Goal: Transaction & Acquisition: Purchase product/service

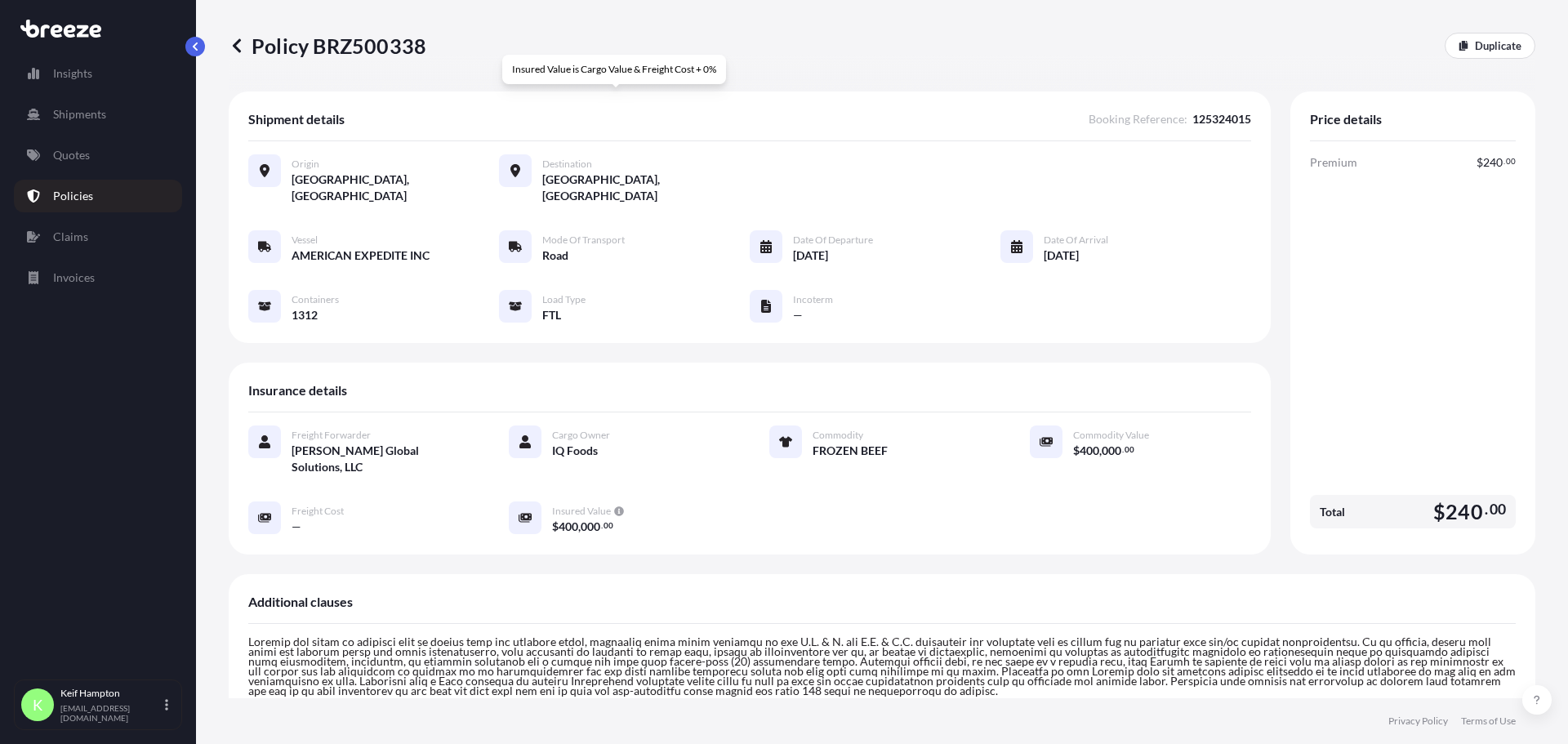
scroll to position [381, 0]
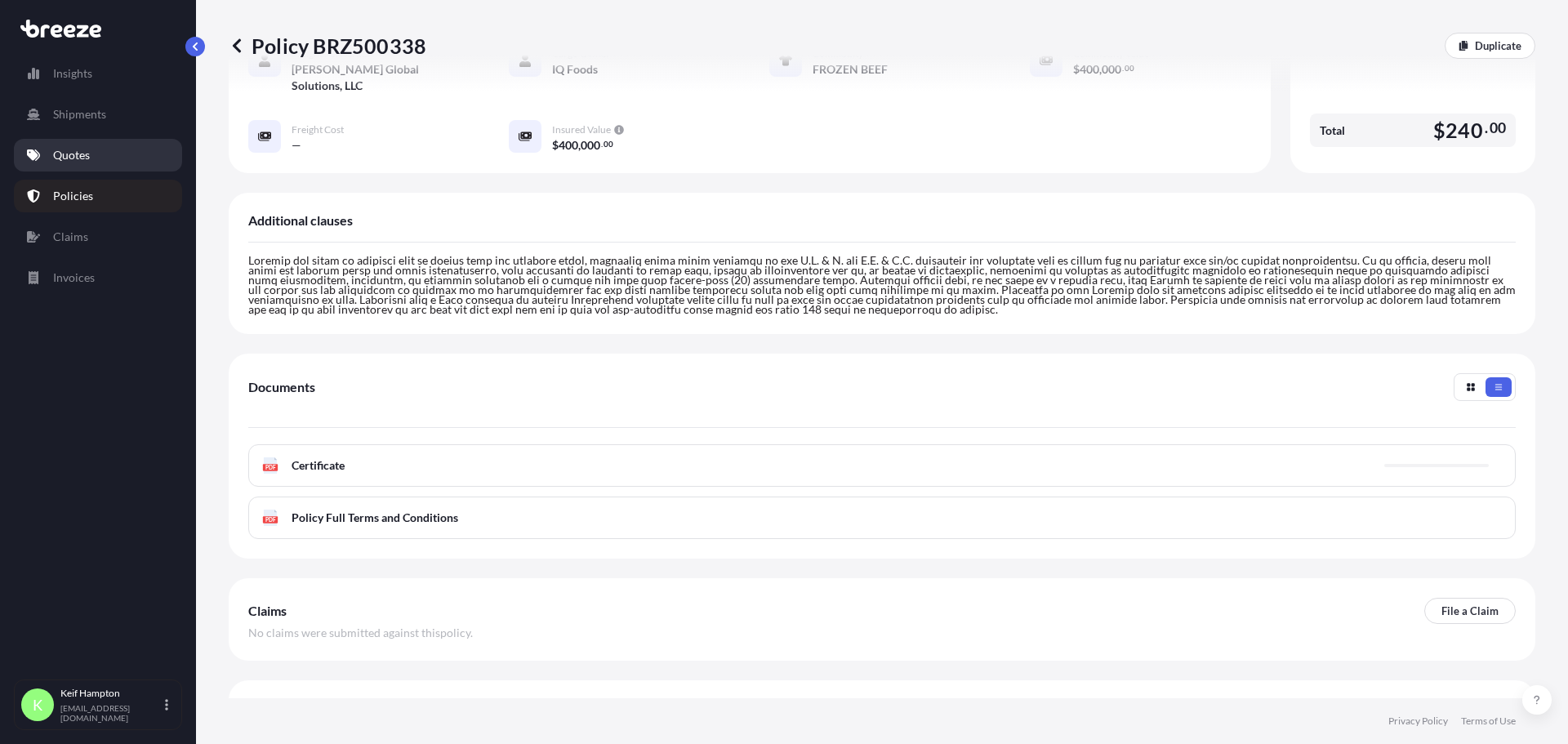
click at [84, 155] on p "Quotes" at bounding box center [71, 155] width 37 height 16
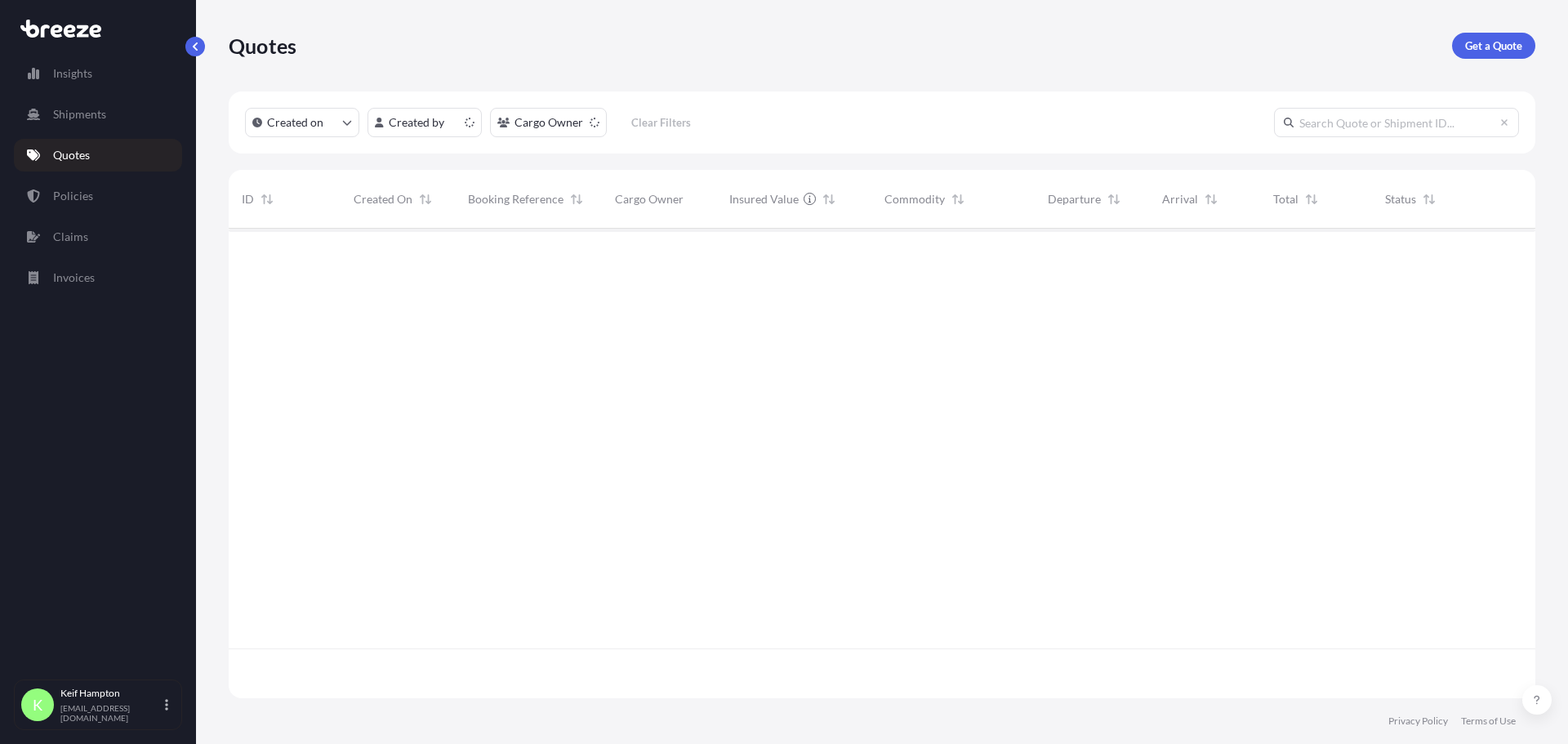
scroll to position [466, 1295]
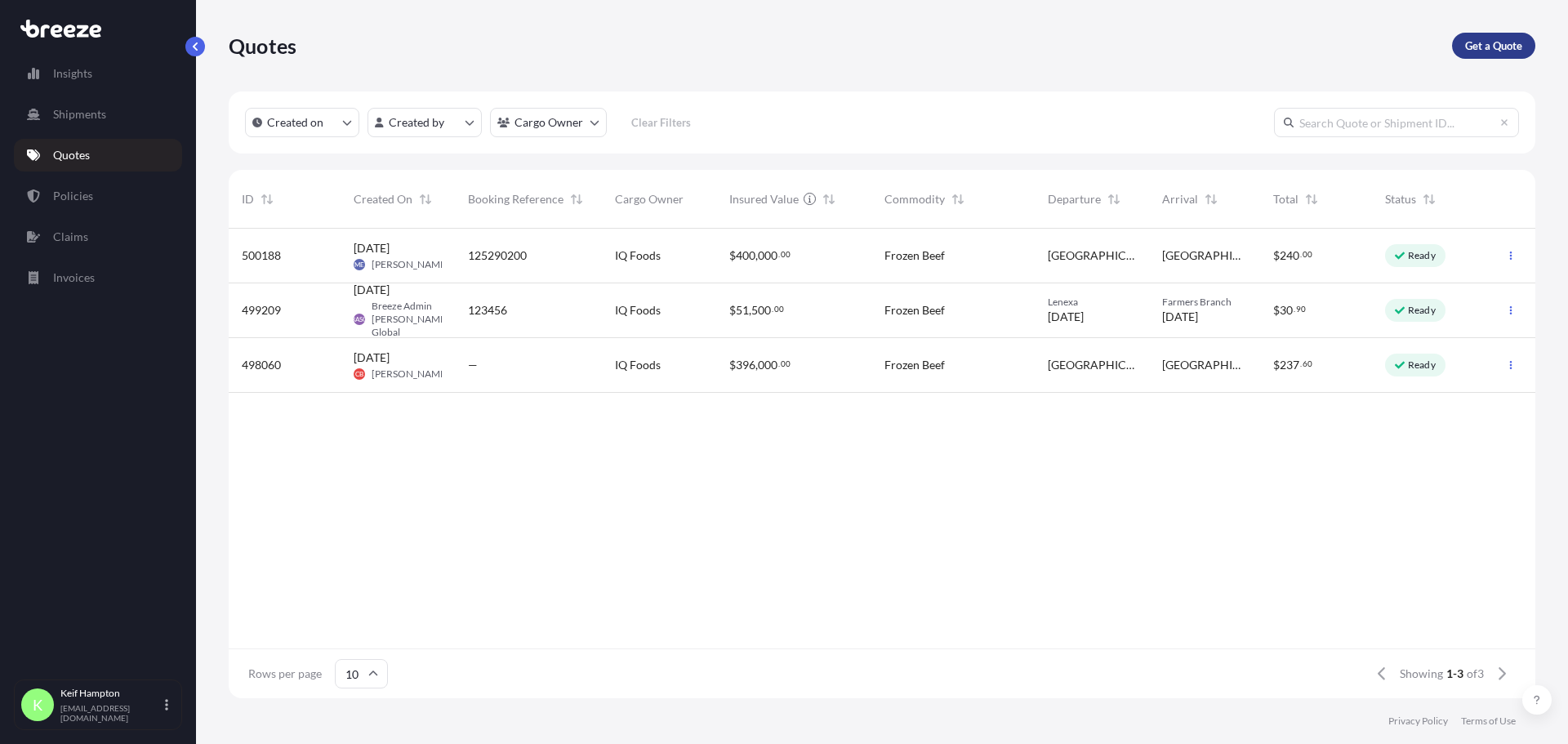
click at [1491, 38] on p "Get a Quote" at bounding box center [1493, 46] width 58 height 16
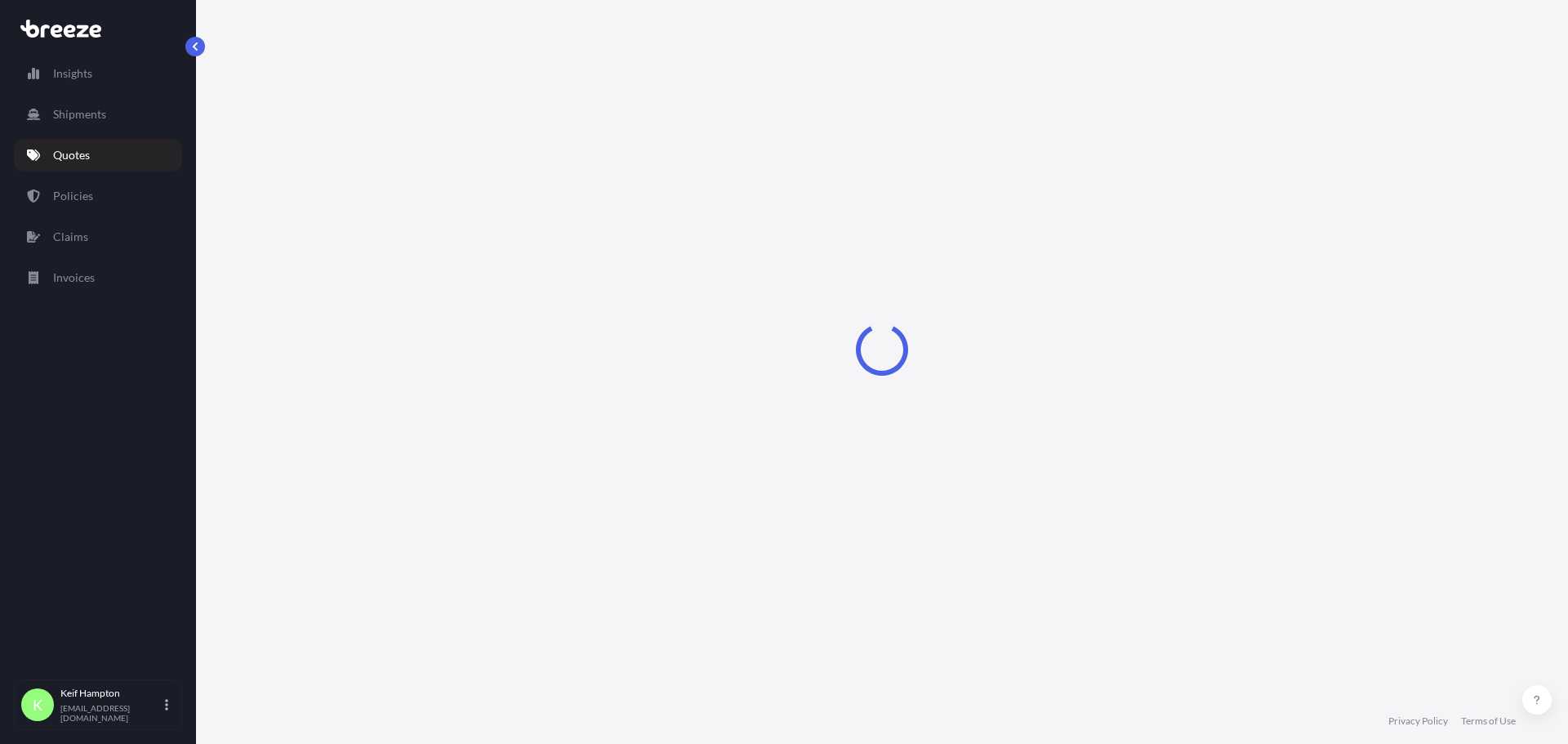
select select "Road"
select select "1"
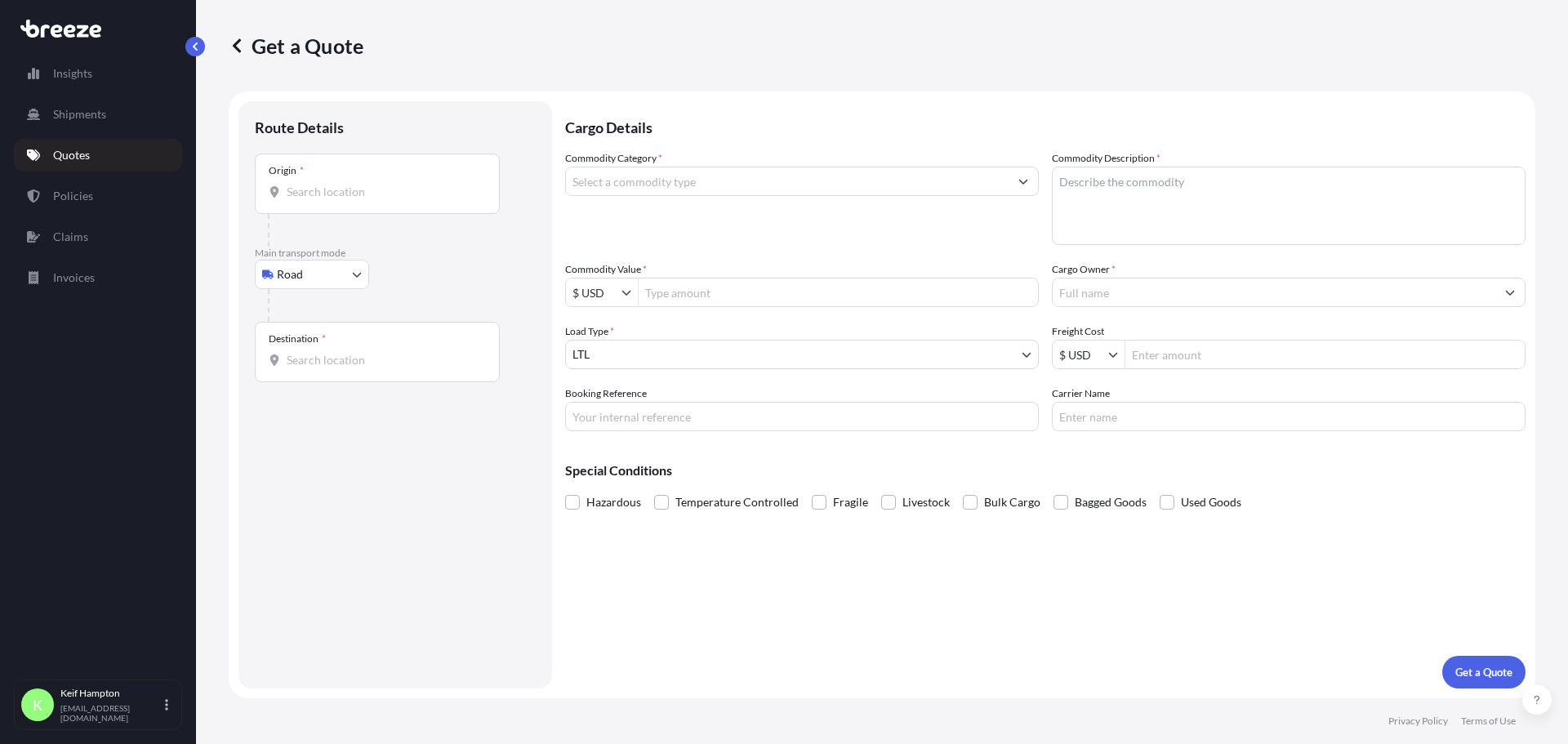
click at [421, 192] on input "Origin *" at bounding box center [383, 192] width 193 height 16
type input "Blawnox, PA 15238, [GEOGRAPHIC_DATA]"
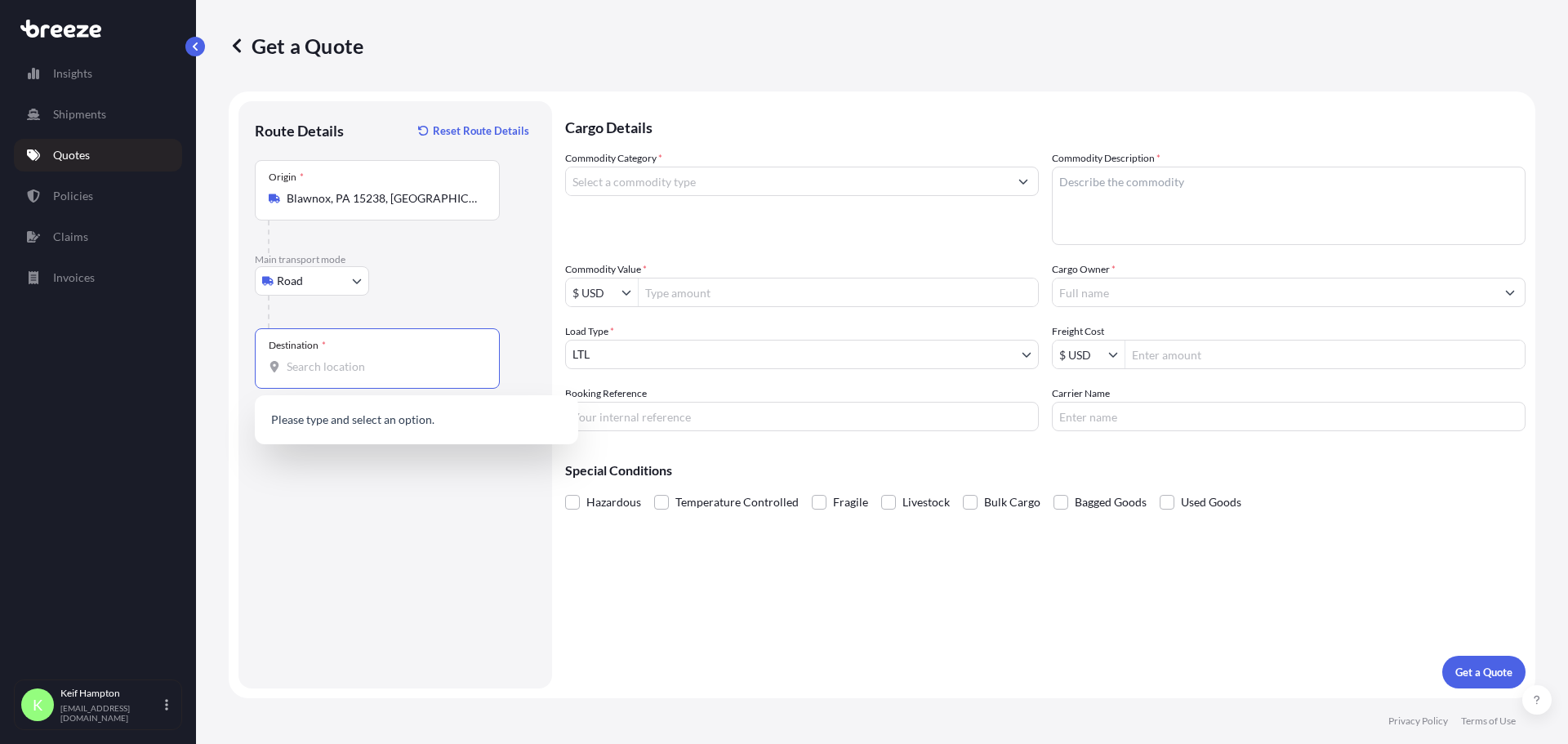
click at [371, 367] on input "Destination *" at bounding box center [383, 366] width 193 height 16
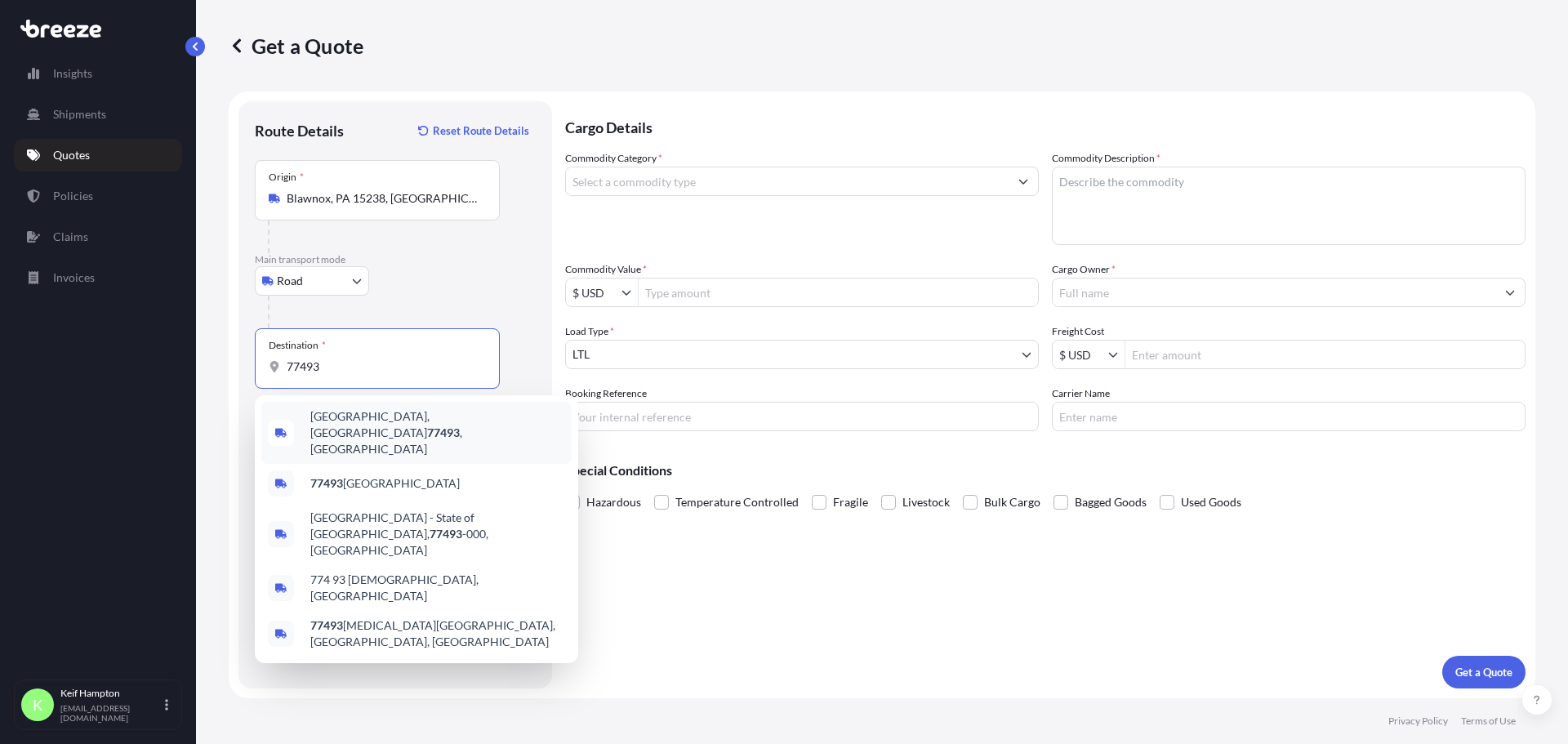
click at [373, 405] on div "[GEOGRAPHIC_DATA], [GEOGRAPHIC_DATA] 77493 , [GEOGRAPHIC_DATA]" at bounding box center [416, 433] width 310 height 62
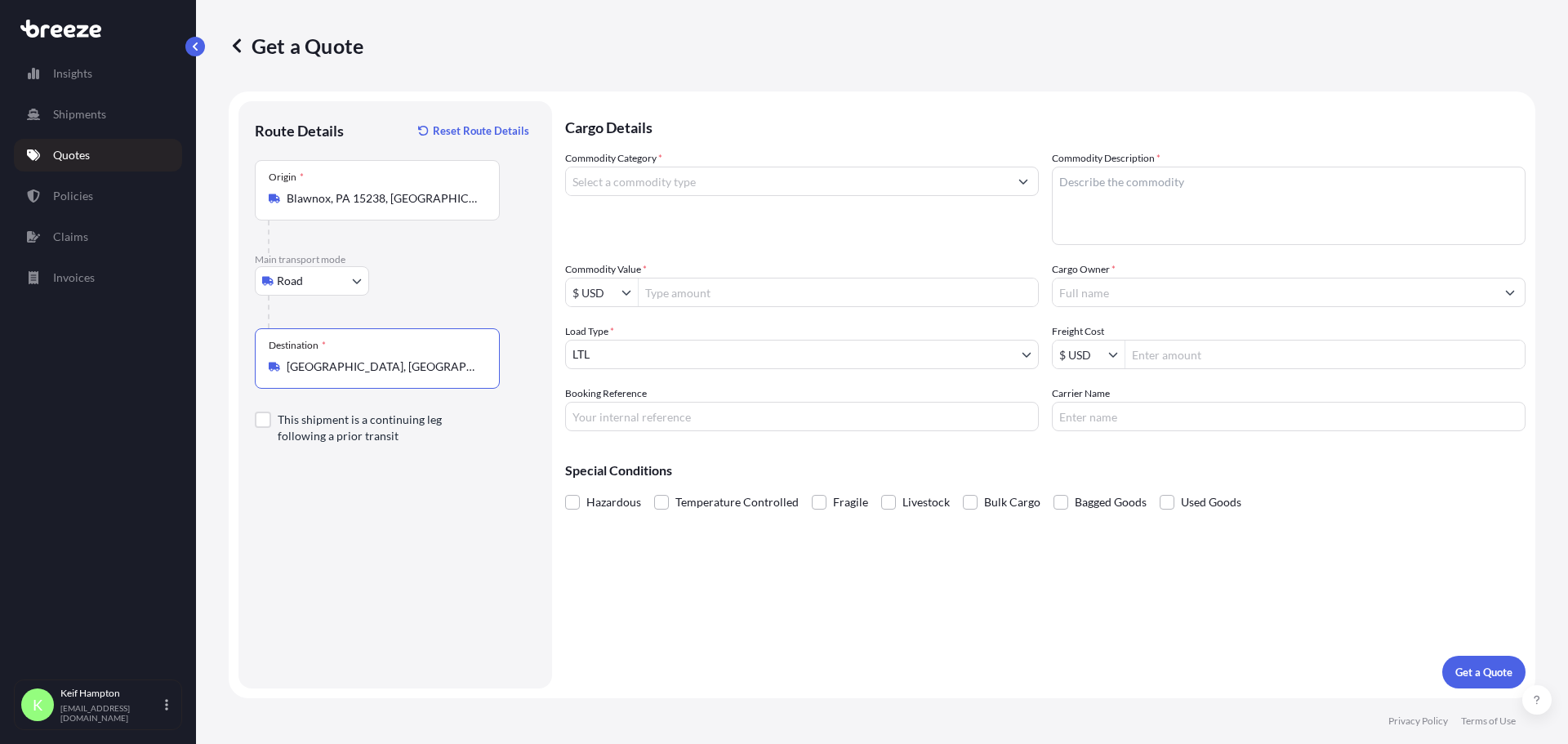
type input "[GEOGRAPHIC_DATA], [GEOGRAPHIC_DATA] 77493, [GEOGRAPHIC_DATA]"
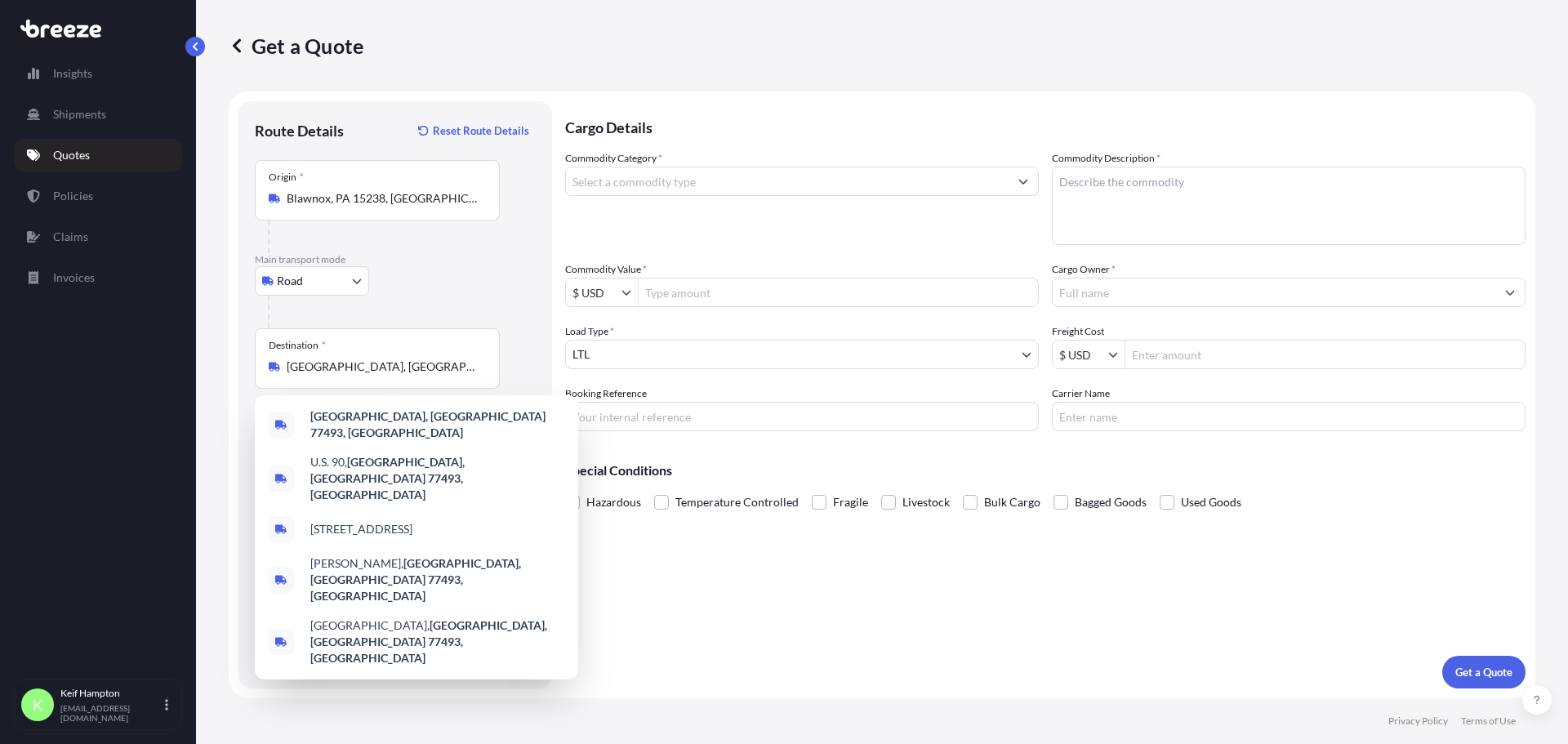
click at [793, 561] on div "Cargo Details Commodity Category * Commodity Description * Commodity Value * $ …" at bounding box center [1044, 395] width 960 height 587
click at [793, 560] on div "Cargo Details Commodity Category * Commodity Description * Commodity Value * $ …" at bounding box center [1044, 395] width 960 height 587
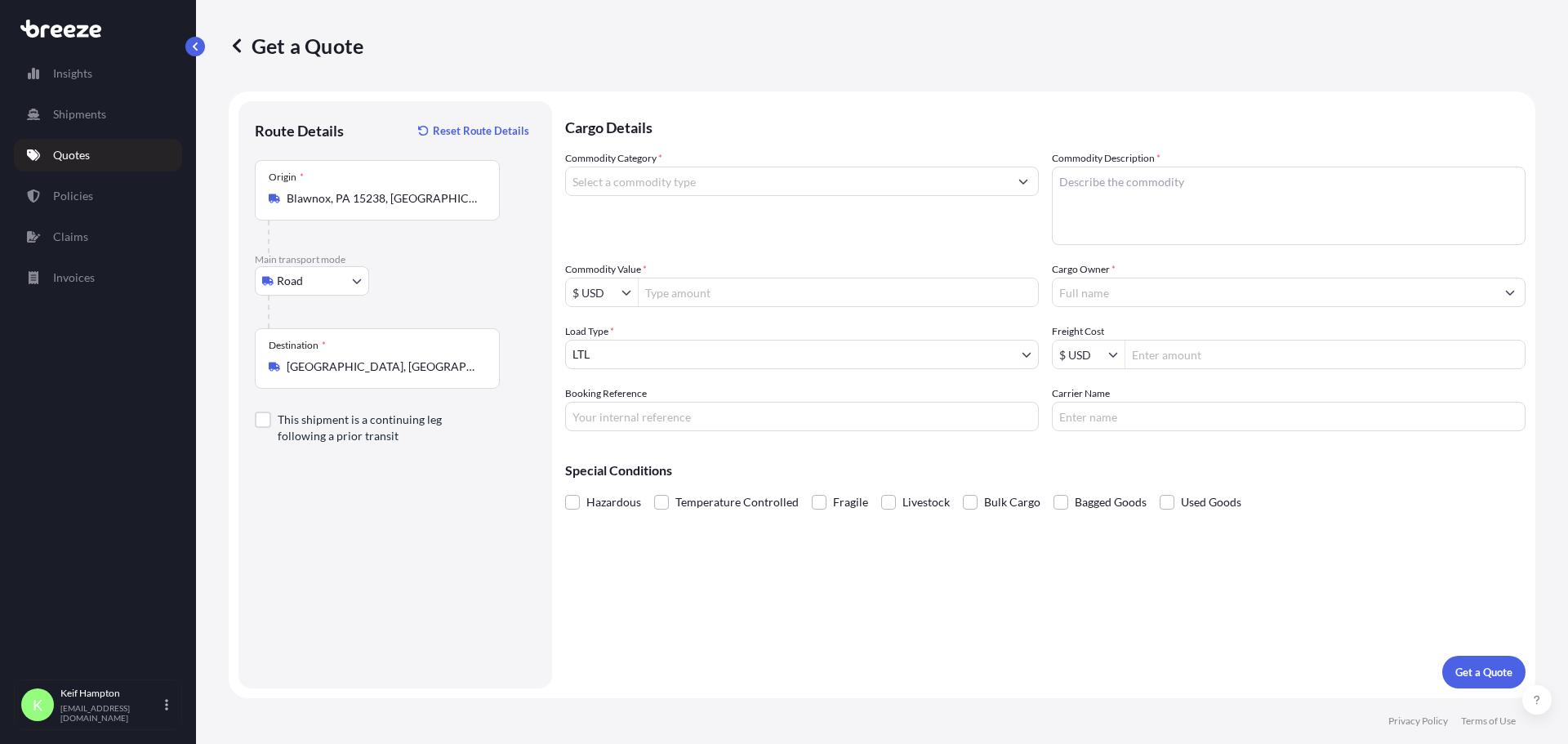
click at [447, 340] on div "Destination * [GEOGRAPHIC_DATA], [GEOGRAPHIC_DATA]" at bounding box center [377, 358] width 245 height 60
click at [447, 358] on input "[GEOGRAPHIC_DATA], [GEOGRAPHIC_DATA] 77493, [GEOGRAPHIC_DATA]" at bounding box center [383, 366] width 193 height 16
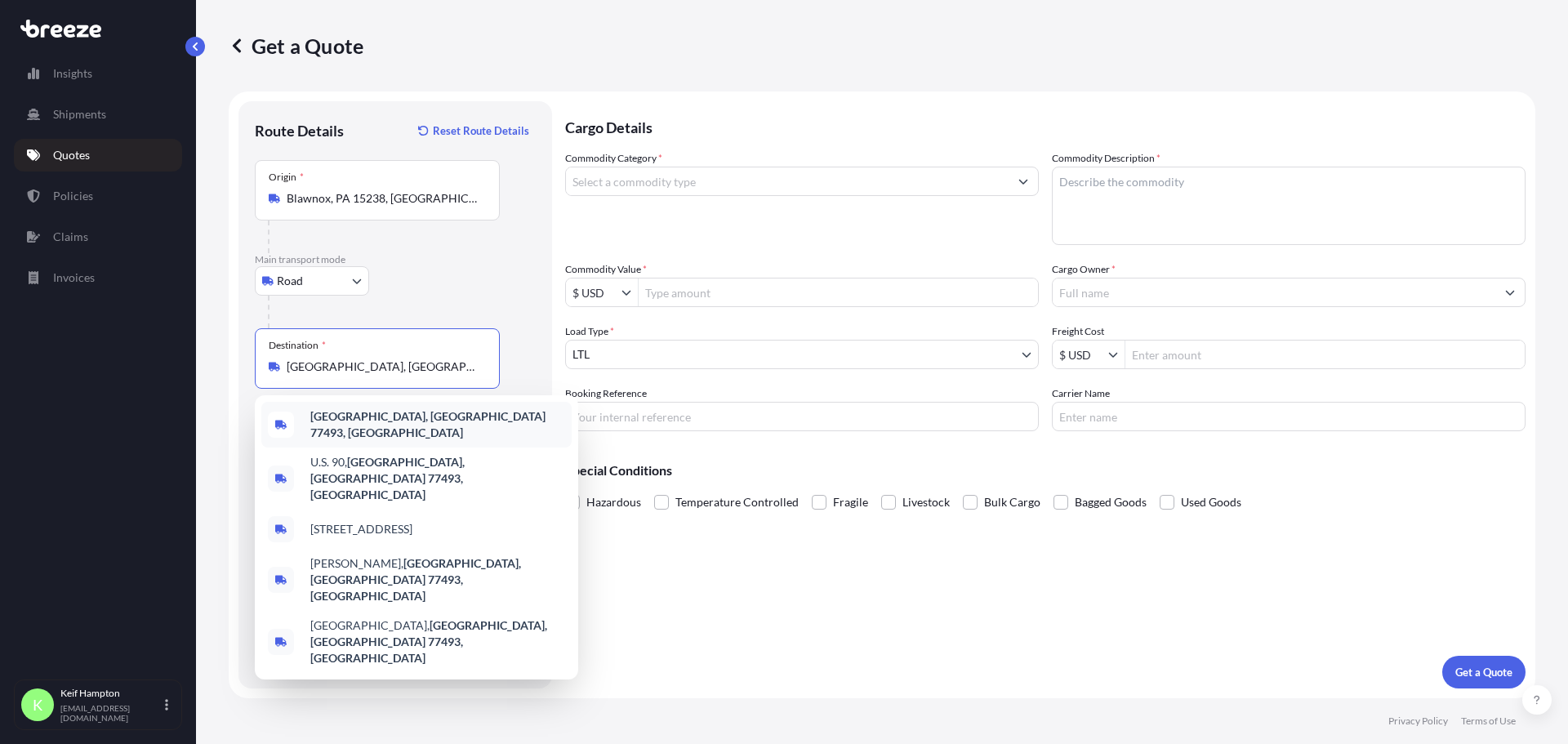
click at [414, 412] on div "[GEOGRAPHIC_DATA], [GEOGRAPHIC_DATA] 77493, [GEOGRAPHIC_DATA]" at bounding box center [416, 425] width 310 height 46
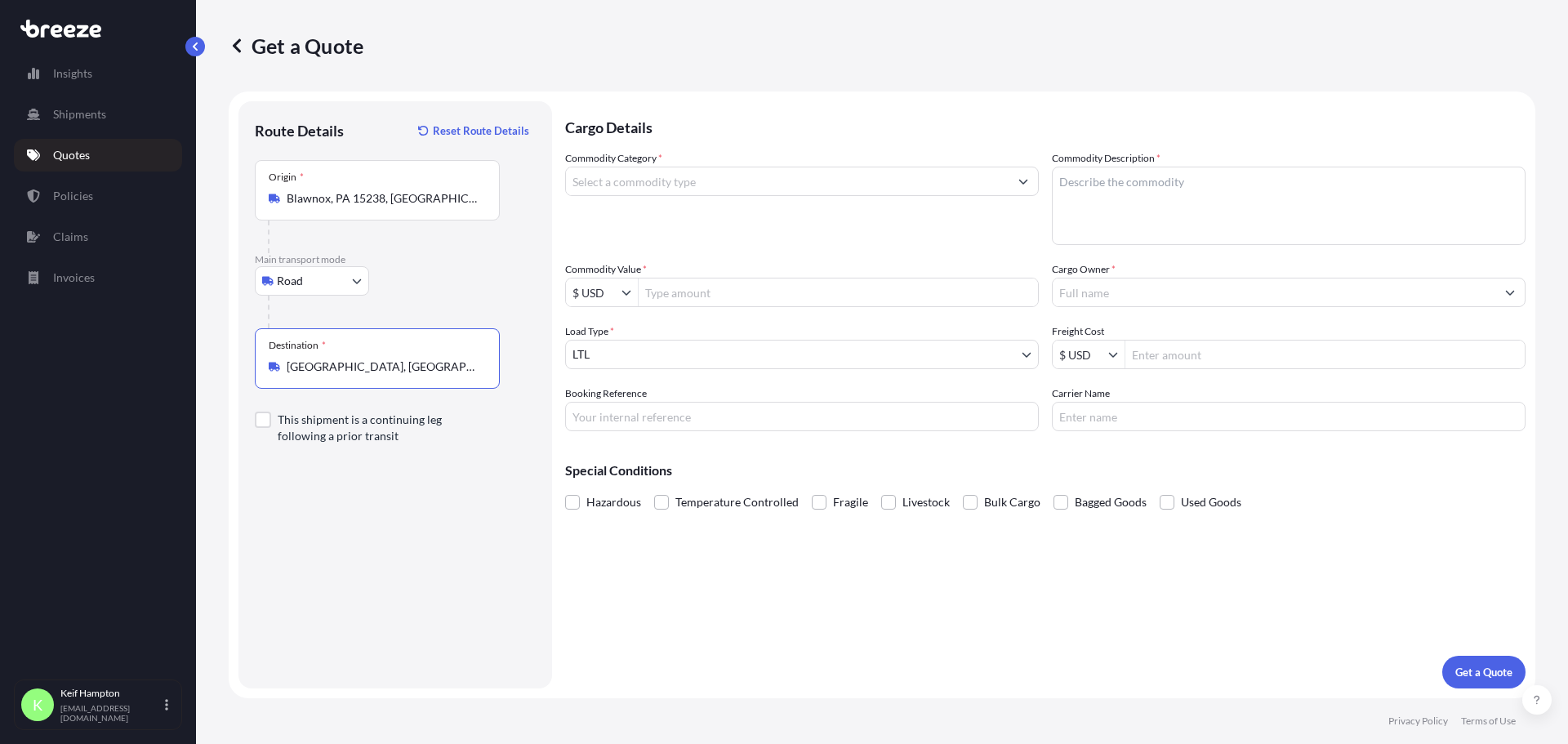
click at [756, 559] on div "Cargo Details Commodity Category * Commodity Description * Commodity Value * $ …" at bounding box center [1044, 395] width 960 height 587
click at [1120, 411] on input "Carrier Name" at bounding box center [1288, 417] width 473 height 30
type input "ABF Freight"
click at [1211, 573] on div "Cargo Details Commodity Category * Commodity Description * Commodity Value * $ …" at bounding box center [1044, 395] width 960 height 587
click at [706, 412] on input "Booking Reference" at bounding box center [802, 417] width 473 height 30
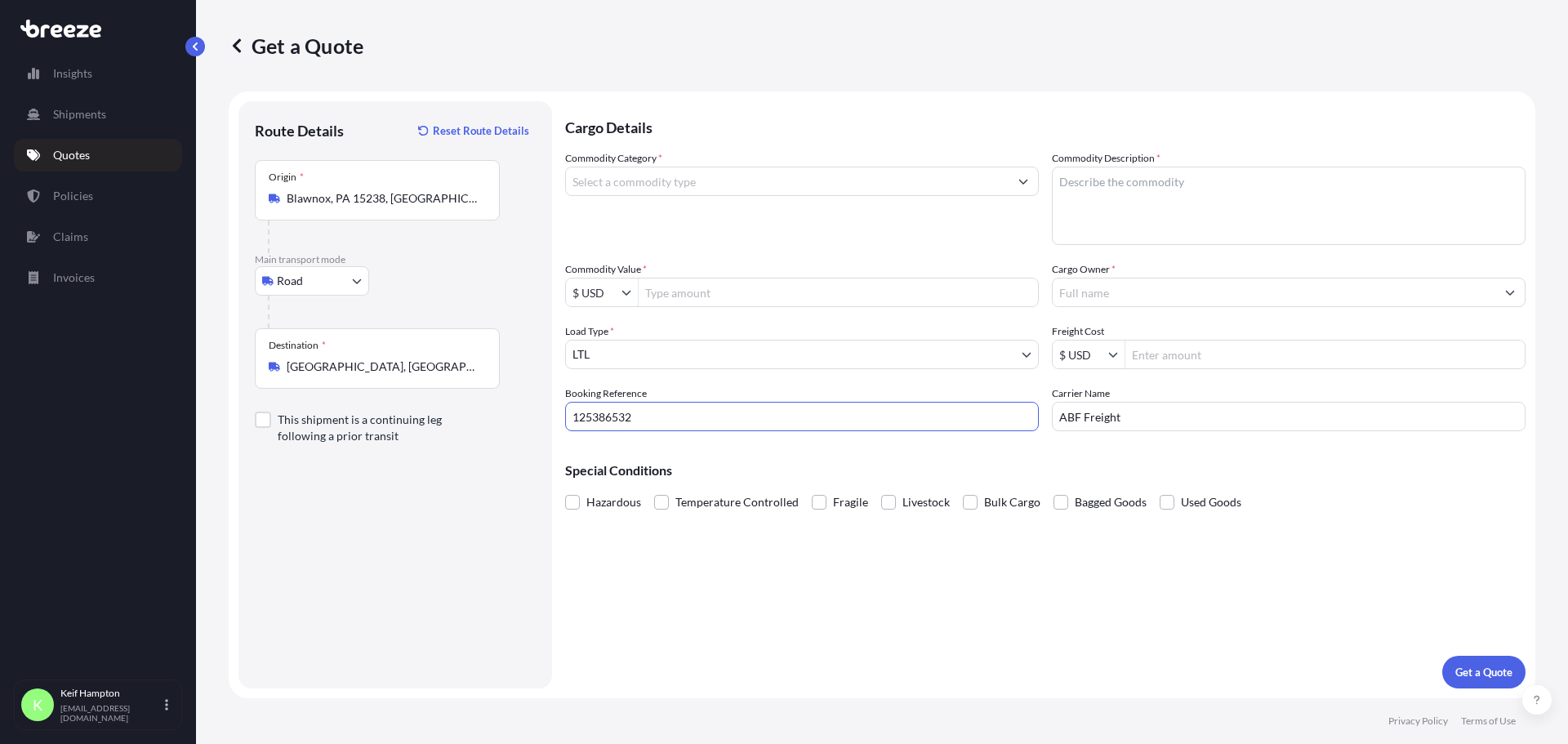
type input "125386532"
click at [797, 291] on input "Commodity Value *" at bounding box center [838, 292] width 399 height 30
type input "4,500"
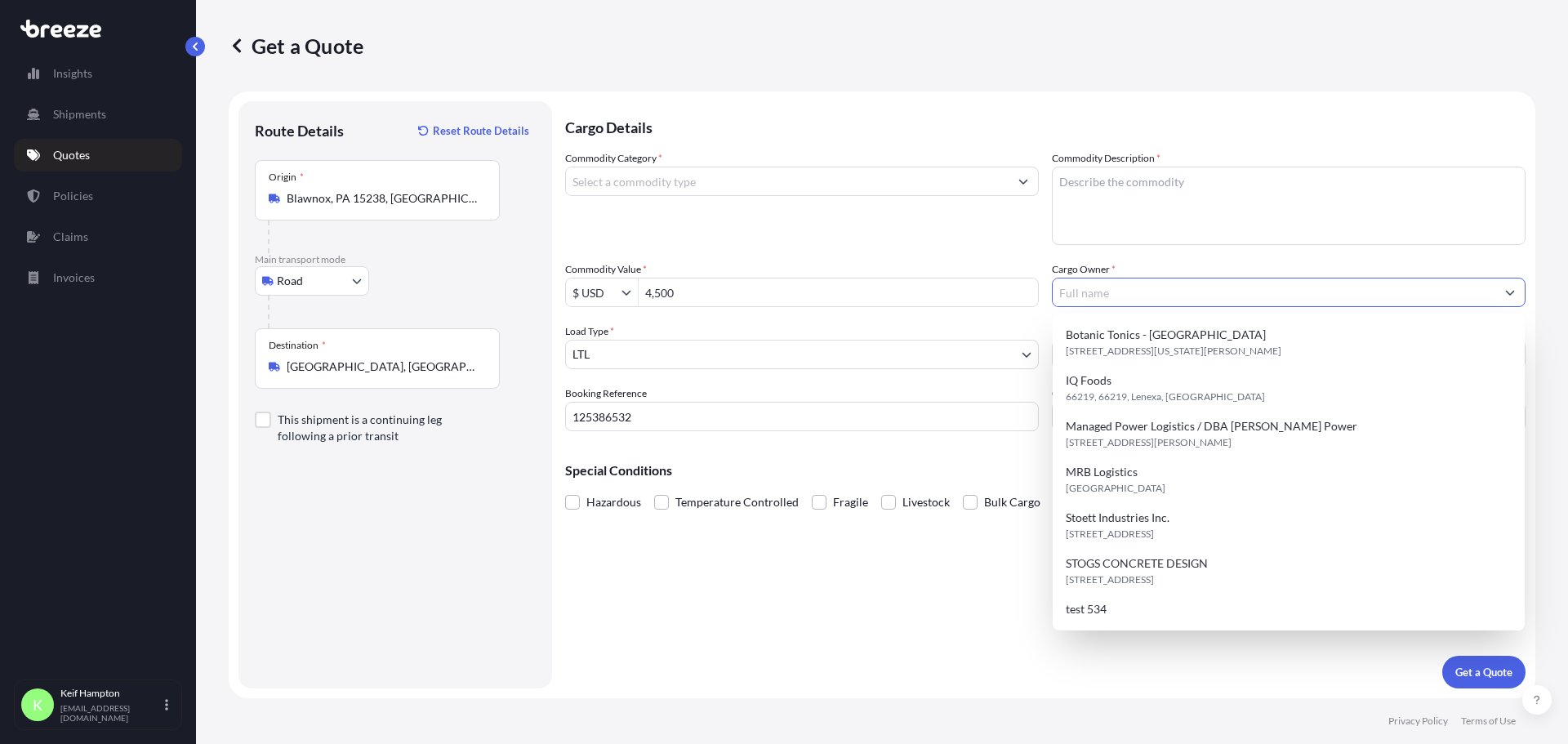
click at [804, 583] on div "Cargo Details Commodity Category * Commodity Description * Commodity Value * $ …" at bounding box center [1044, 395] width 960 height 587
click at [1292, 300] on input "Cargo Owner *" at bounding box center [1274, 292] width 443 height 30
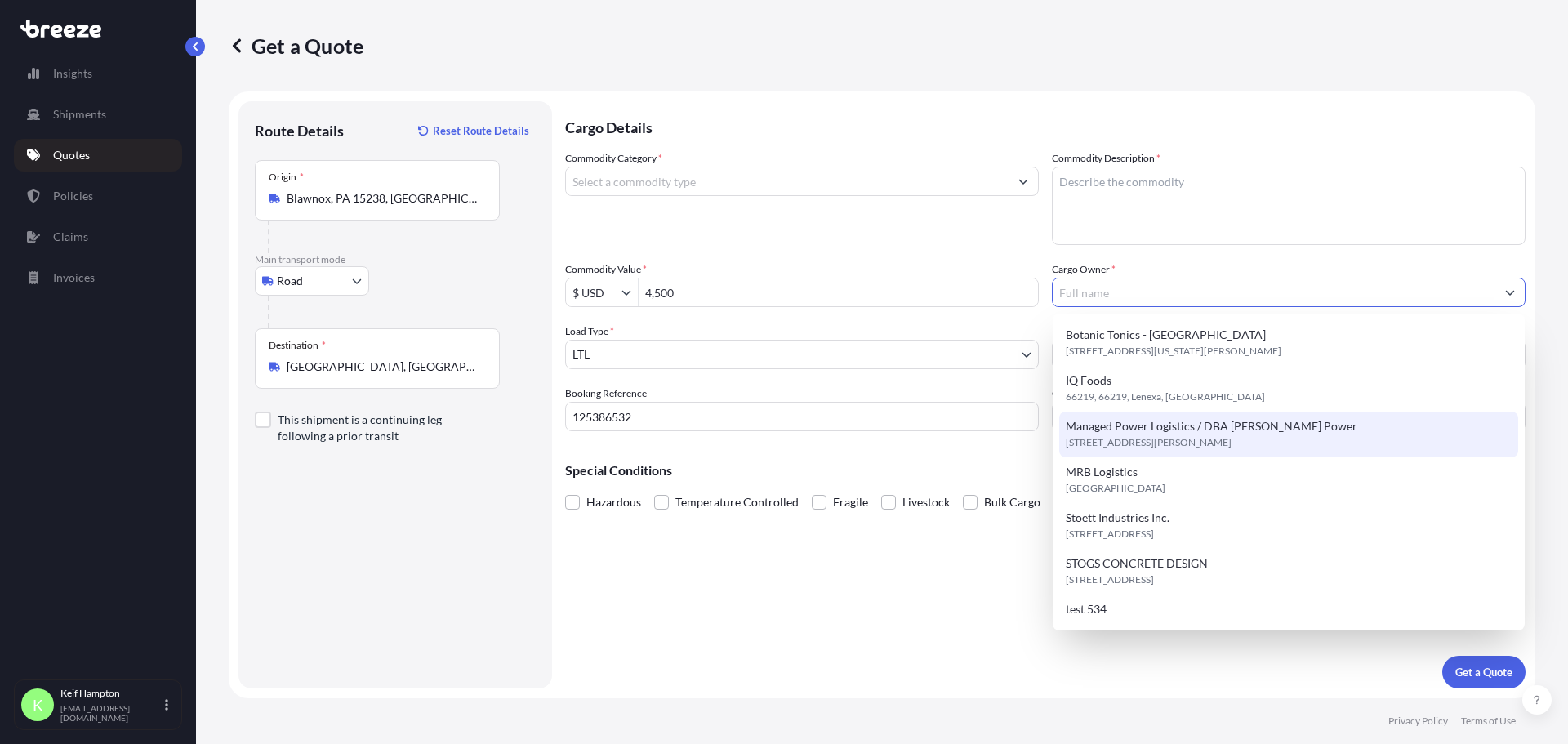
click at [1250, 431] on span "Managed Power Logistics / DBA [PERSON_NAME] Power" at bounding box center [1211, 426] width 291 height 16
type input "Managed Power Logistics / DBA [PERSON_NAME] Power"
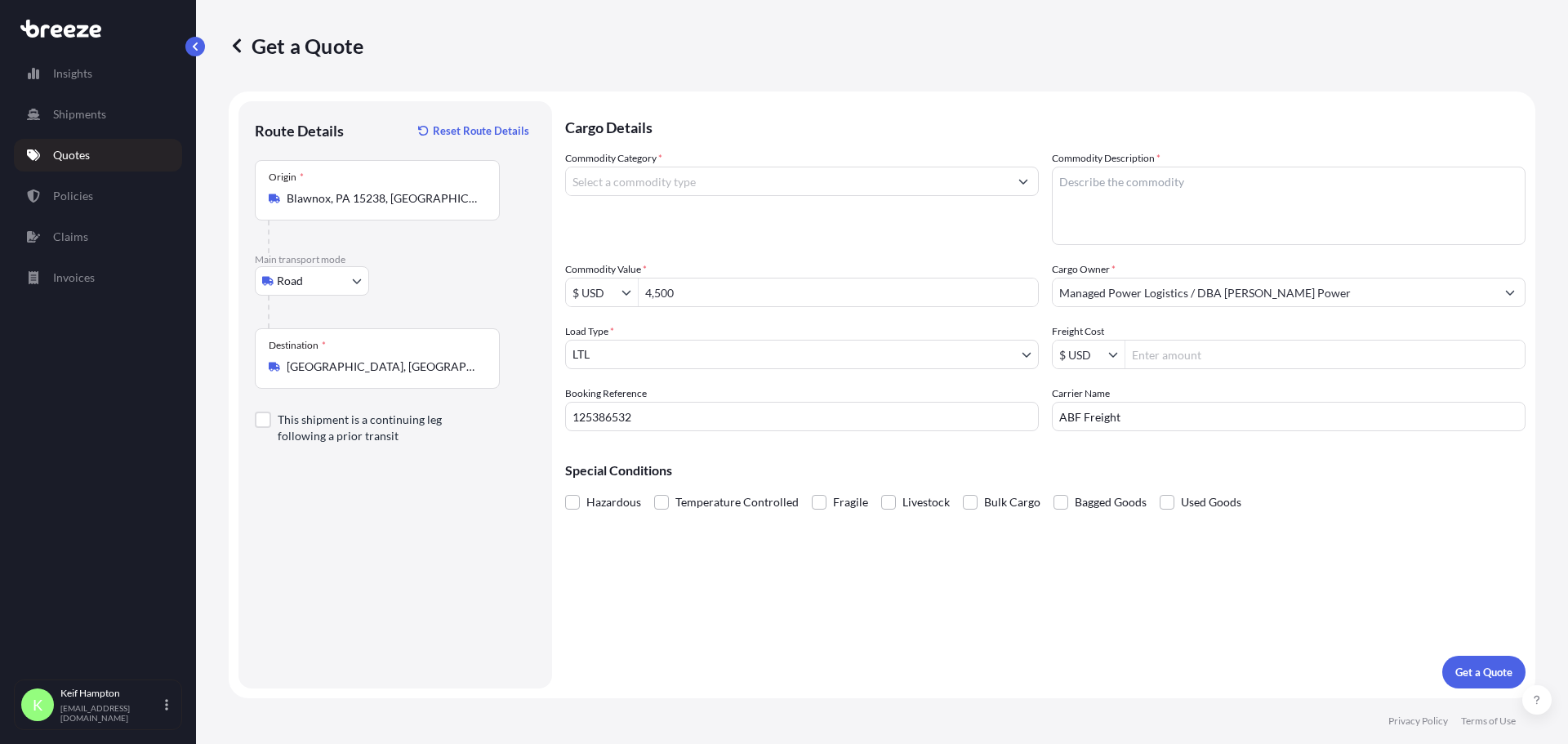
click at [953, 596] on div "Cargo Details Commodity Category * Commodity Description * Commodity Value * $ …" at bounding box center [1044, 395] width 960 height 587
click at [1143, 209] on textarea "Commodity Description *" at bounding box center [1288, 205] width 473 height 78
click at [1242, 569] on div "Cargo Details Commodity Category * Commodity Description * Parts Commodity Valu…" at bounding box center [1044, 395] width 960 height 587
click at [1061, 186] on textarea "Parts" at bounding box center [1288, 205] width 473 height 78
type textarea "Tools & Parts"
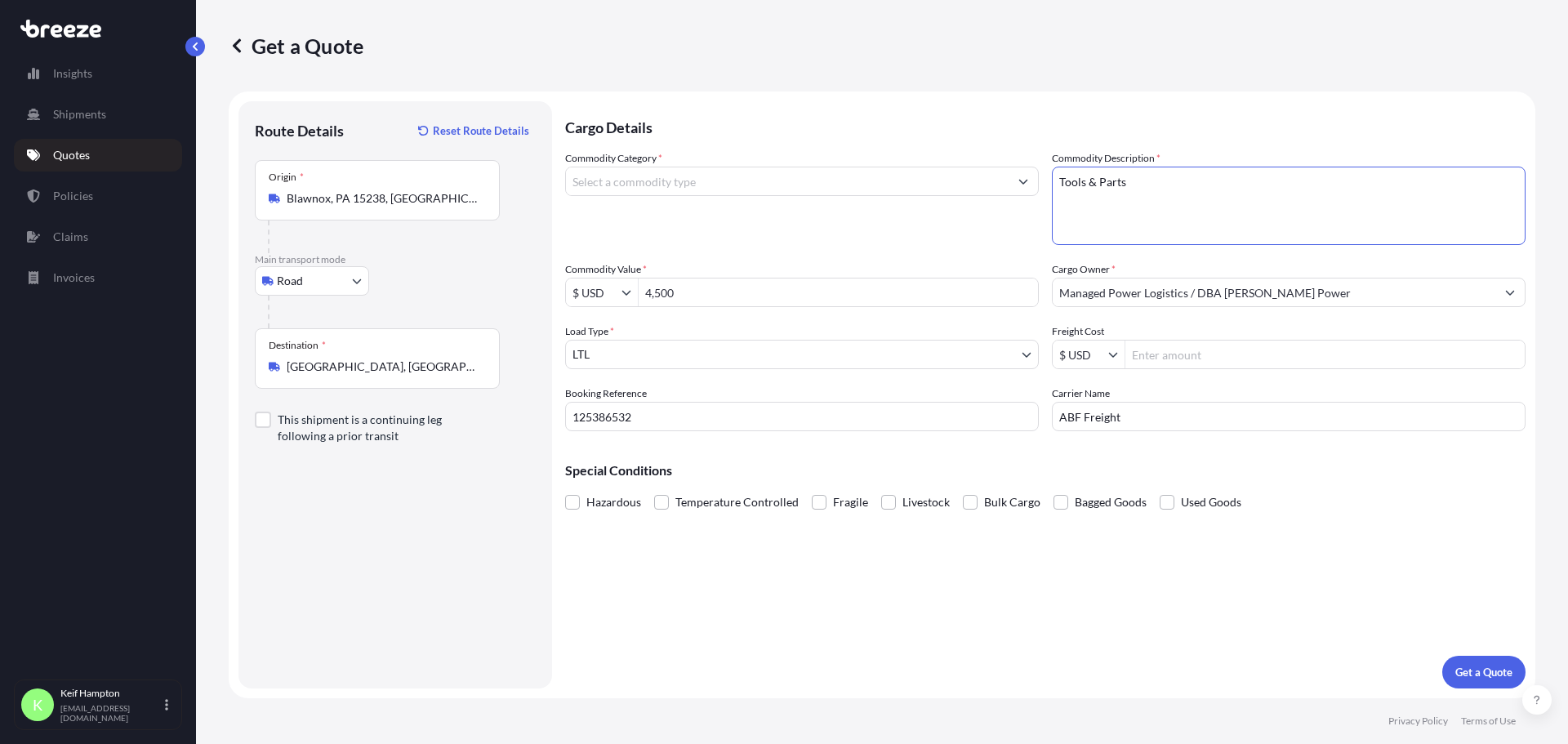
click at [684, 165] on div "Commodity Category *" at bounding box center [802, 197] width 473 height 94
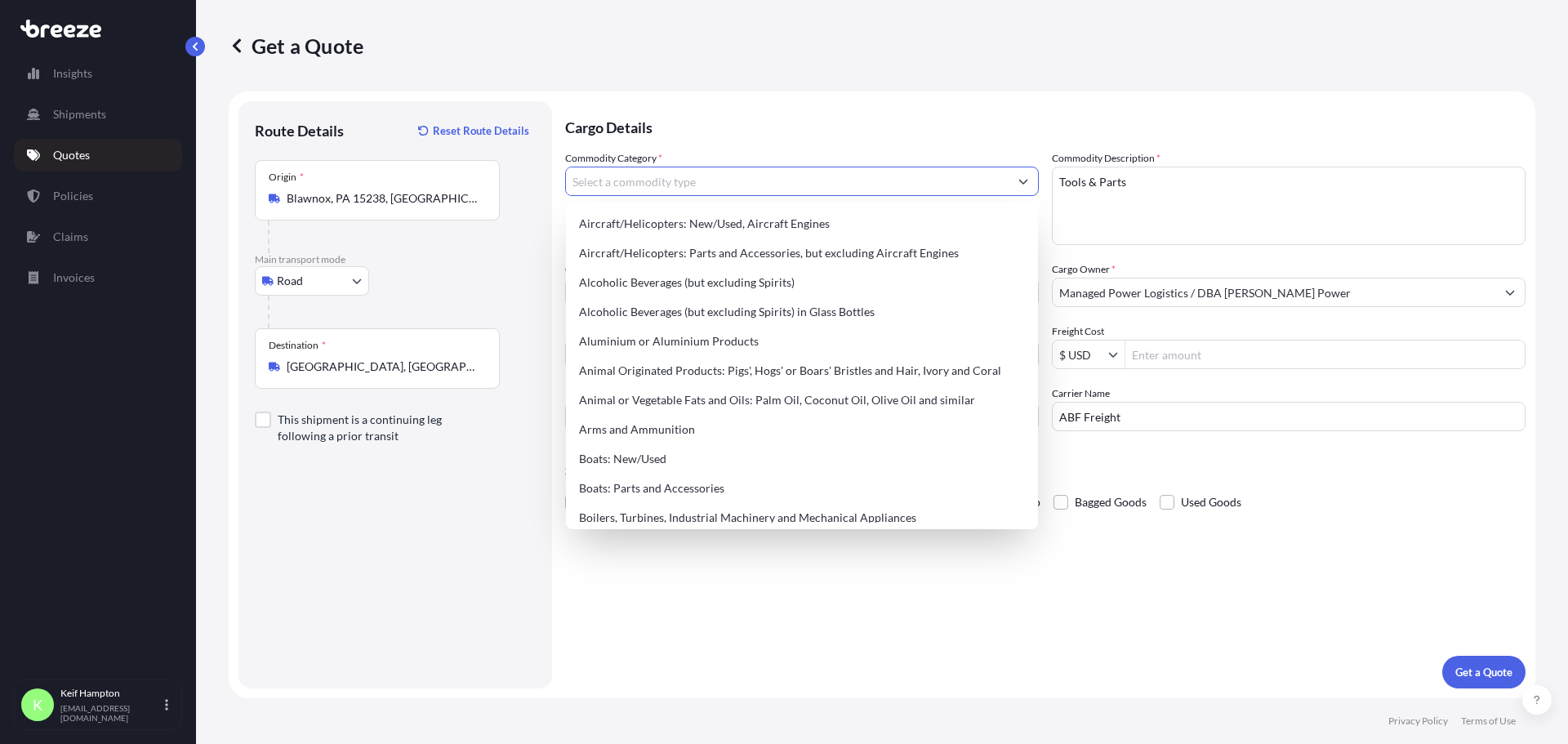
click at [681, 176] on input "Commodity Category *" at bounding box center [787, 181] width 443 height 30
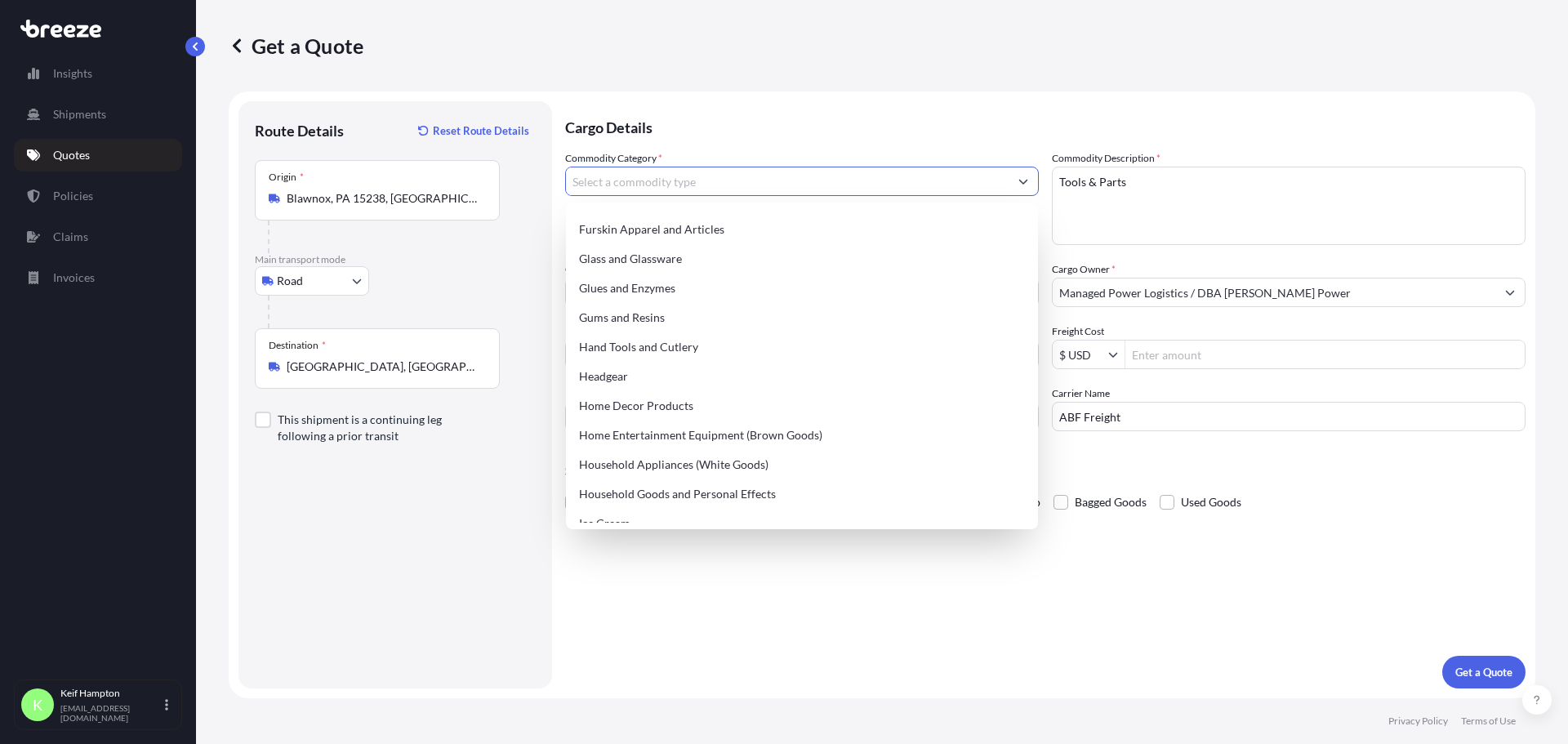
scroll to position [1447, 0]
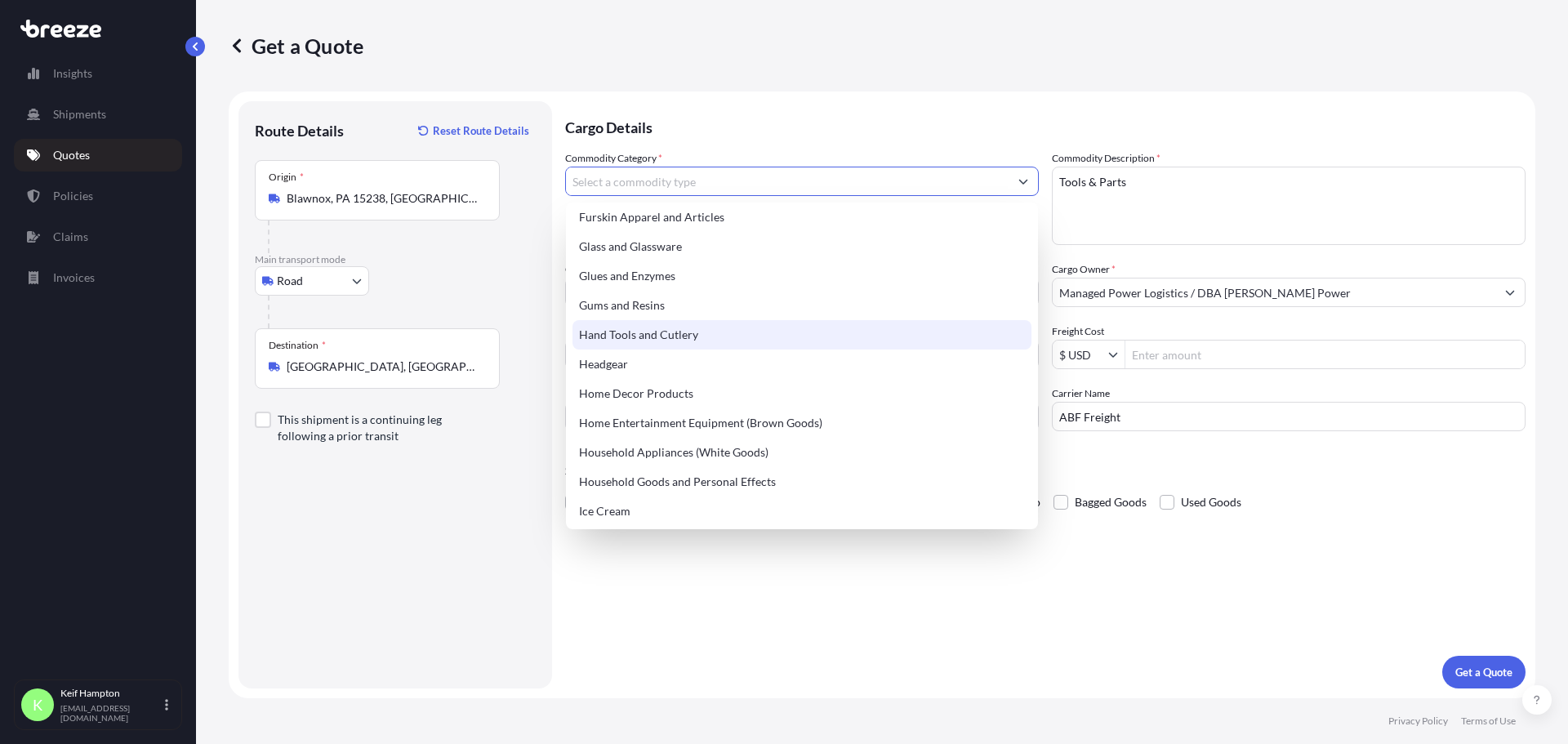
click at [774, 332] on div "Hand Tools and Cutlery" at bounding box center [802, 335] width 459 height 30
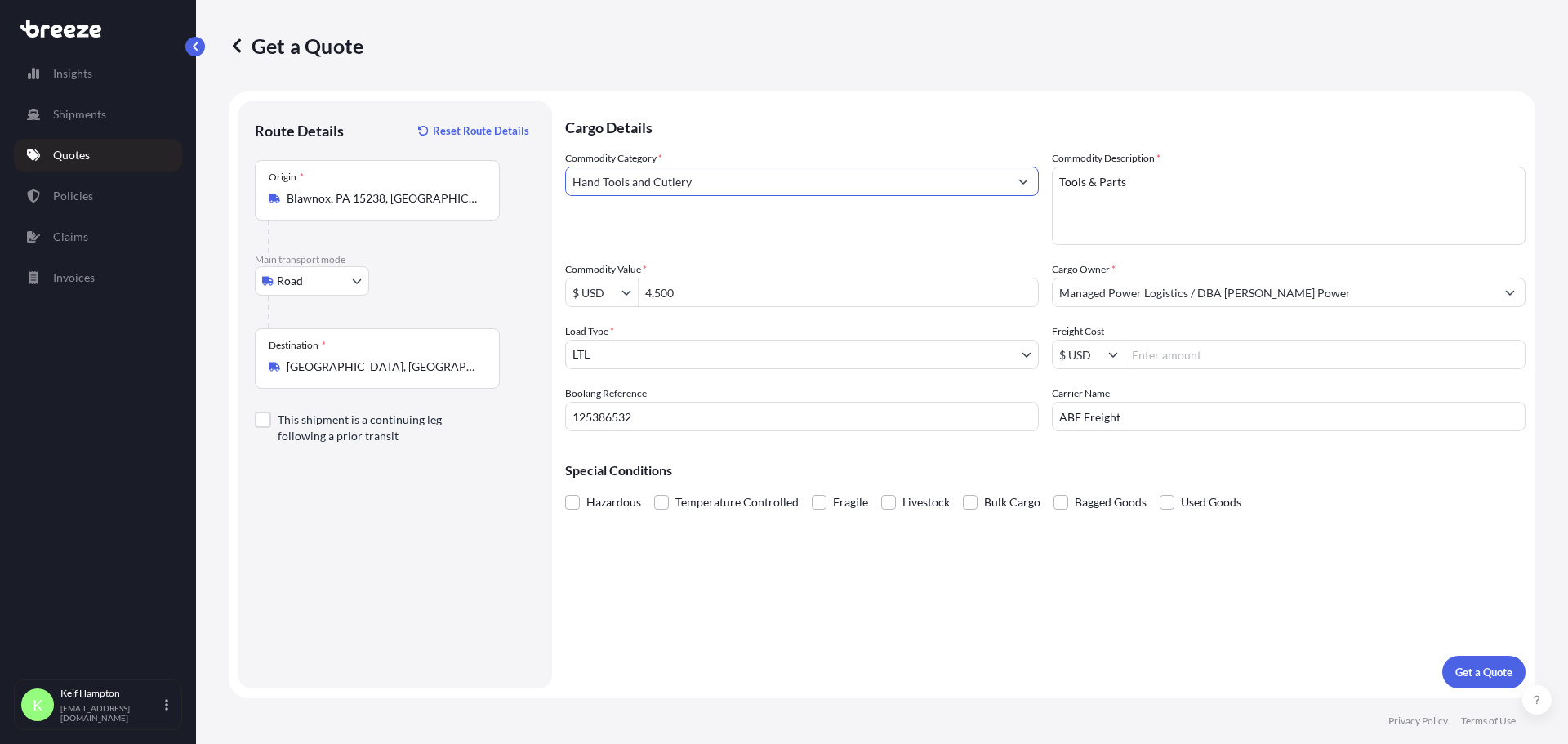
click at [811, 99] on form "Route Details Reset Route Details Place of loading Road Road Rail Origin * [GEO…" at bounding box center [882, 395] width 1306 height 606
click at [717, 183] on input "Hand Tools and Cutlery" at bounding box center [787, 181] width 443 height 30
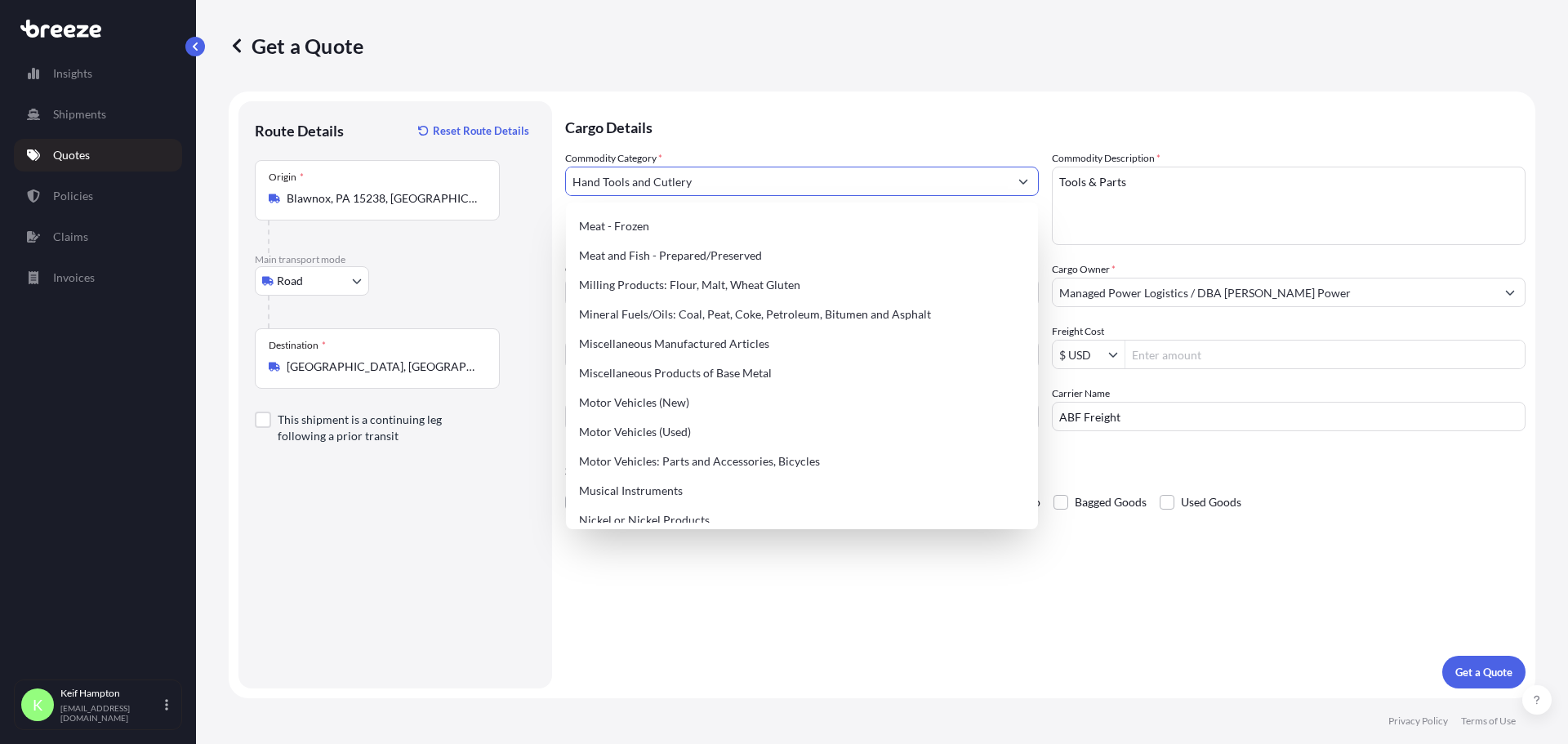
scroll to position [2256, 0]
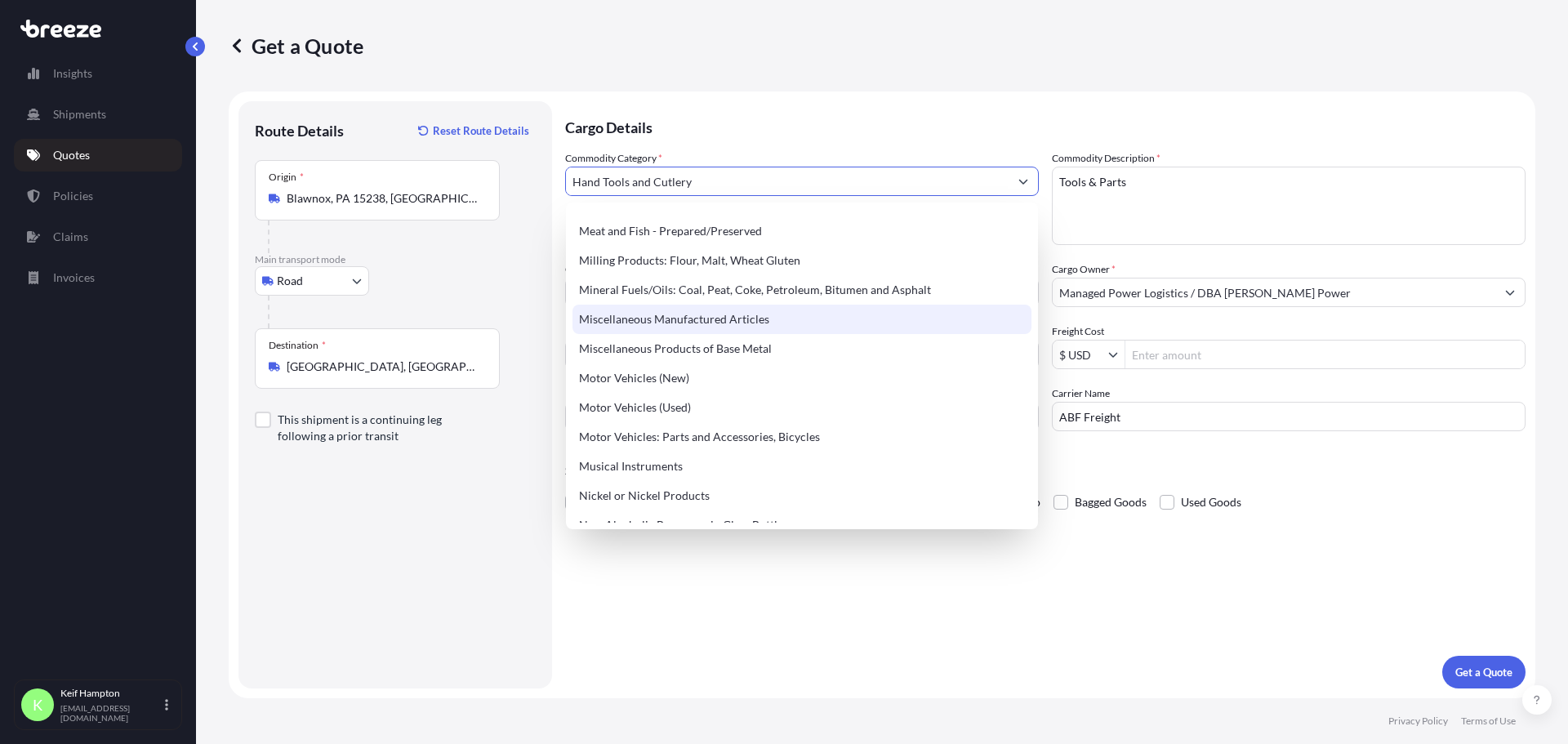
click at [795, 316] on div "Miscellaneous Manufactured Articles" at bounding box center [802, 319] width 459 height 30
type input "Miscellaneous Manufactured Articles"
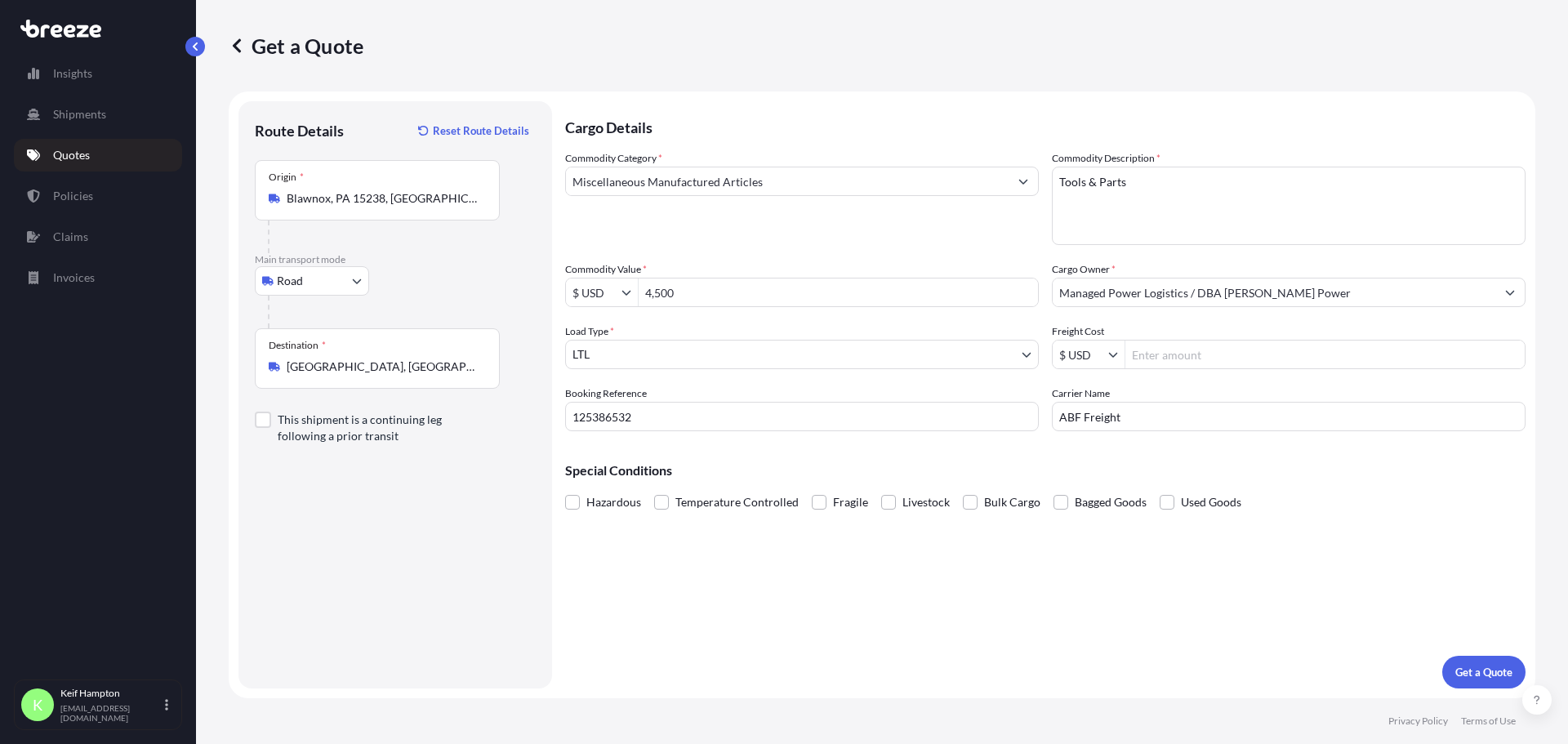
click at [882, 570] on div "Cargo Details Commodity Category * Miscellaneous Manufactured Articles Commodit…" at bounding box center [1044, 395] width 960 height 587
click at [1289, 660] on div "Cargo Details Commodity Category * Miscellaneous Manufactured Articles Commodit…" at bounding box center [1044, 395] width 960 height 587
click at [1329, 598] on div "Cargo Details Commodity Category * Miscellaneous Manufactured Articles Commodit…" at bounding box center [1044, 395] width 960 height 587
click at [1085, 182] on textarea "Tools & Parts" at bounding box center [1288, 205] width 473 height 78
type textarea "Tool Boxes & Parts"
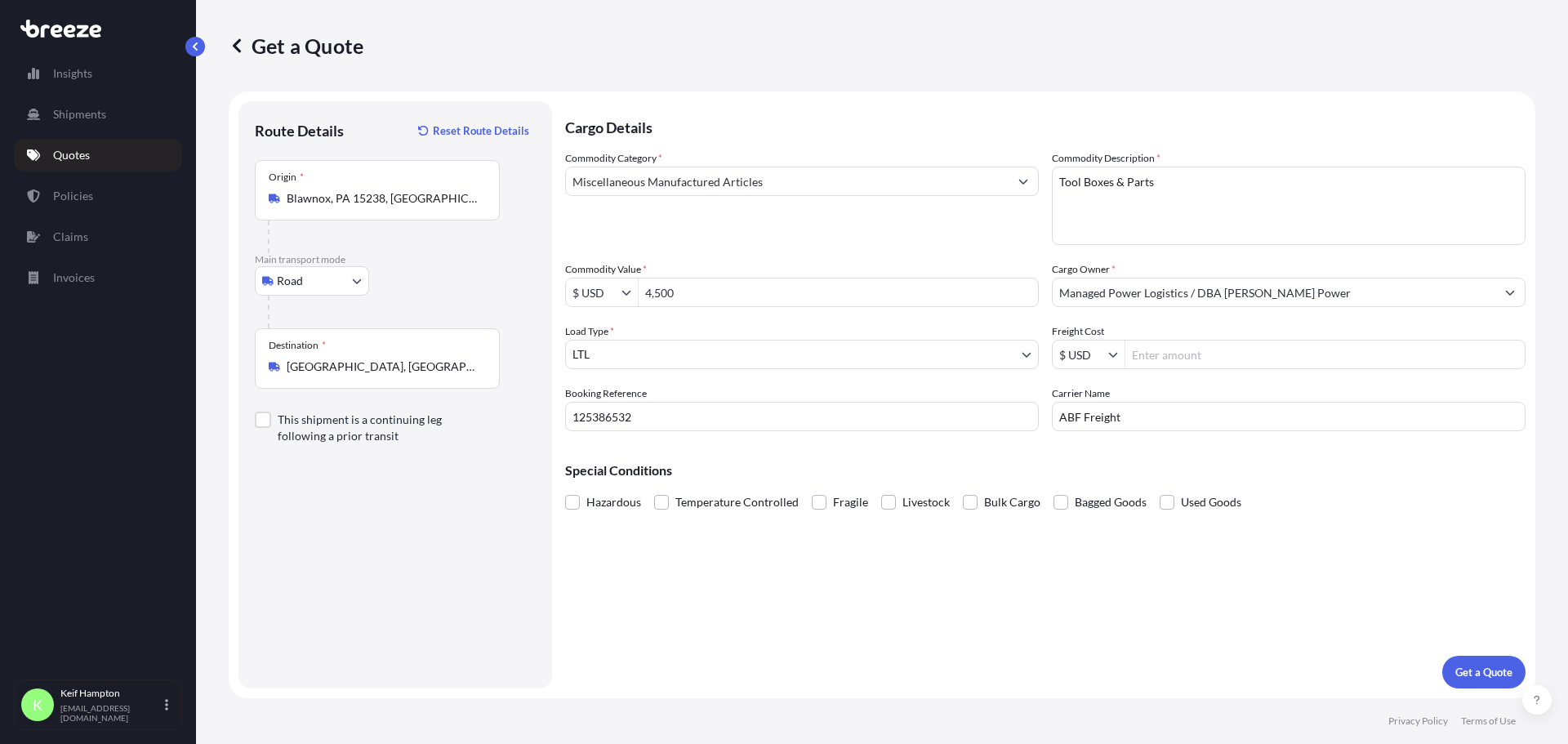
click at [1189, 648] on div "Cargo Details Commodity Category * Miscellaneous Manufactured Articles Commodit…" at bounding box center [1044, 395] width 960 height 587
click at [1464, 677] on p "Get a Quote" at bounding box center [1483, 672] width 58 height 16
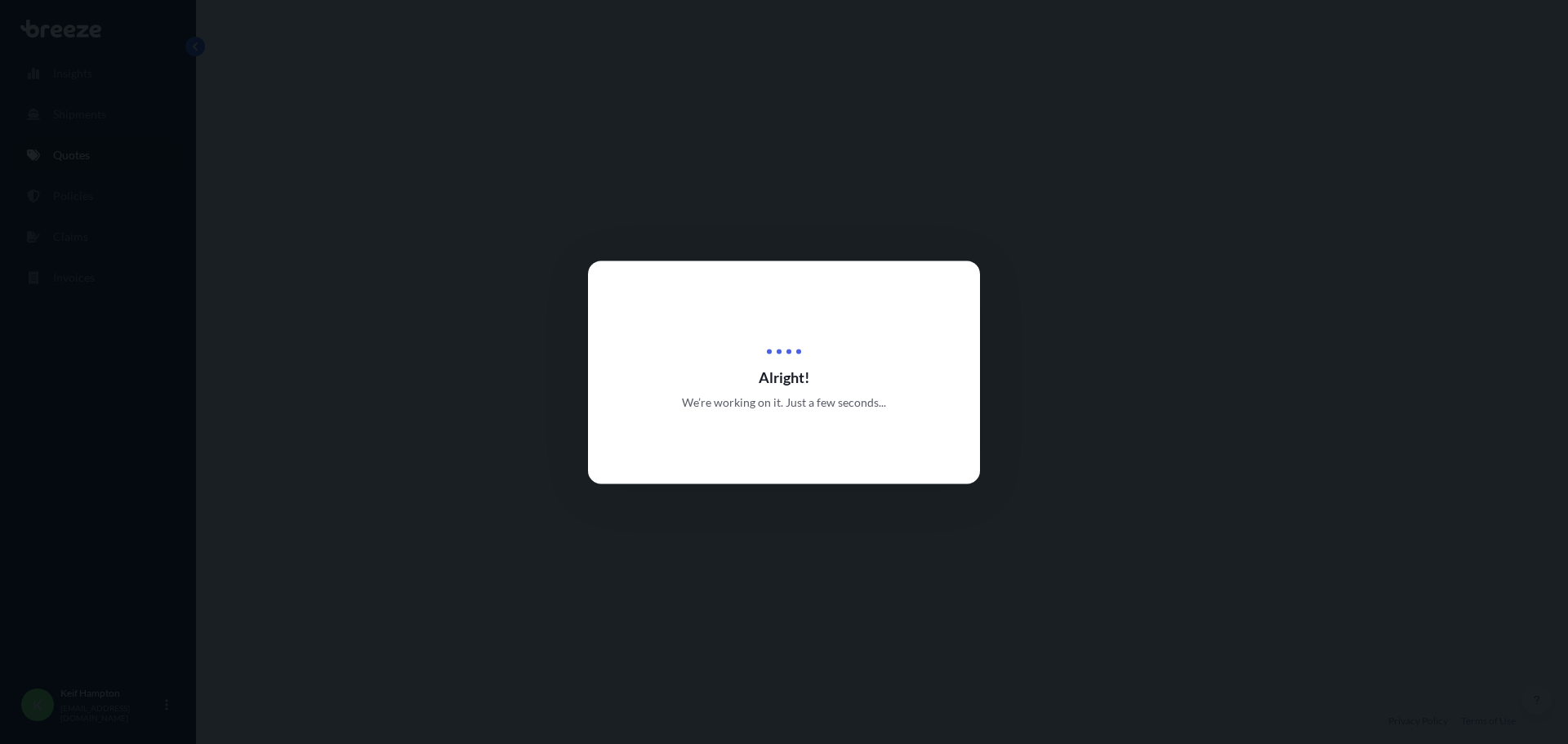
select select "Road"
select select "1"
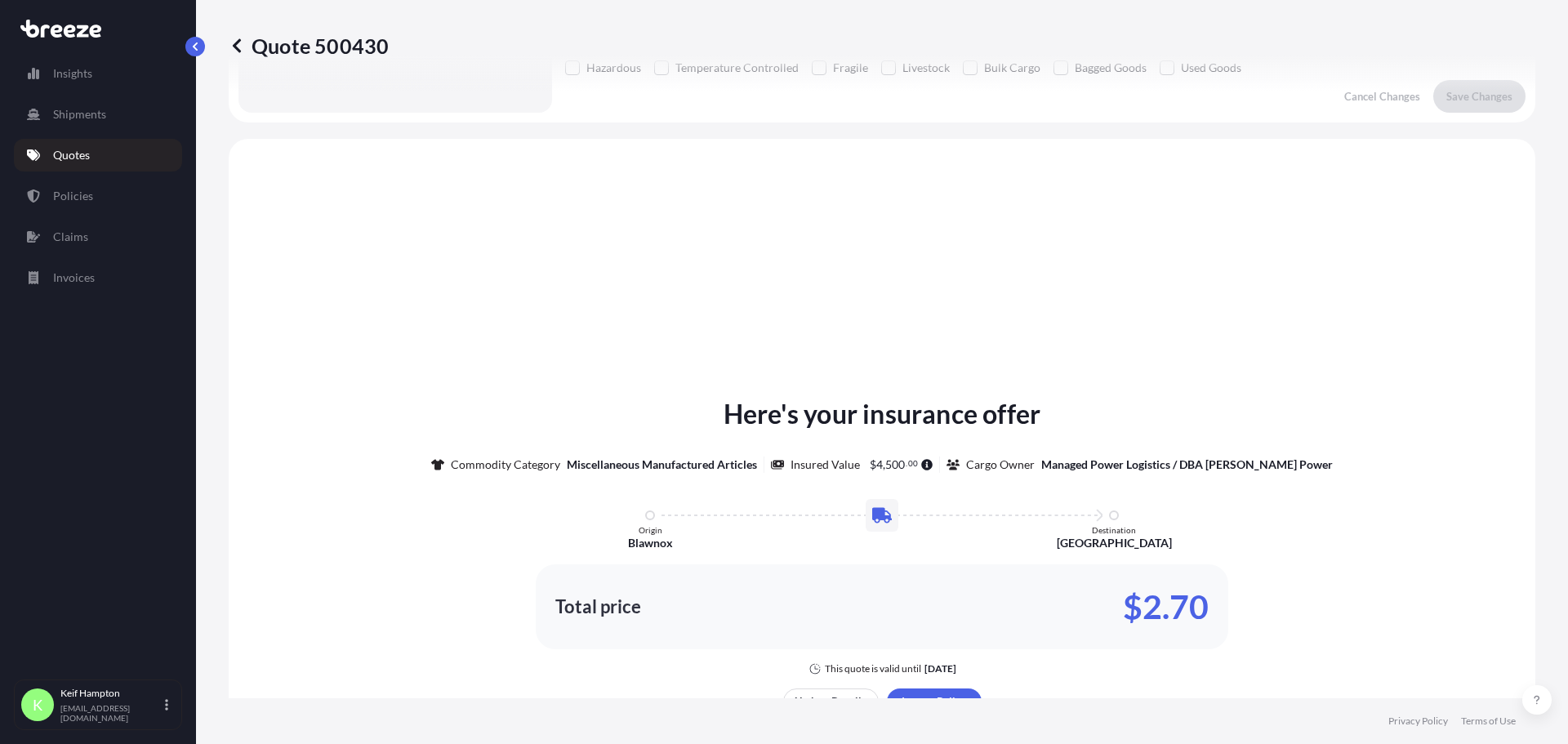
scroll to position [491, 0]
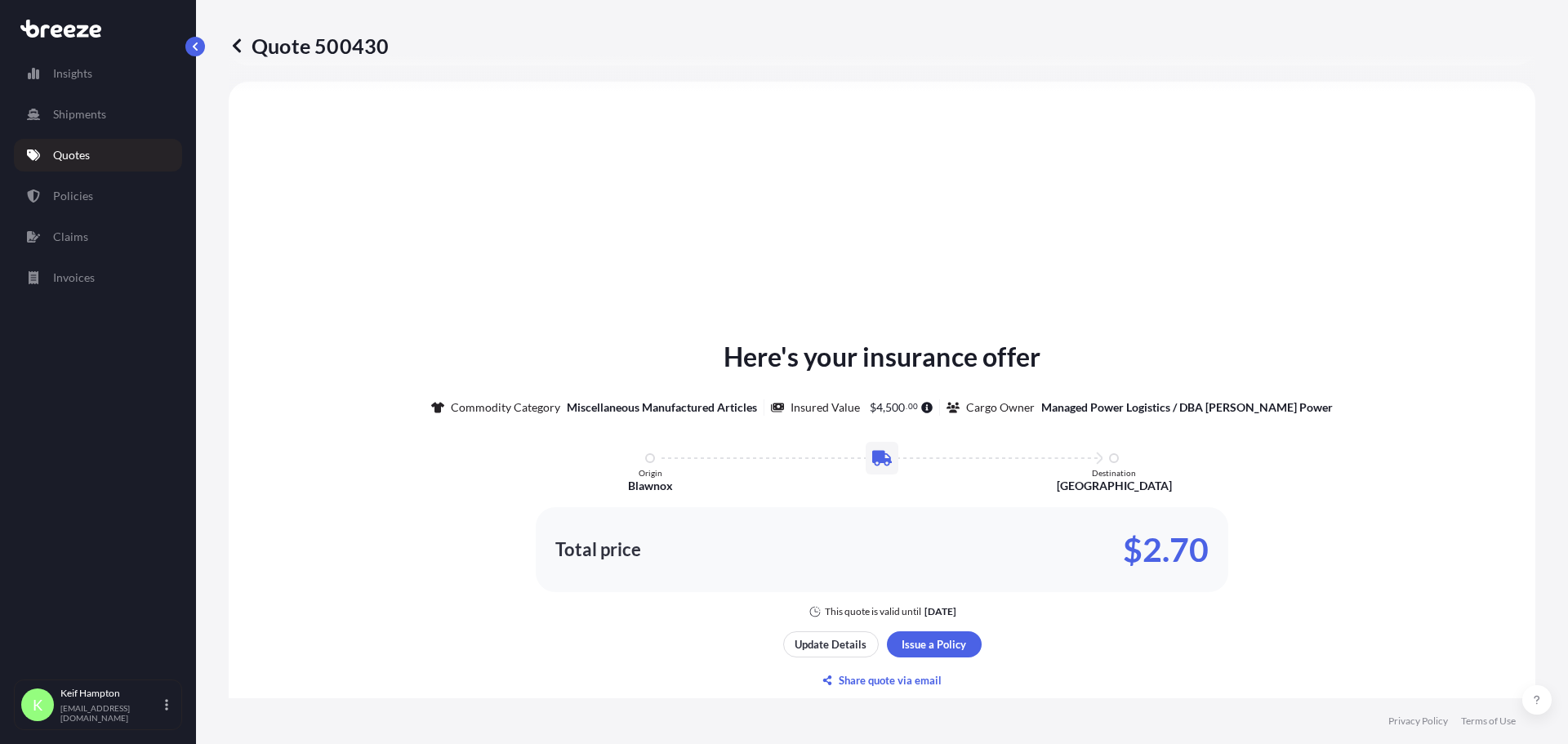
click at [1045, 626] on div "Here's your insurance offer Commodity Category Miscellaneous Manufactured Artic…" at bounding box center [882, 515] width 1260 height 821
click at [811, 641] on p "Update Details" at bounding box center [830, 644] width 72 height 16
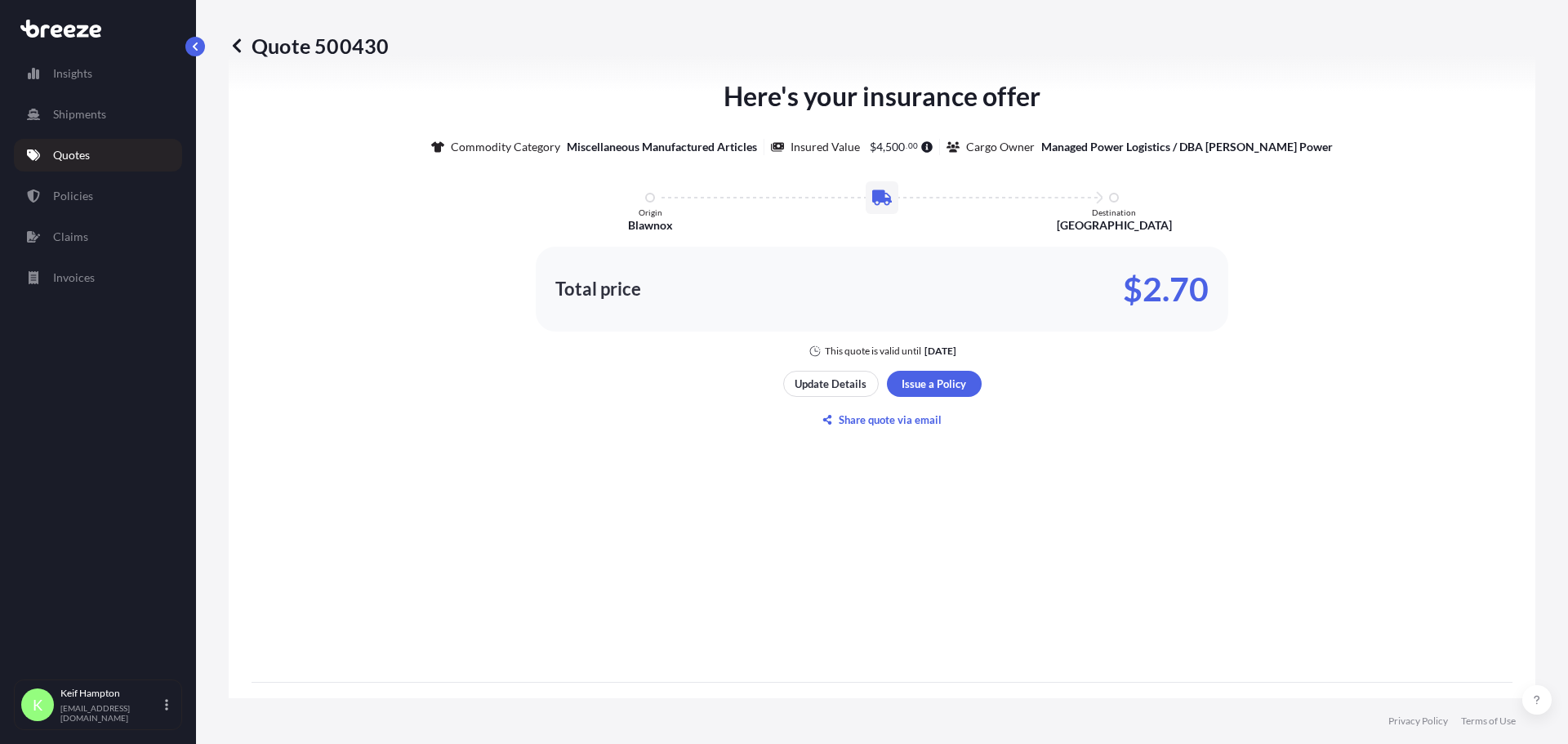
scroll to position [812, 0]
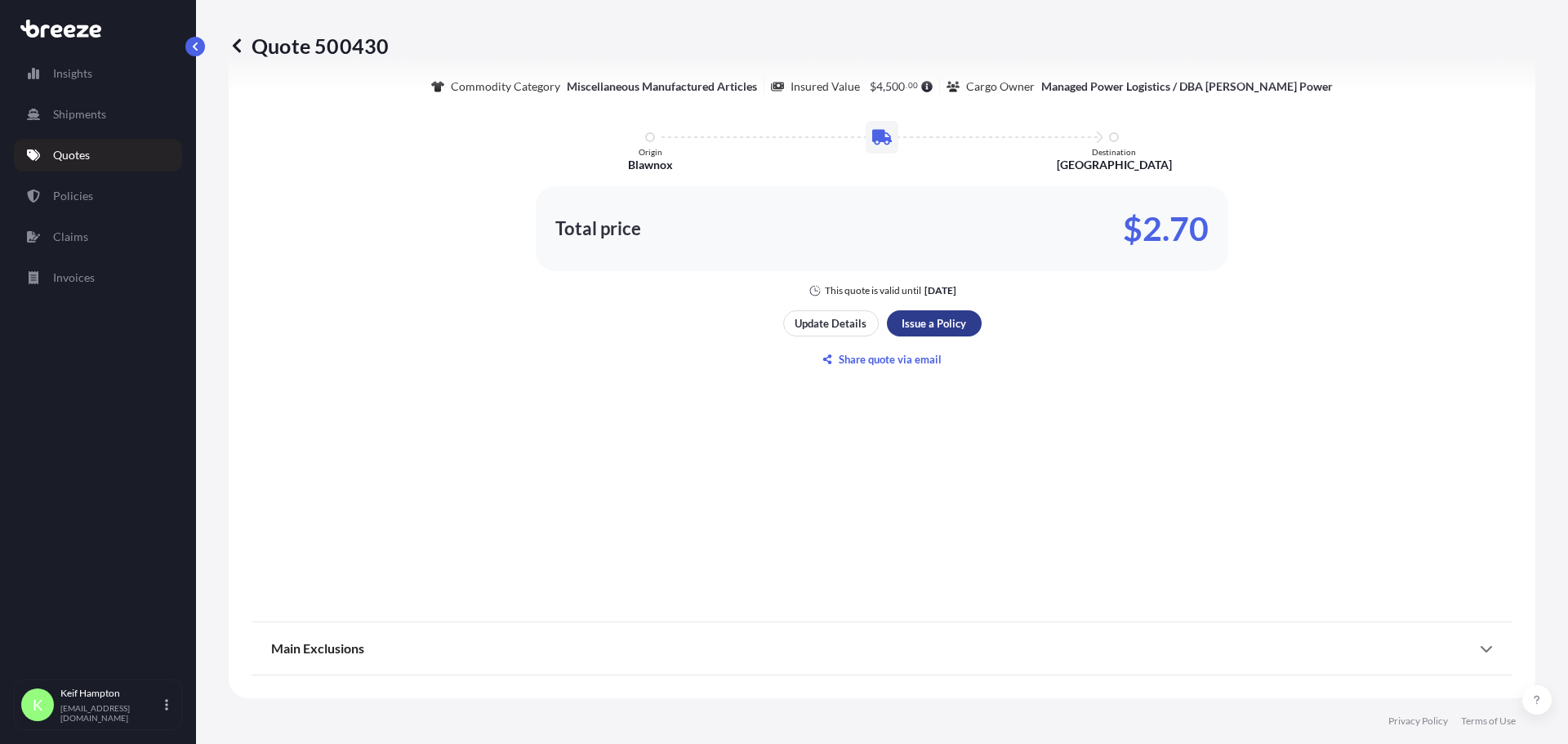
click at [952, 308] on div "Here's your insurance offer Commodity Category Miscellaneous Manufactured Artic…" at bounding box center [882, 193] width 1260 height 821
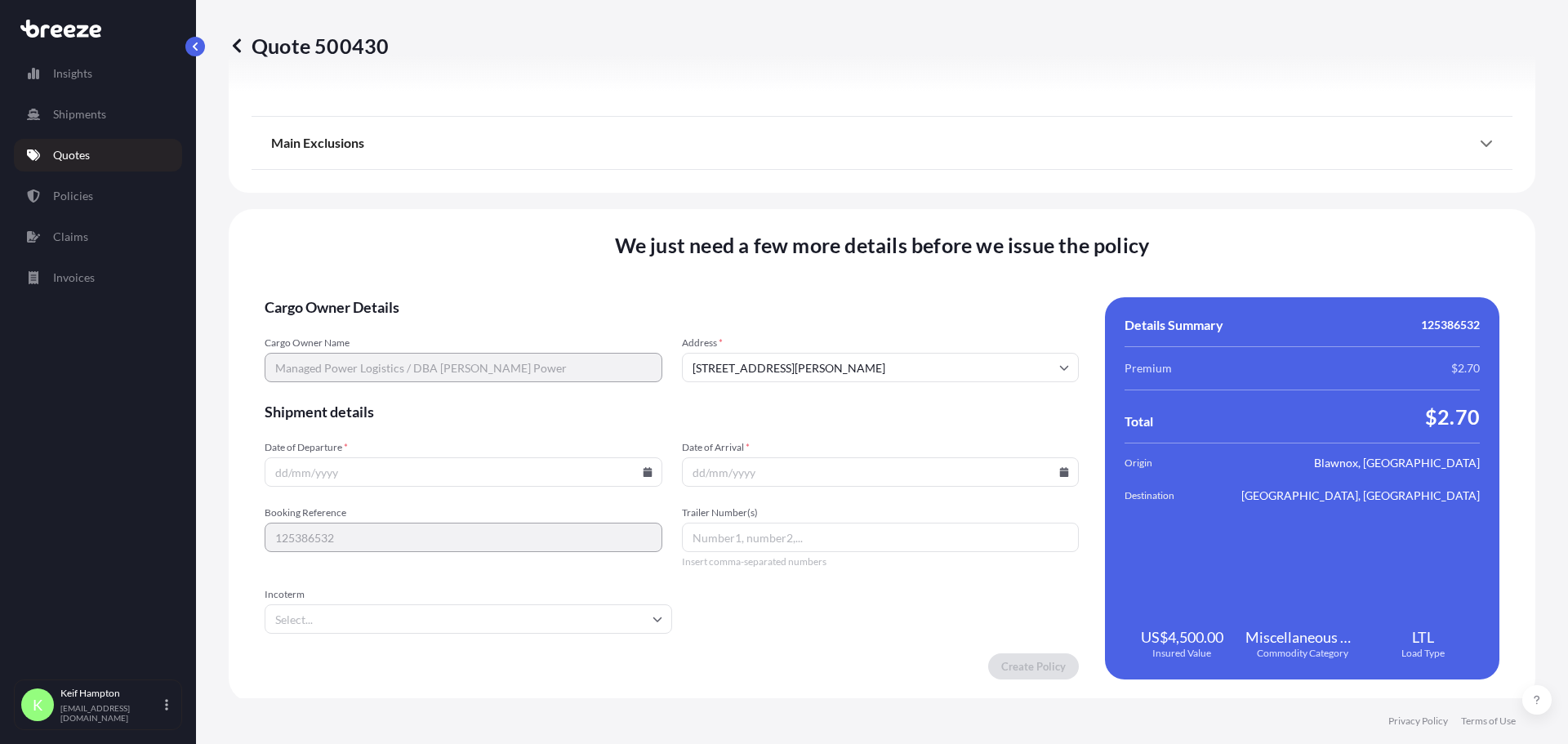
scroll to position [1832, 0]
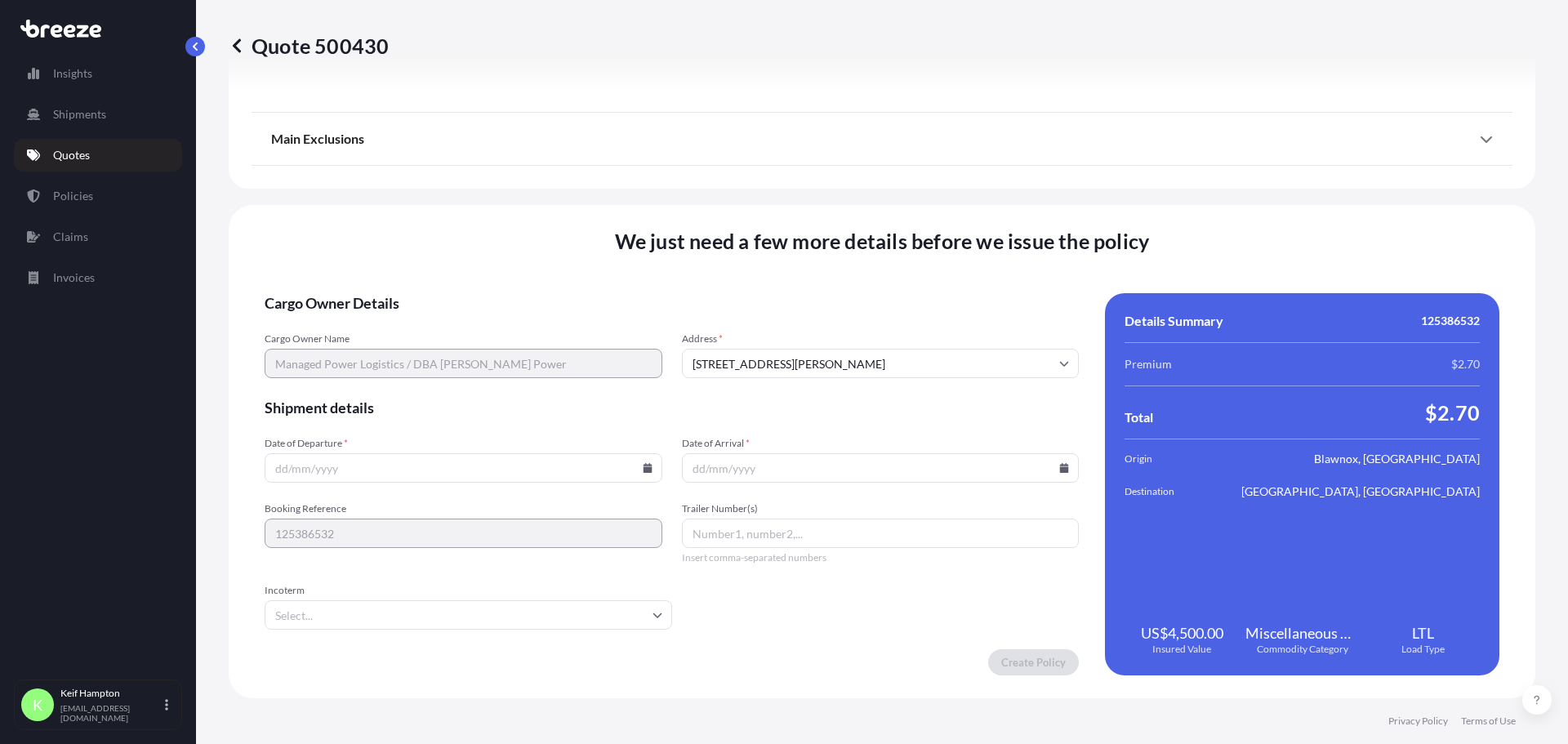
click at [643, 473] on input "Date of Departure *" at bounding box center [463, 468] width 398 height 30
click at [642, 468] on icon at bounding box center [647, 468] width 9 height 10
click at [456, 381] on button "30" at bounding box center [461, 384] width 26 height 26
type input "[DATE]"
click at [1060, 468] on icon at bounding box center [1064, 468] width 9 height 10
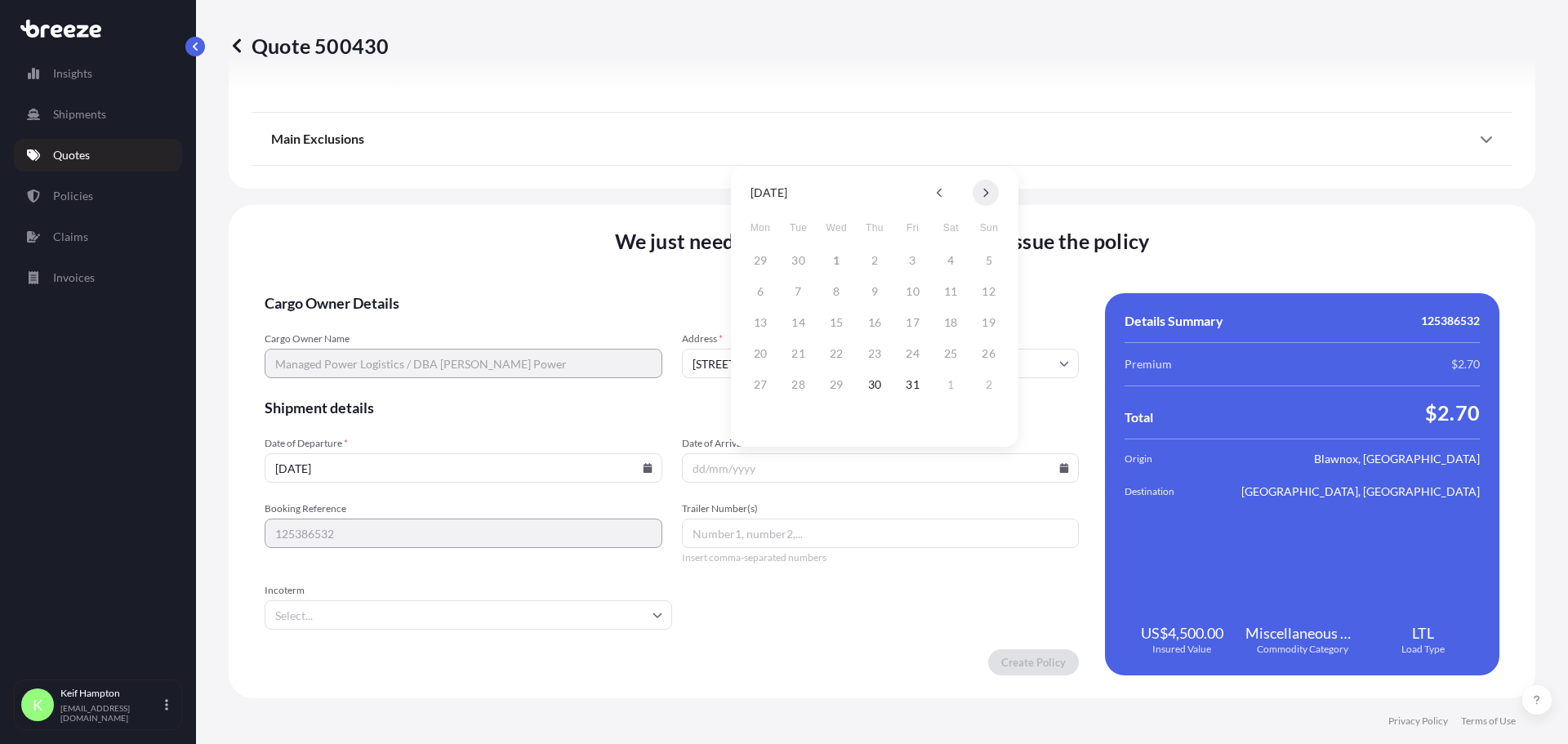
click at [987, 190] on icon at bounding box center [985, 193] width 6 height 10
click at [764, 291] on button "3" at bounding box center [759, 291] width 26 height 26
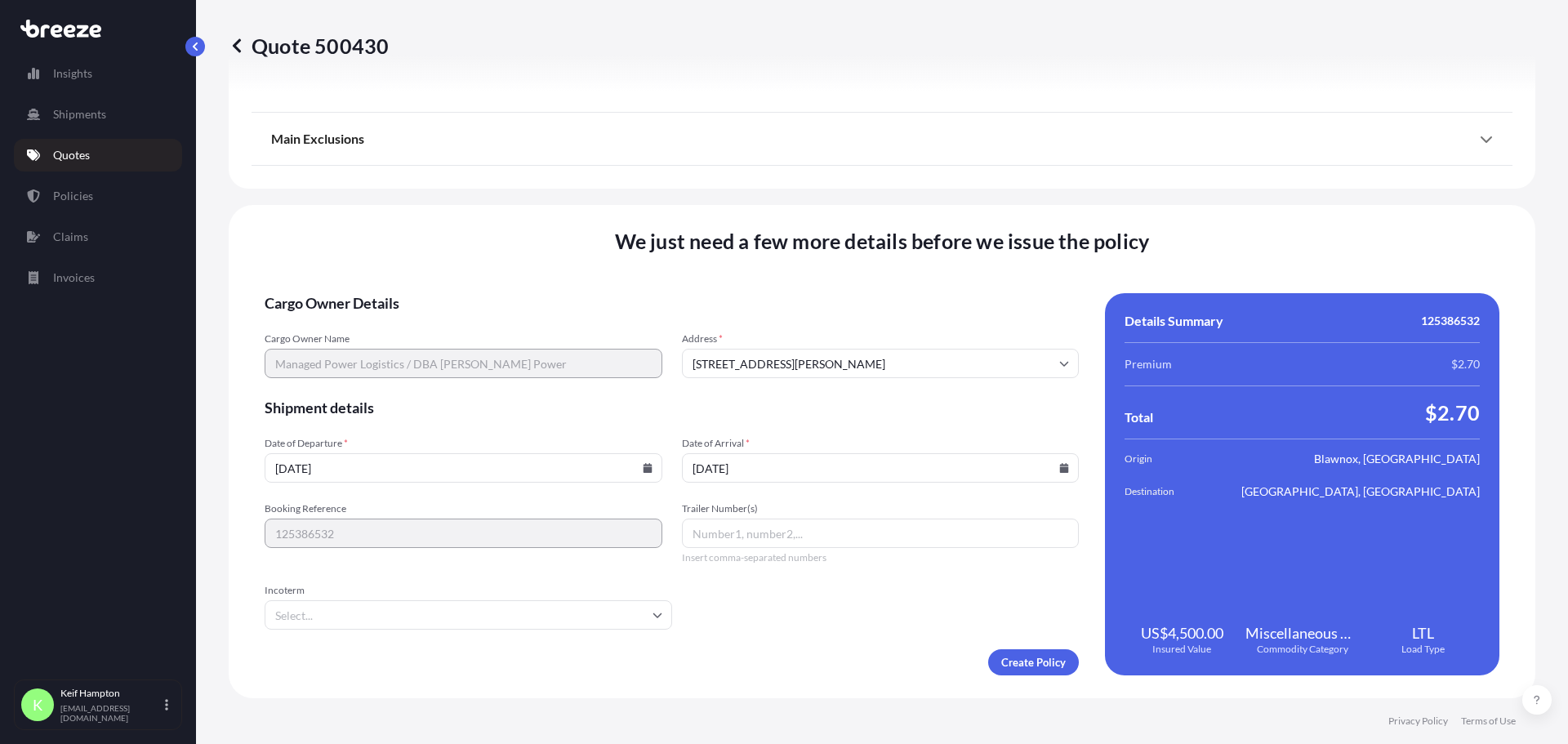
type input "[DATE]"
click at [880, 621] on form "Cargo Owner Details Cargo Owner Name Managed Power Logistics / DBA [PERSON_NAME…" at bounding box center [671, 484] width 814 height 382
click at [866, 512] on span "Trailer Number(s)" at bounding box center [881, 508] width 398 height 13
click at [866, 518] on input "Trailer Number(s)" at bounding box center [881, 533] width 398 height 30
drag, startPoint x: 869, startPoint y: 533, endPoint x: 880, endPoint y: 515, distance: 21.1
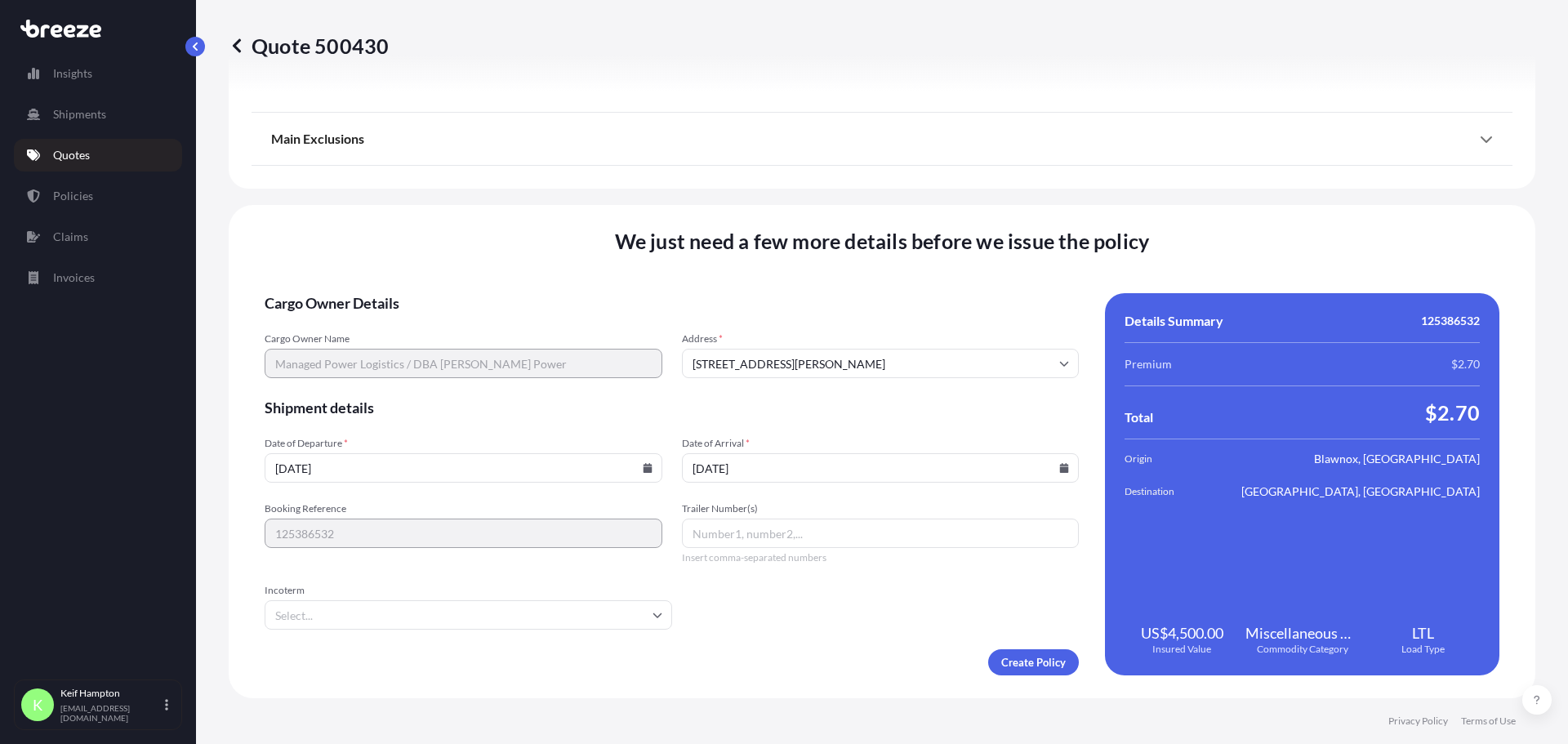
click at [881, 512] on div "Trailer Number(s) Insert comma-separated numbers" at bounding box center [881, 533] width 398 height 62
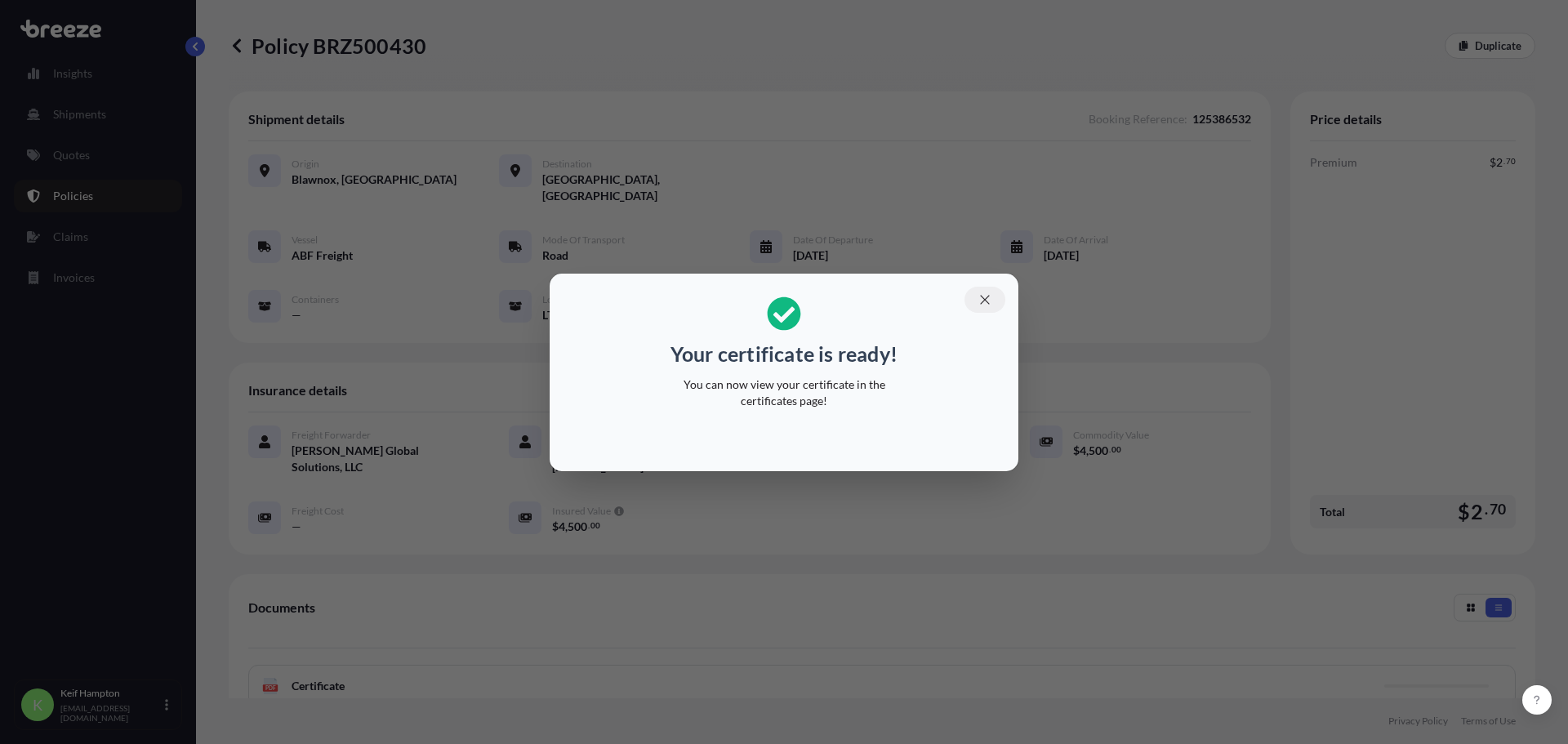
click at [982, 302] on icon "button" at bounding box center [984, 300] width 9 height 9
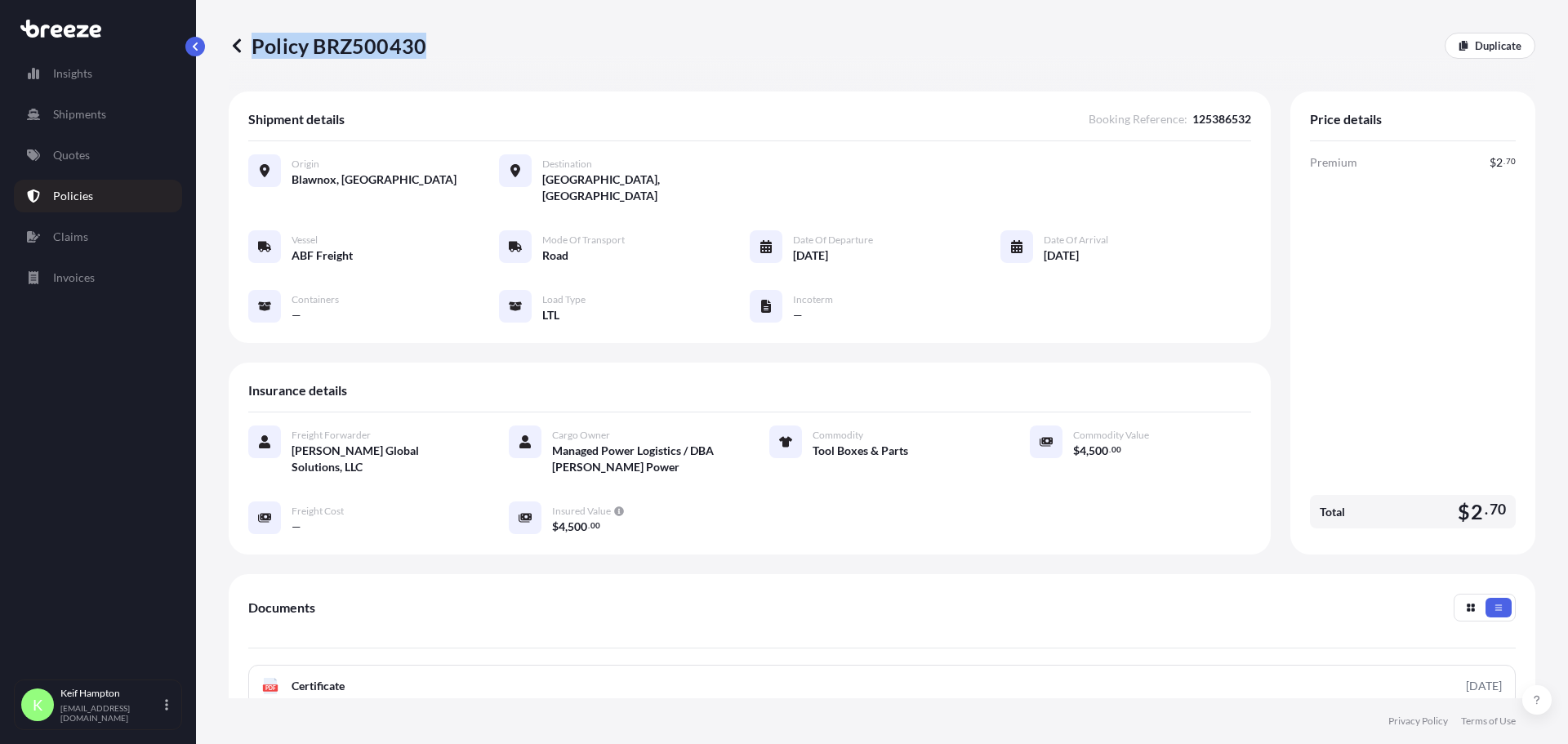
drag, startPoint x: 450, startPoint y: 43, endPoint x: 422, endPoint y: 54, distance: 30.1
click at [422, 54] on div "Policy BRZ500430 Duplicate" at bounding box center [882, 45] width 1306 height 26
copy p "Policy BRZ500430"
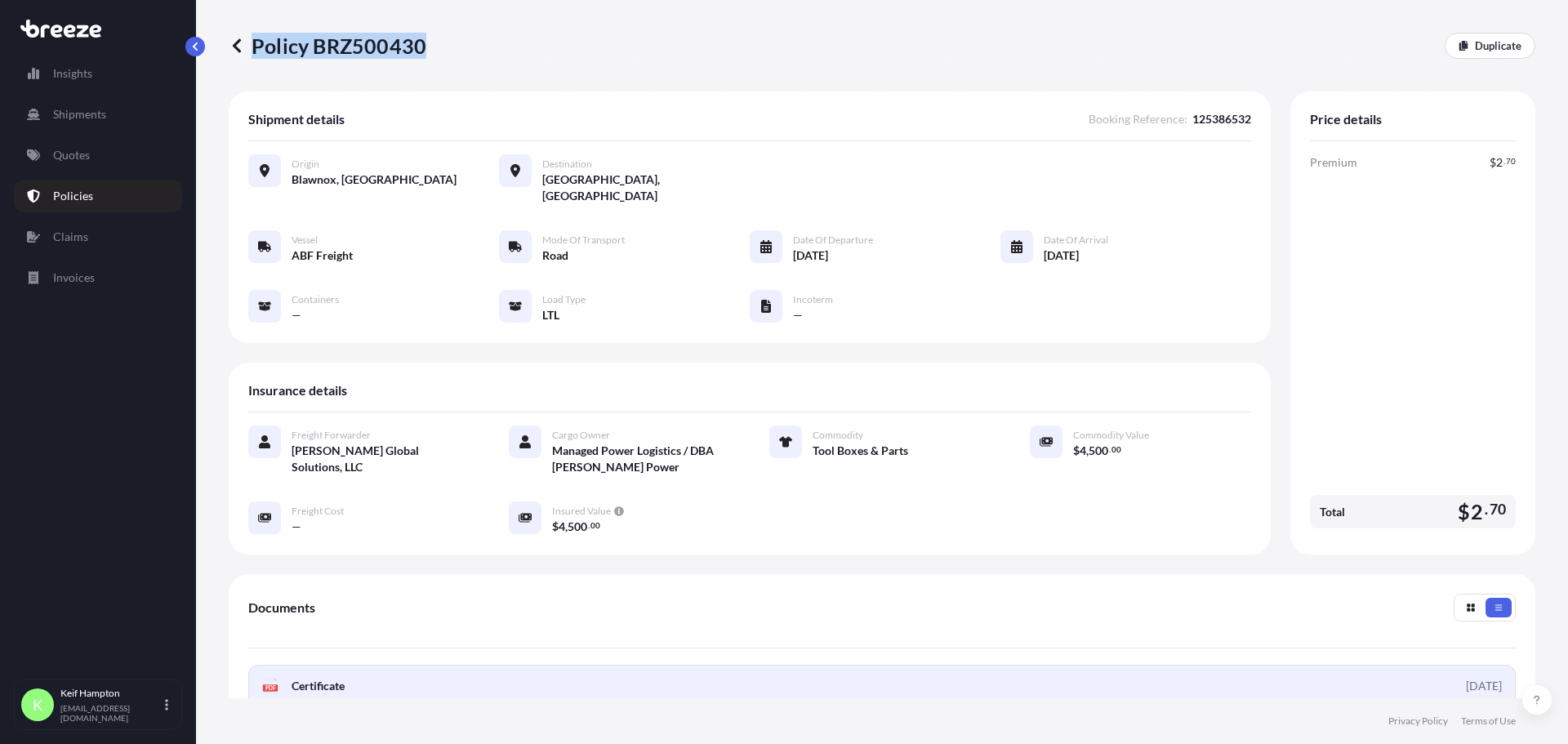
click at [271, 677] on icon at bounding box center [270, 686] width 13 height 16
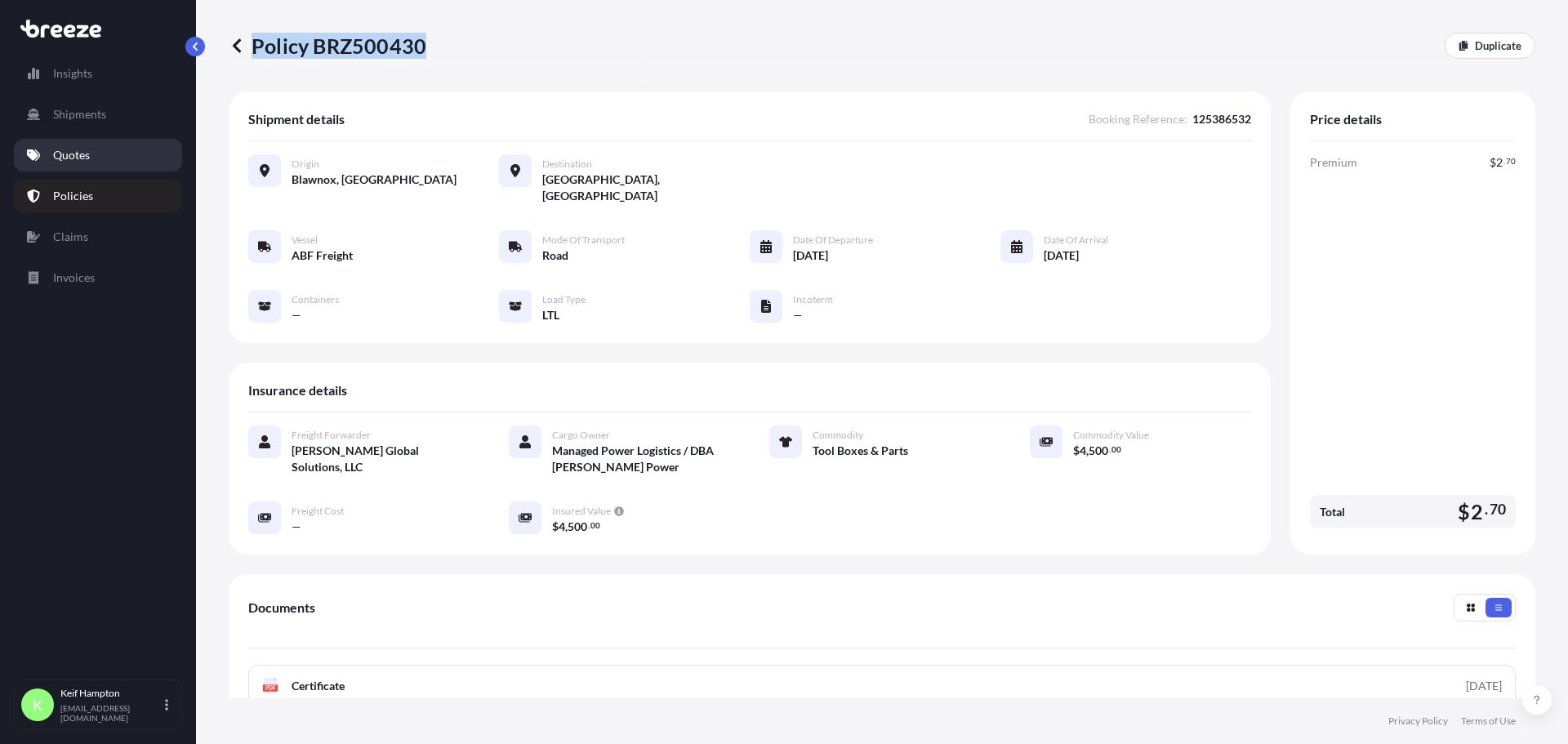
click at [95, 162] on link "Quotes" at bounding box center [97, 155] width 168 height 32
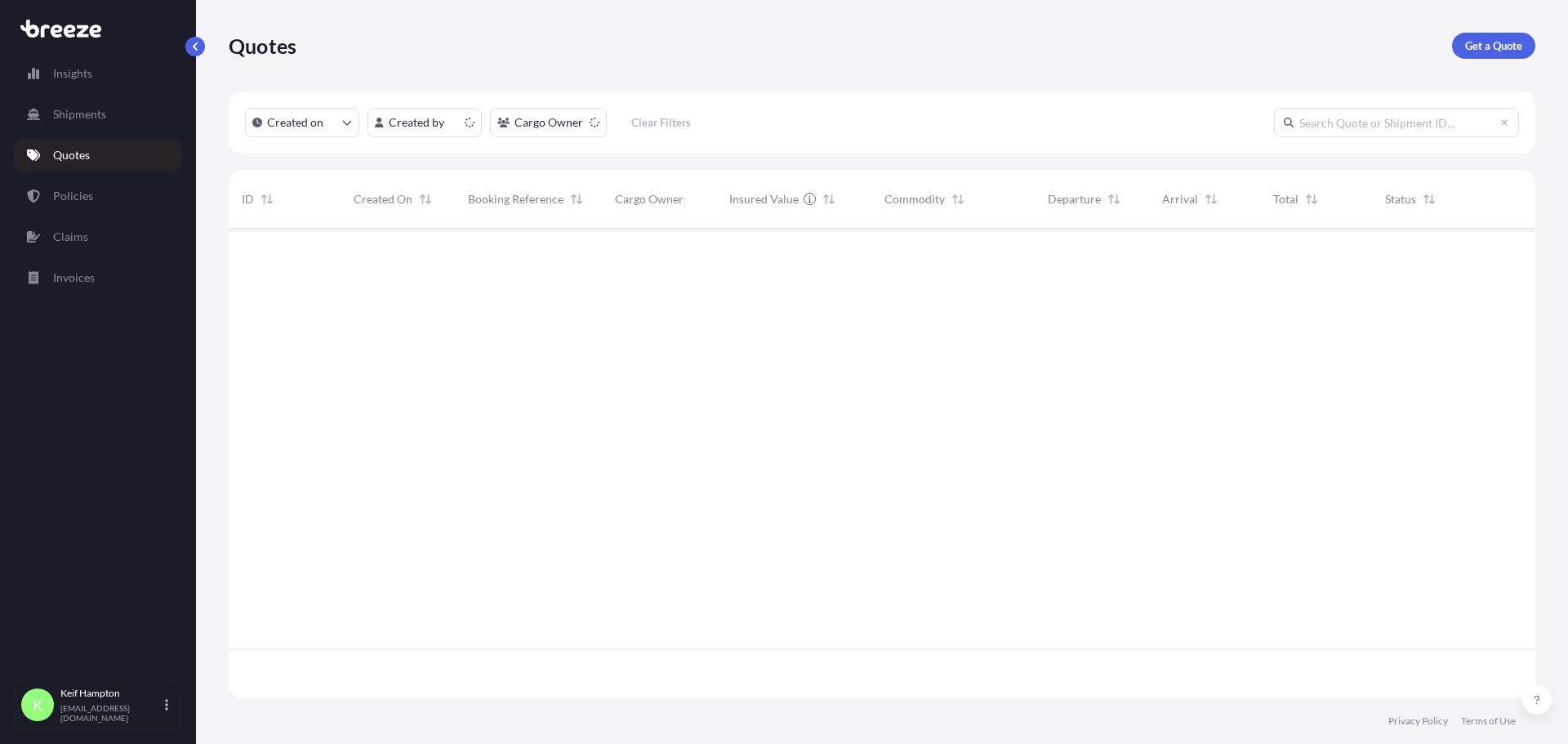
scroll to position [466, 1295]
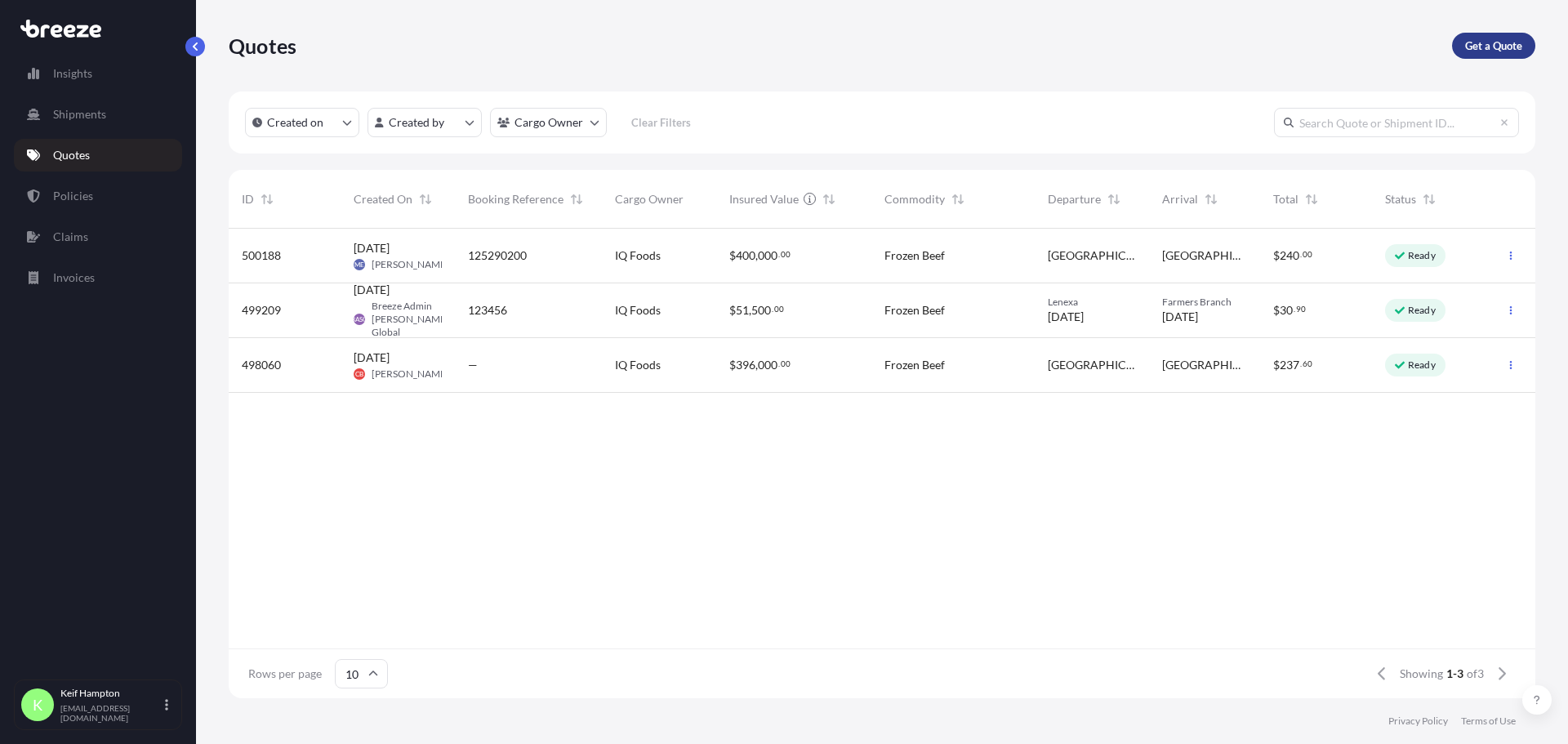
click at [1488, 50] on p "Get a Quote" at bounding box center [1493, 46] width 58 height 16
select select "Road"
select select "1"
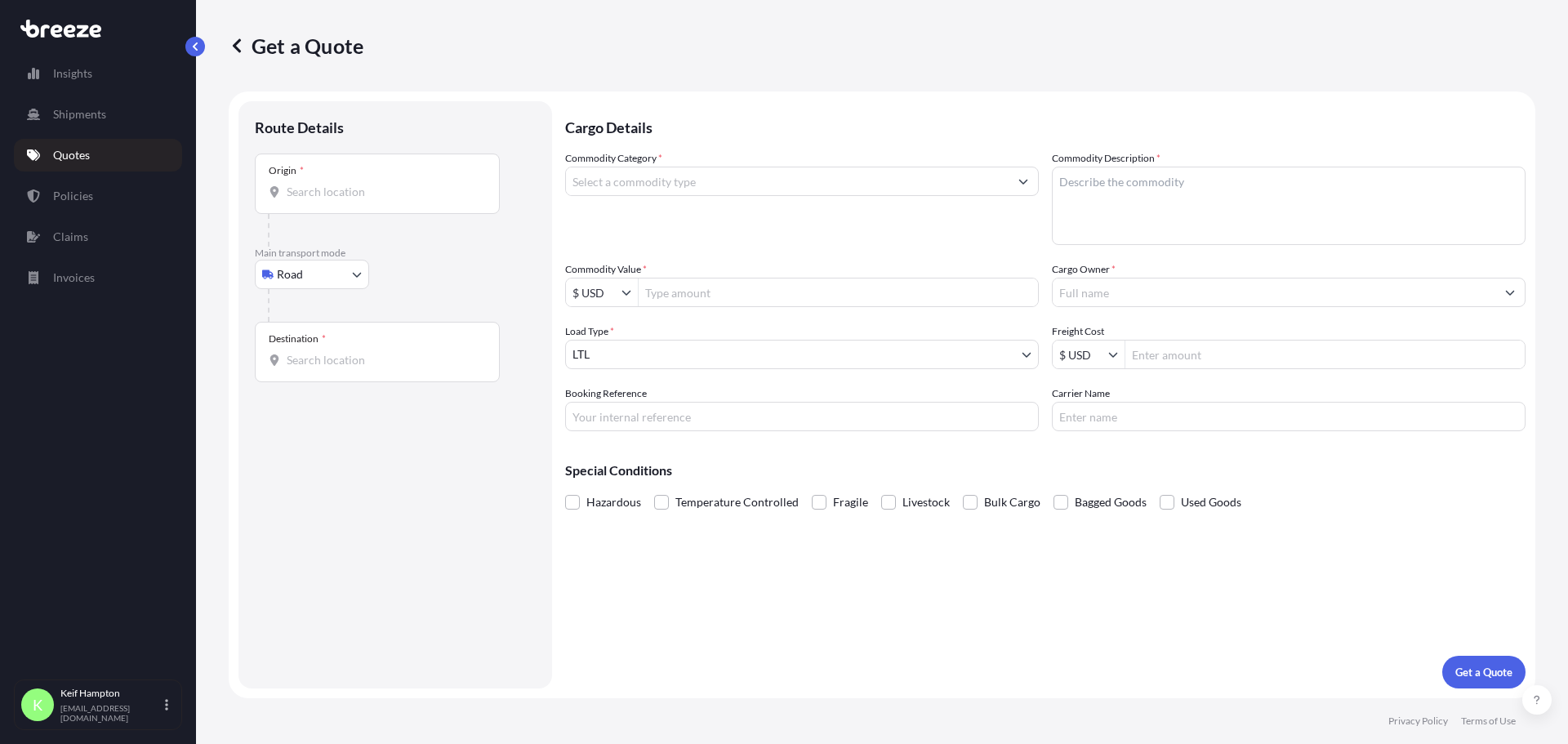
click at [332, 195] on input "Origin *" at bounding box center [383, 192] width 193 height 16
type input "[GEOGRAPHIC_DATA], OK 74145, [GEOGRAPHIC_DATA]"
click at [359, 359] on input "Destination *" at bounding box center [383, 366] width 193 height 16
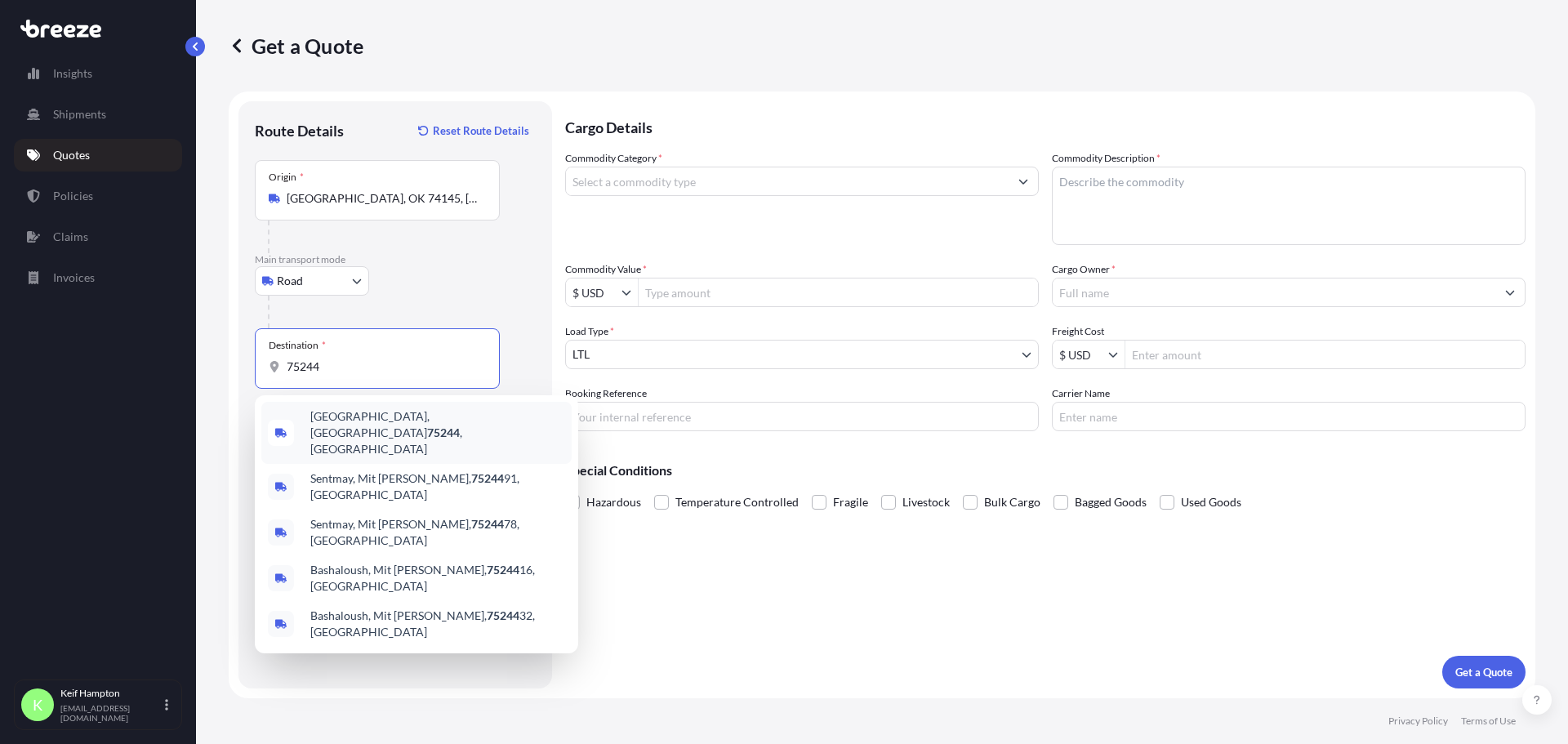
click at [345, 420] on span "[GEOGRAPHIC_DATA] , [GEOGRAPHIC_DATA]" at bounding box center [437, 433] width 255 height 49
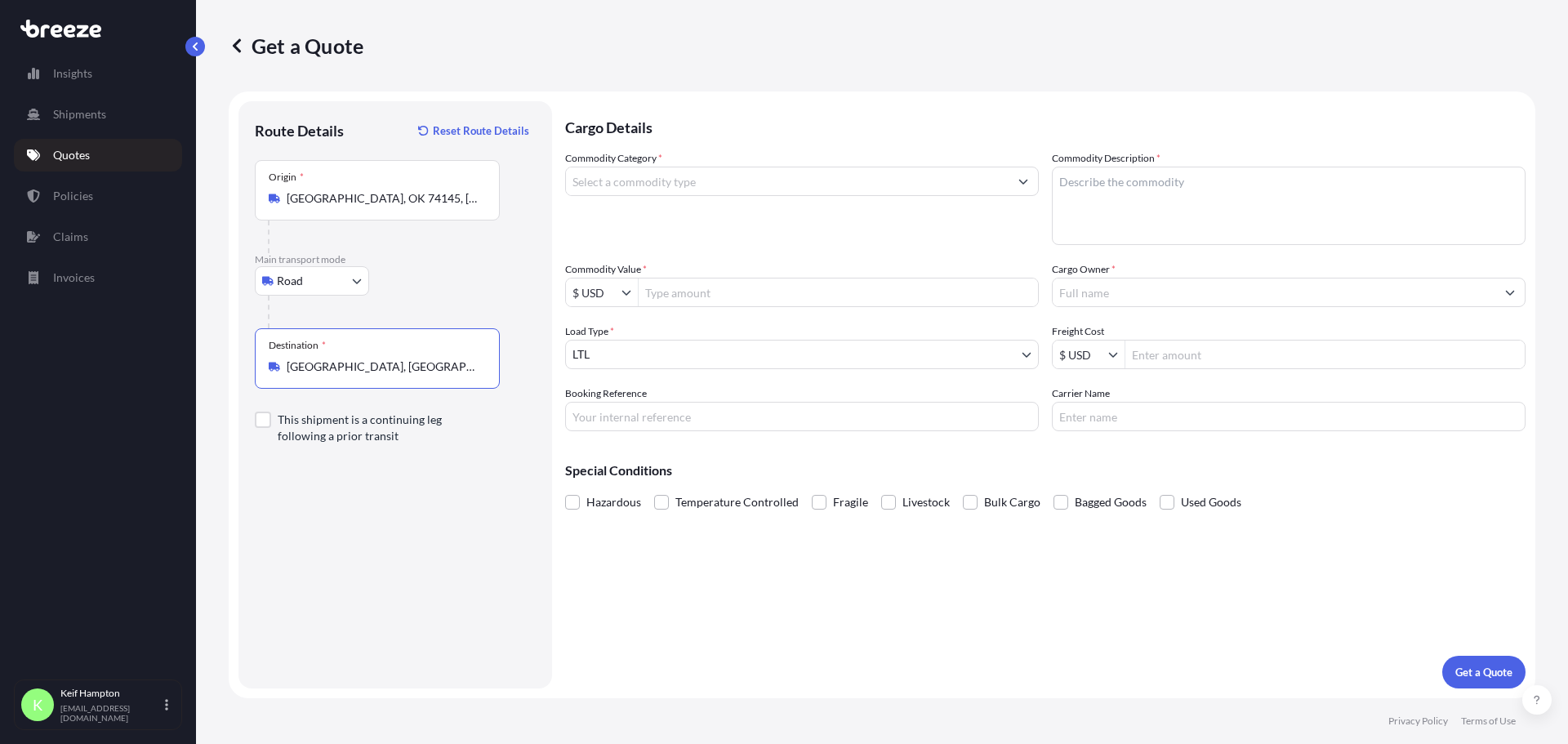
type input "[GEOGRAPHIC_DATA], [GEOGRAPHIC_DATA]"
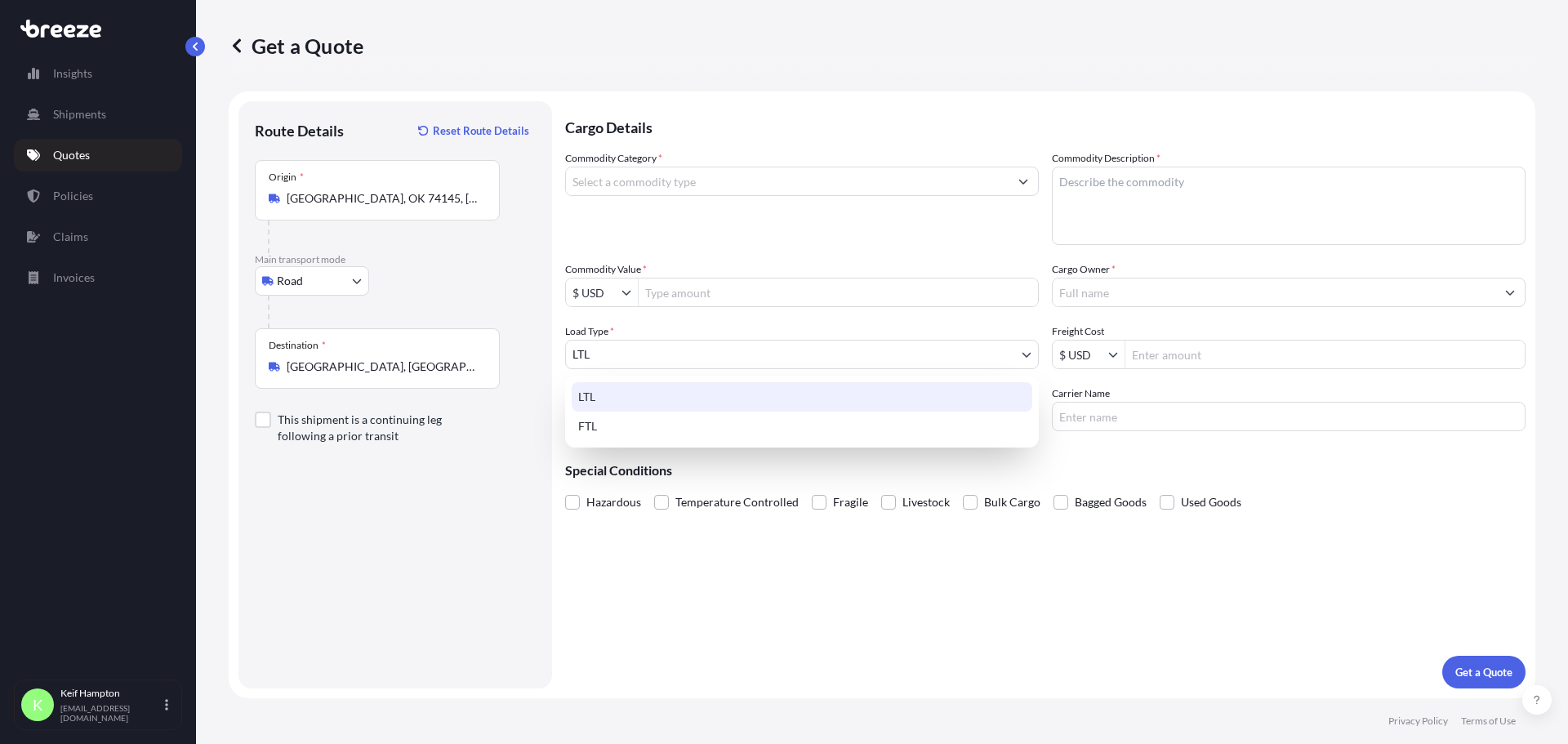
click at [670, 350] on body "5 options available. Insights Shipments Quotes Policies Claims Invoices K [PERS…" at bounding box center [784, 372] width 1568 height 744
click at [680, 423] on div "FTL" at bounding box center [802, 426] width 461 height 30
select select "2"
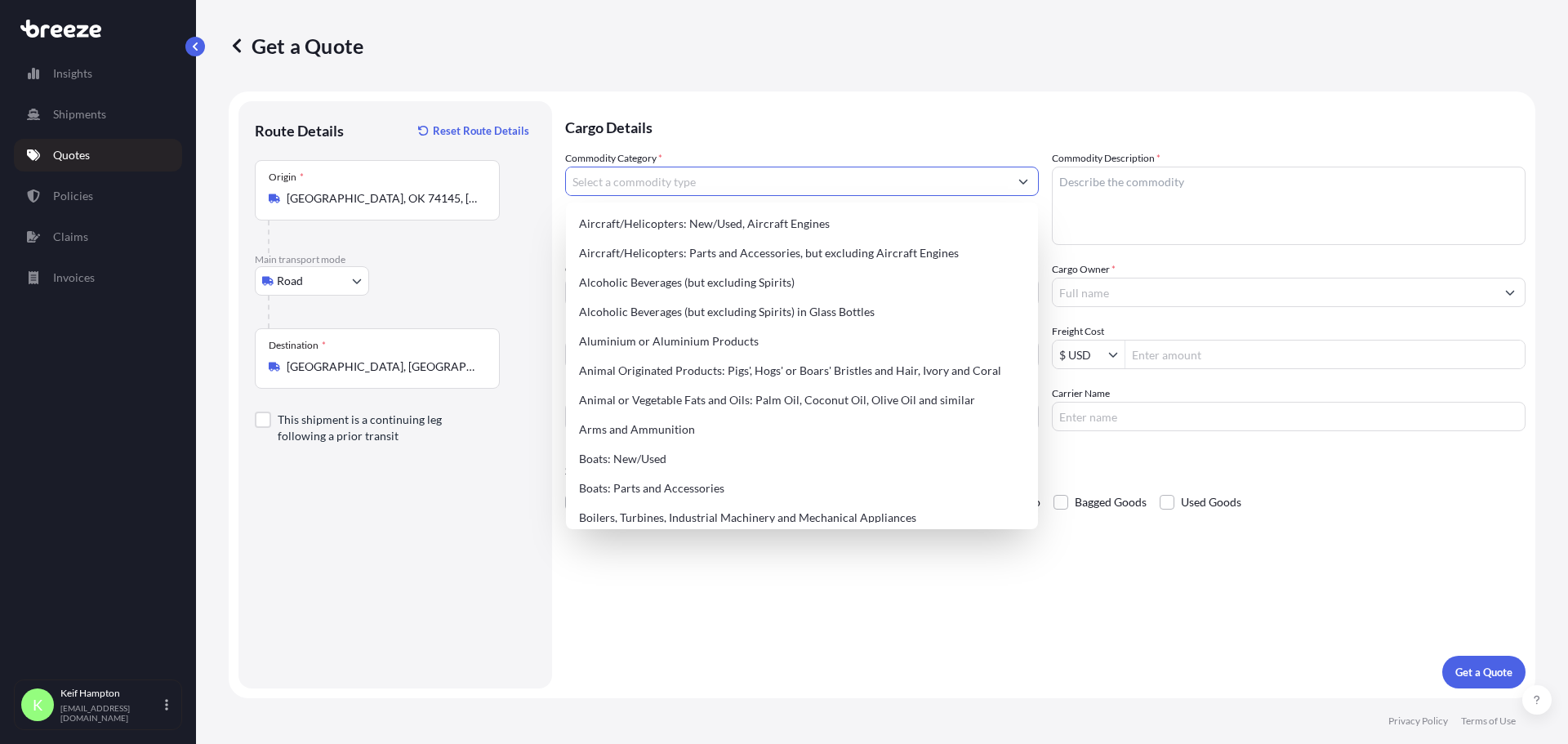
click at [793, 178] on input "Commodity Category *" at bounding box center [787, 181] width 443 height 30
click at [1100, 203] on textarea "Commodity Description *" at bounding box center [1288, 205] width 473 height 78
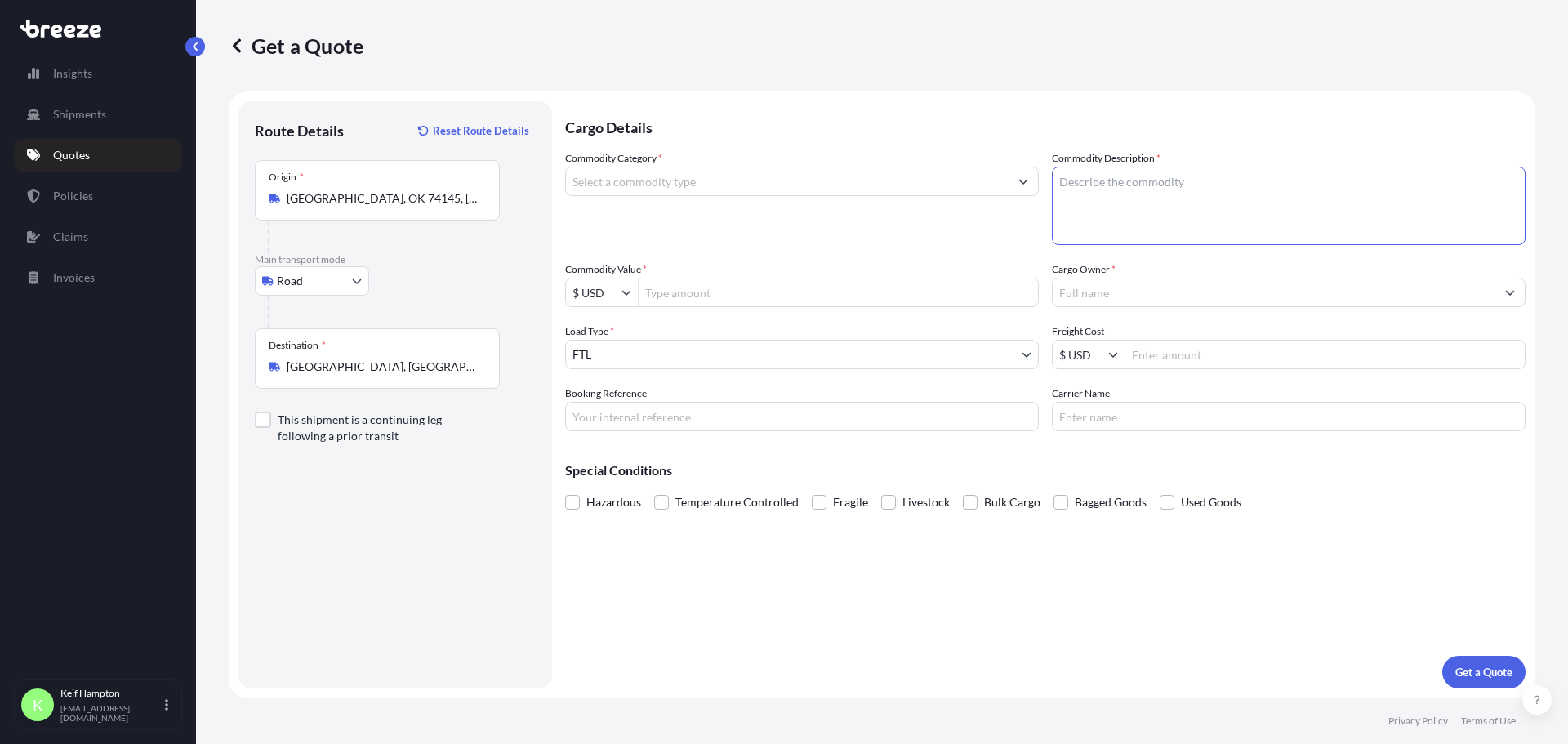
click at [1203, 200] on textarea "Commodity Description *" at bounding box center [1288, 205] width 473 height 78
paste textarea "Feel Free Classic"
click at [1209, 182] on textarea "Feel Free Classic / Elix" at bounding box center [1288, 205] width 473 height 78
type textarea "Feel Free Classic / Elixir"
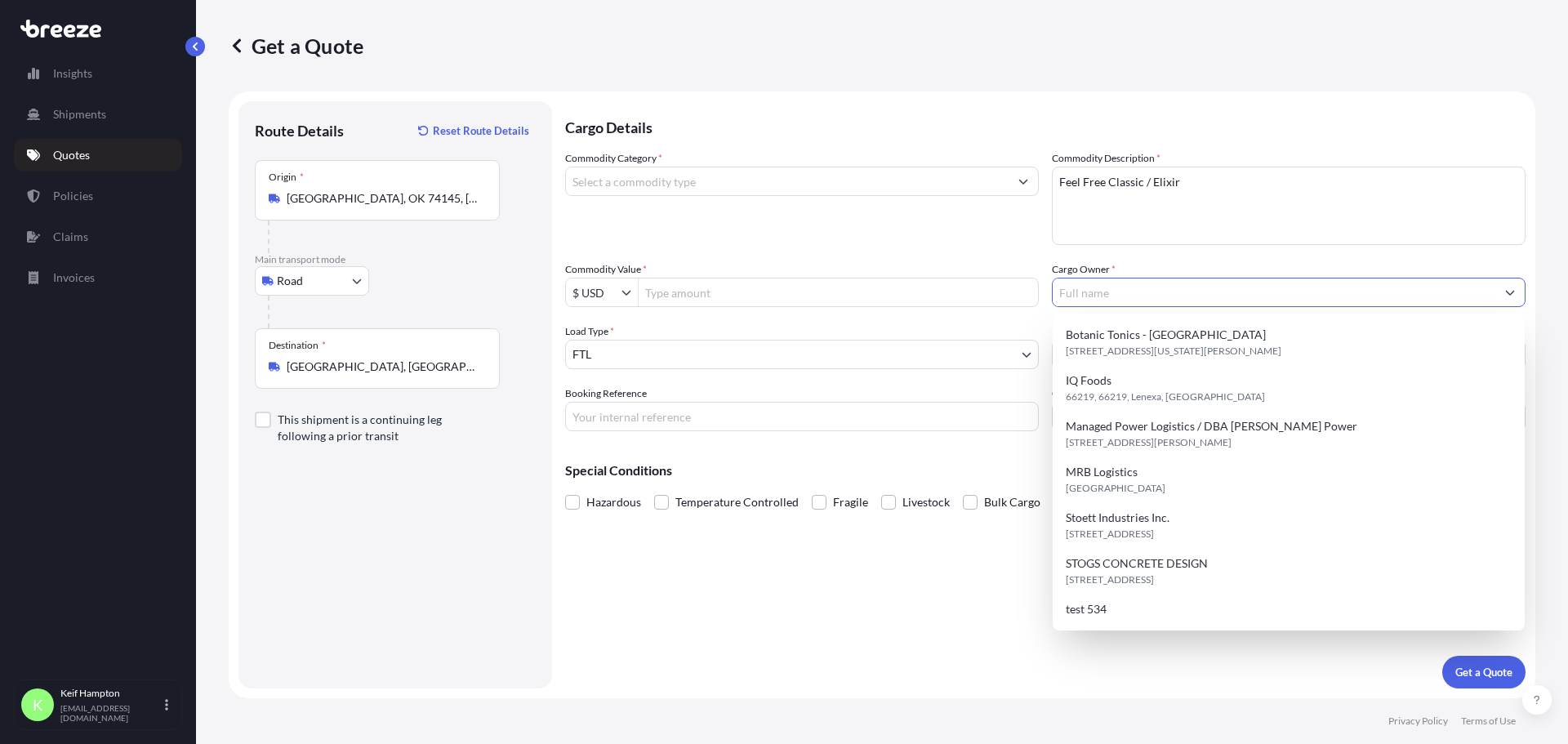
click at [1119, 295] on input "Cargo Owner *" at bounding box center [1274, 292] width 443 height 30
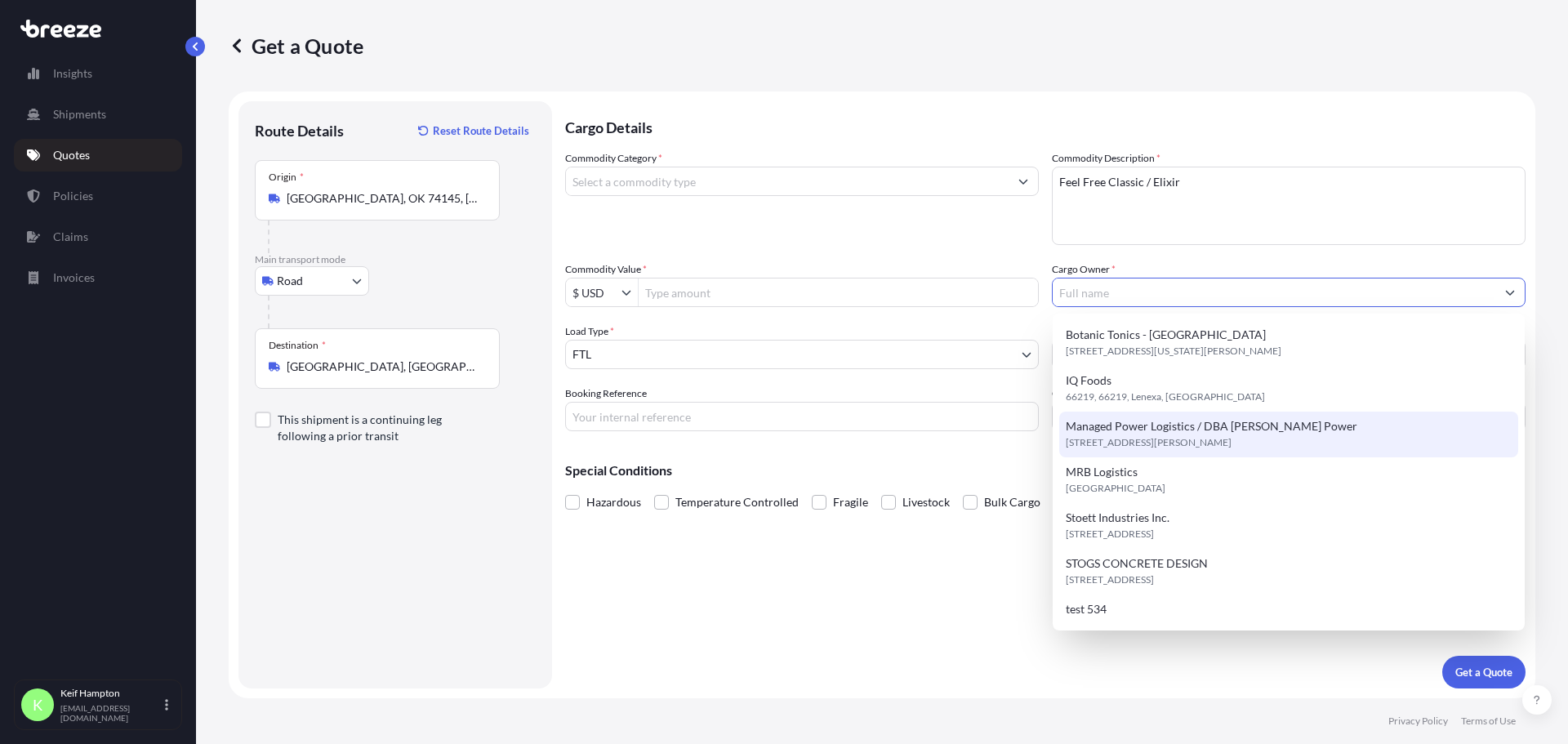
click at [880, 599] on div "Cargo Details Commodity Category * Commodity Description * Feel Free Classic / …" at bounding box center [1044, 395] width 960 height 587
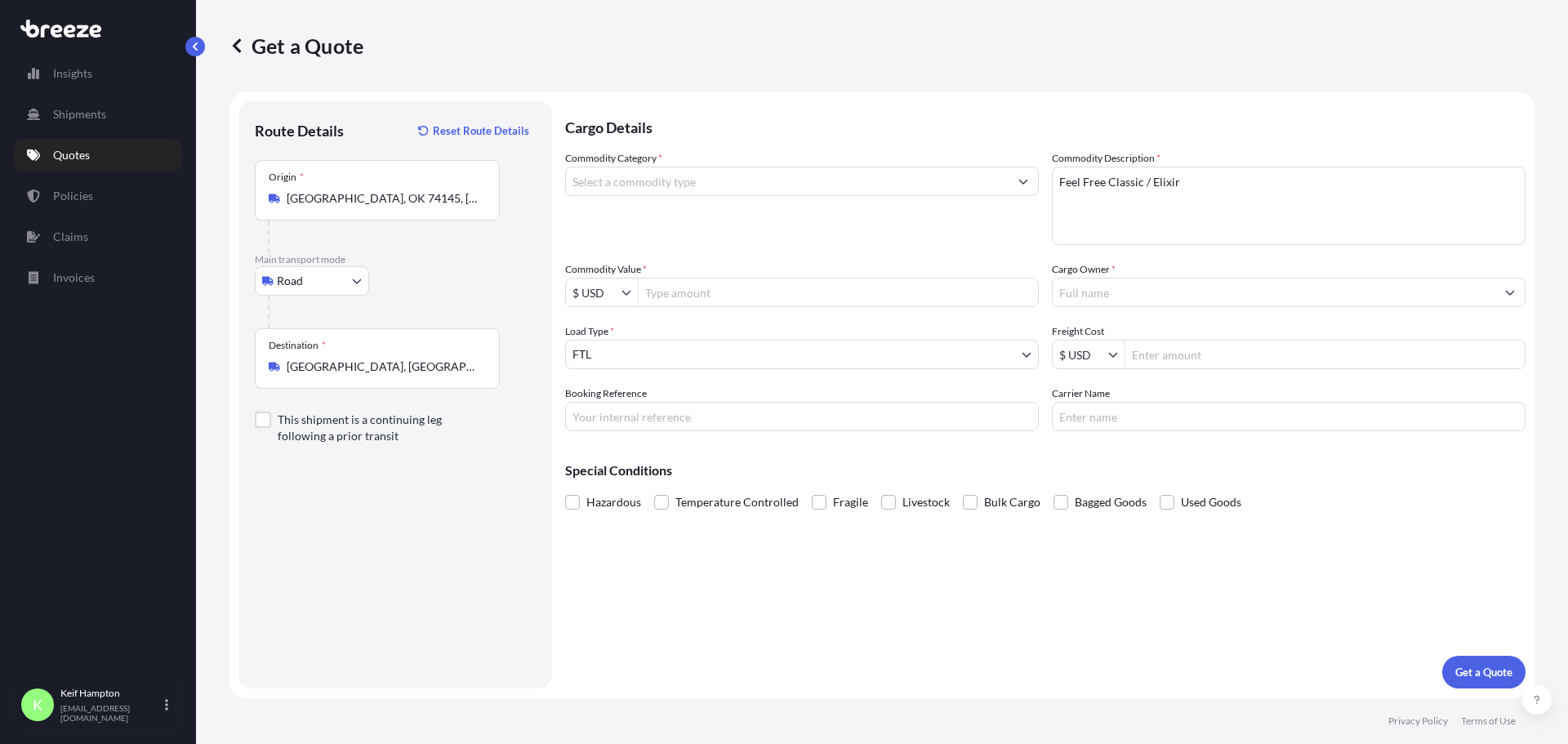
click at [764, 286] on input "Commodity Value *" at bounding box center [838, 292] width 399 height 30
type input "240,000"
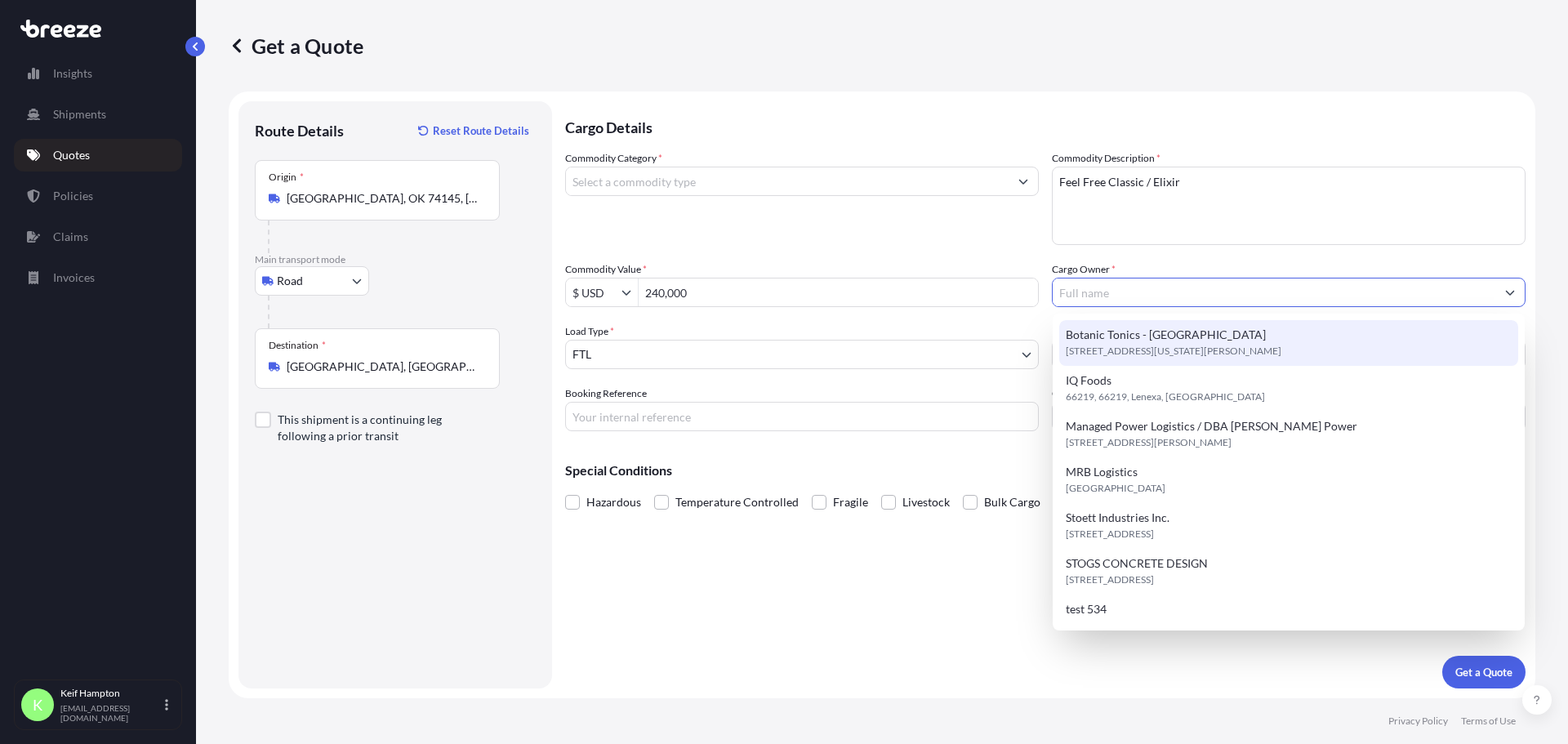
click at [1212, 342] on div "Botanic Tonics - DC [STREET_ADDRESS][US_STATE][PERSON_NAME]" at bounding box center [1288, 343] width 459 height 46
type input "Botanic Tonics - [GEOGRAPHIC_DATA]"
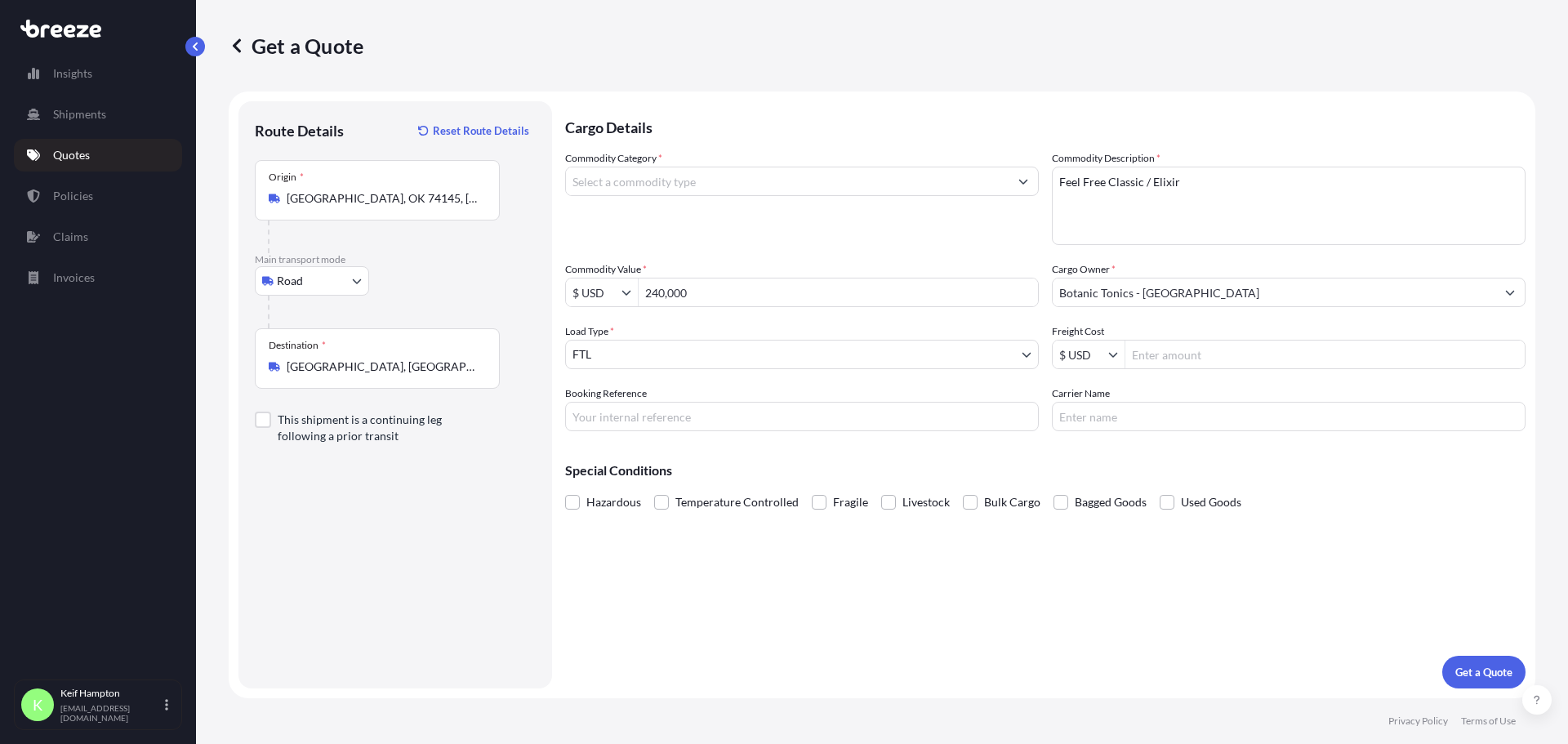
click at [1122, 421] on input "Carrier Name" at bounding box center [1288, 417] width 473 height 30
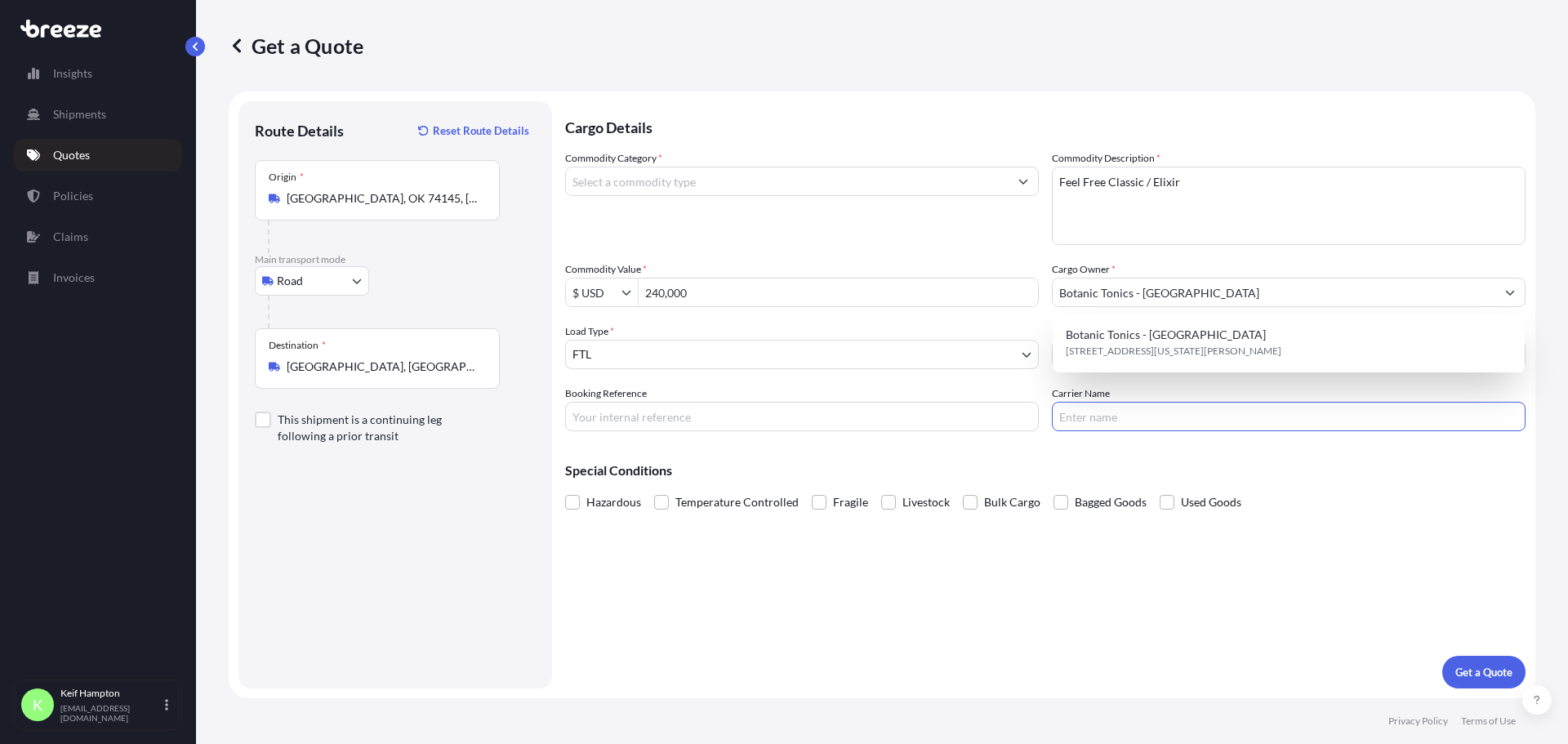
paste input "IQ LOGISTICS LLC"
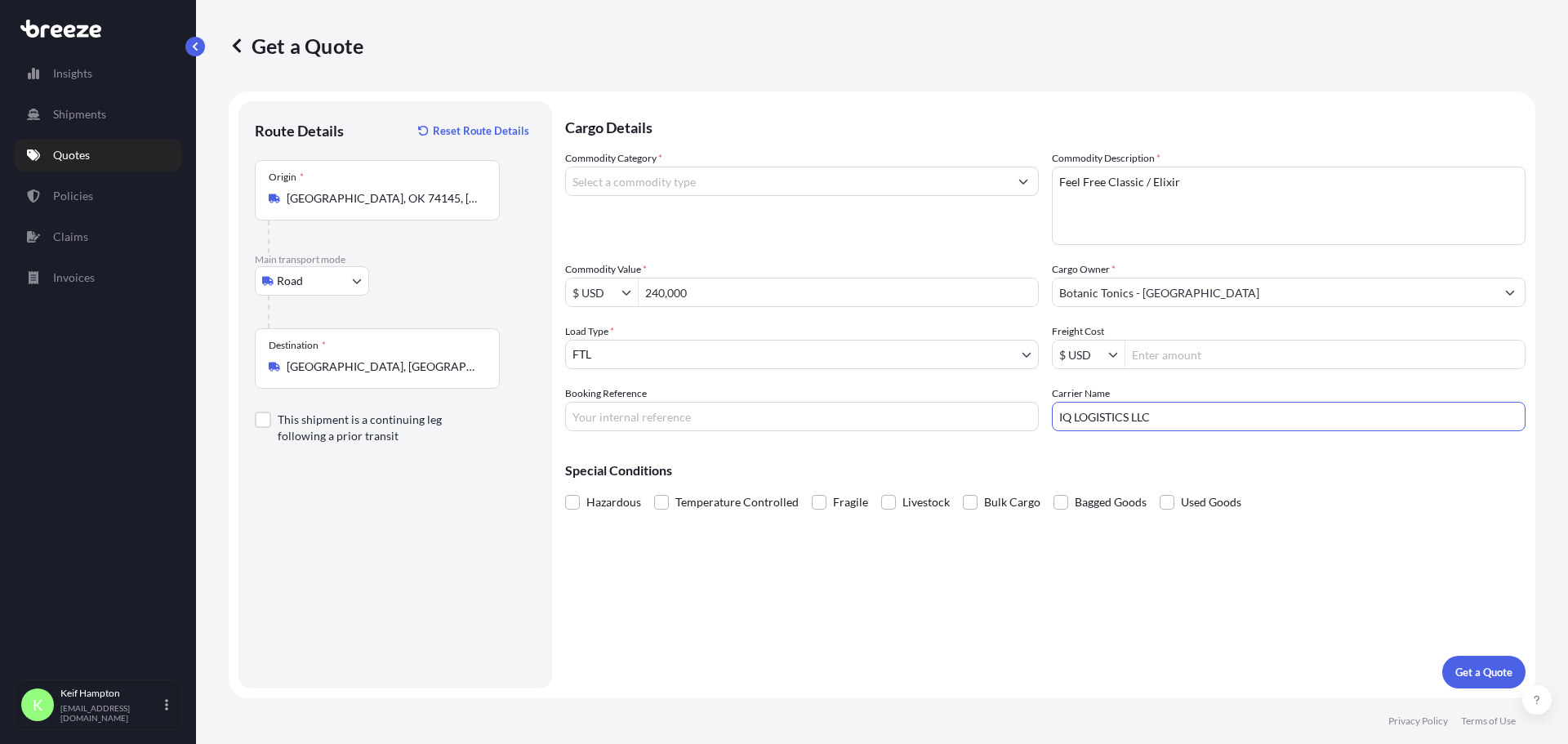
type input "IQ LOGISTICS LLC"
click at [982, 540] on div "Cargo Details Commodity Category * Commodity Description * Feel Free Classic / …" at bounding box center [1044, 395] width 960 height 587
click at [721, 405] on input "Booking Reference" at bounding box center [802, 417] width 473 height 30
type input "125396582"
click at [839, 596] on div "Cargo Details Commodity Category * Commodity Description * Feel Free Classic / …" at bounding box center [1044, 395] width 960 height 587
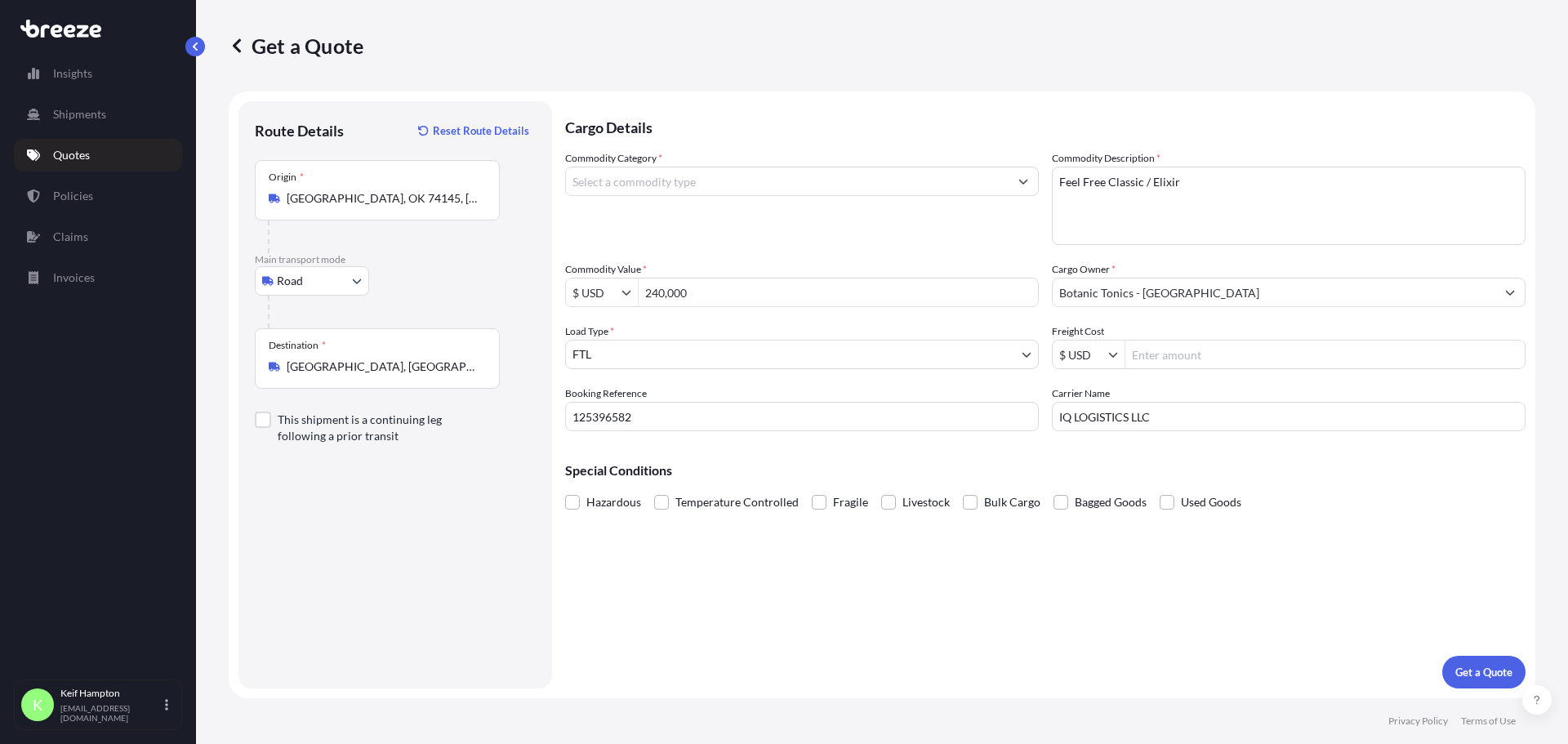
click at [783, 187] on input "Commodity Category *" at bounding box center [787, 181] width 443 height 30
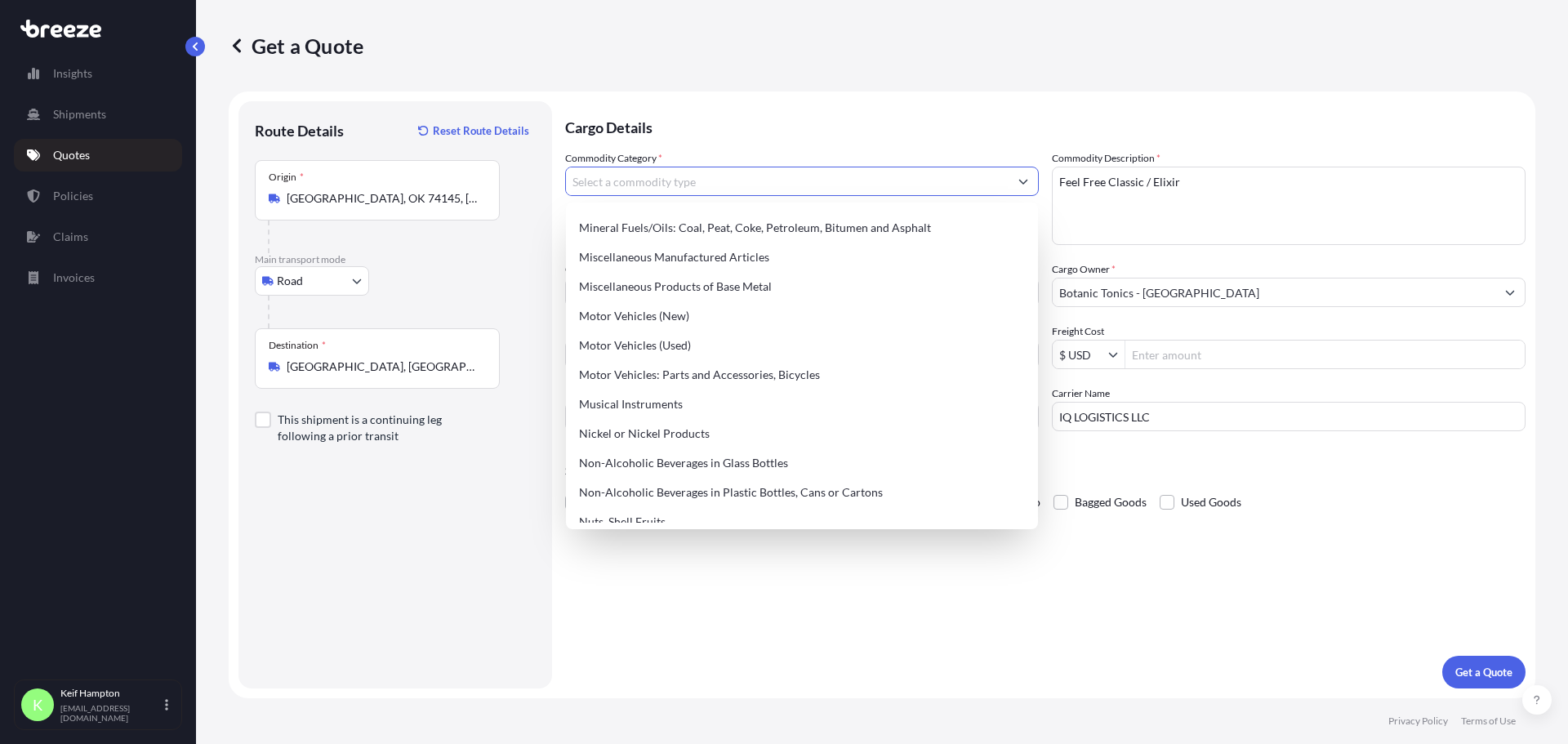
scroll to position [2380, 0]
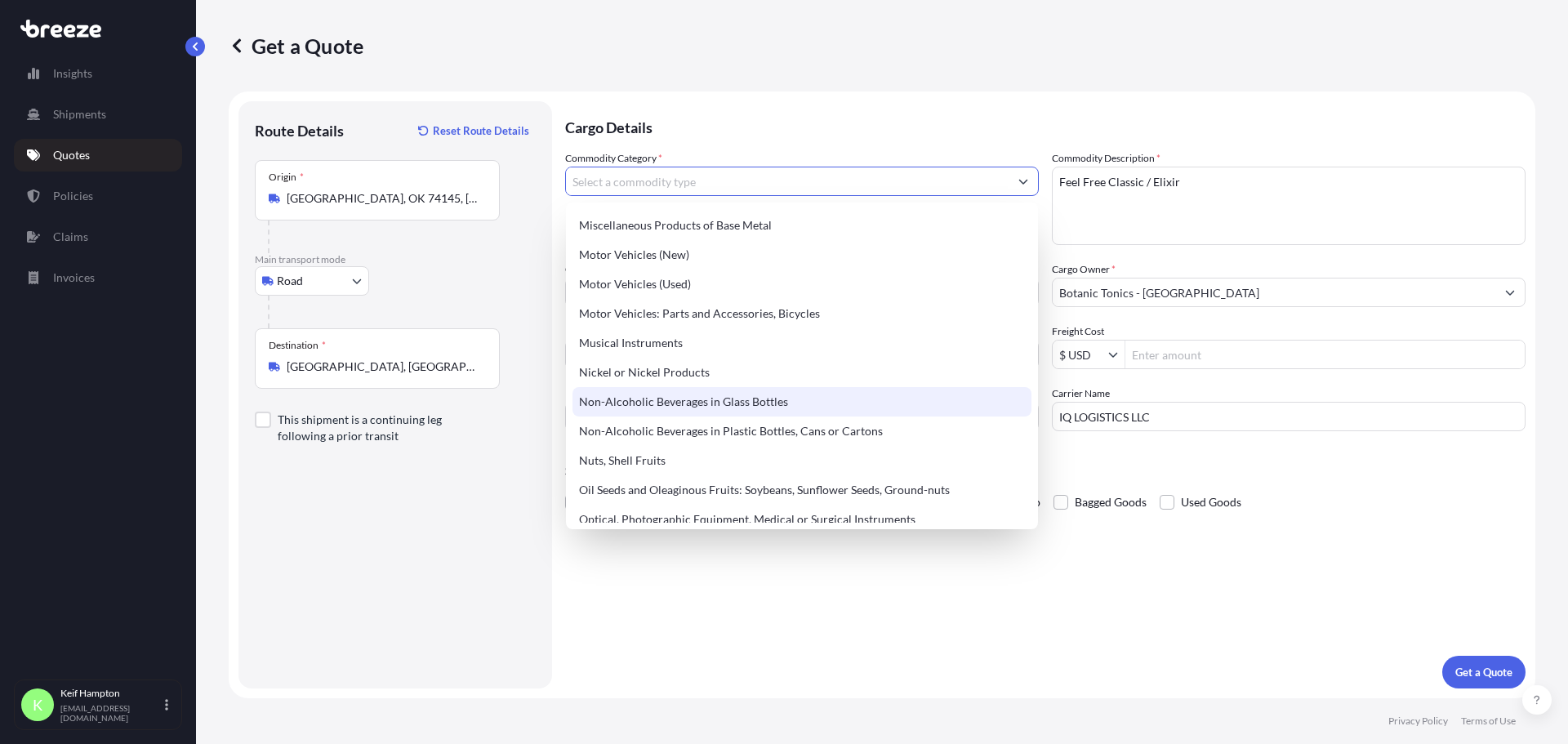
click at [834, 402] on div "Non-Alcoholic Beverages in Glass Bottles" at bounding box center [802, 401] width 459 height 30
type input "Non-Alcoholic Beverages in Glass Bottles"
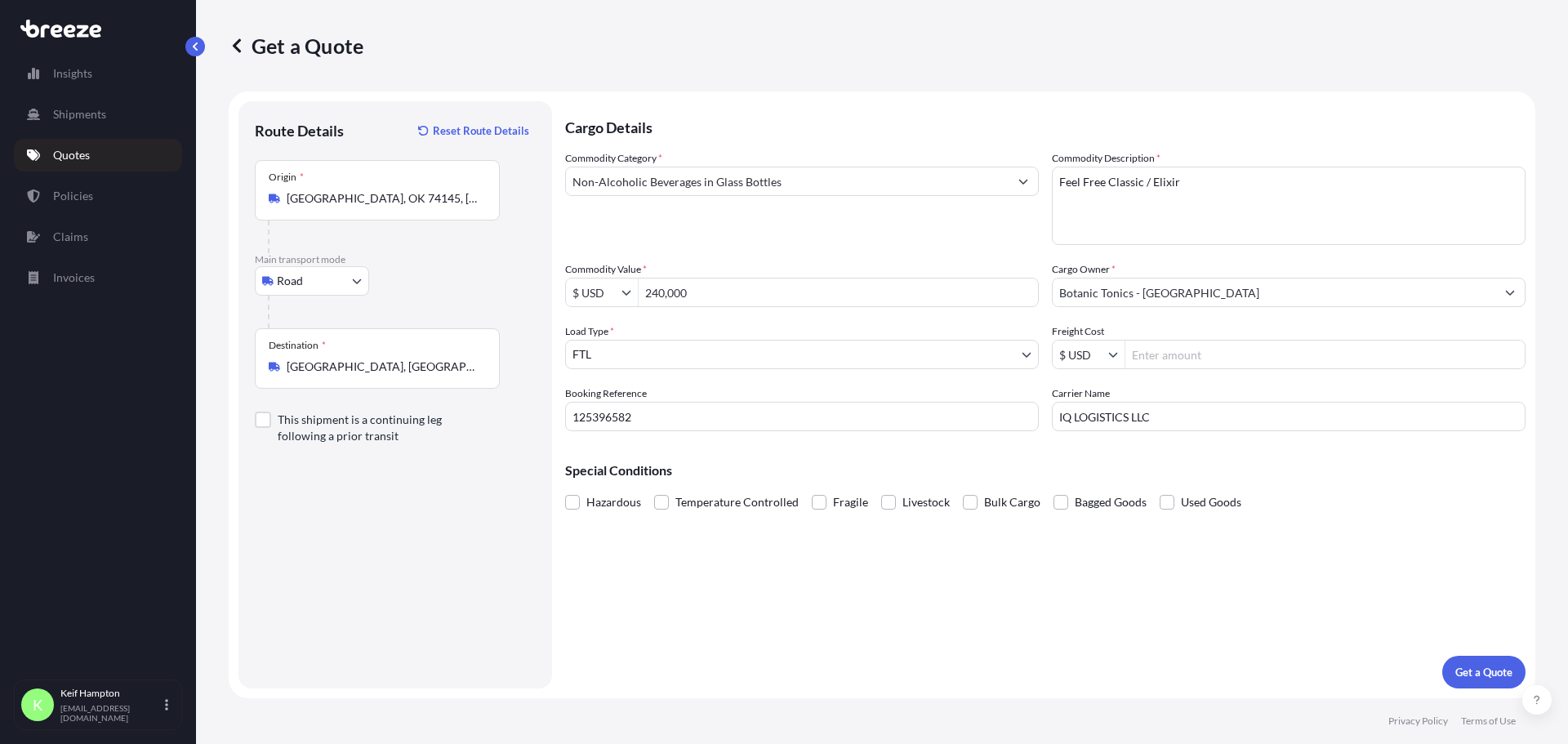
click at [1008, 580] on div "Cargo Details Commodity Category * Non-Alcoholic Beverages in Glass Bottles Com…" at bounding box center [1044, 395] width 960 height 587
click at [1297, 417] on input "IQ LOGISTICS LLC" at bounding box center [1288, 417] width 473 height 30
click at [1270, 536] on div "Cargo Details Commodity Category * Non-Alcoholic Beverages in Glass Bottles Com…" at bounding box center [1044, 395] width 960 height 587
click at [1490, 677] on p "Get a Quote" at bounding box center [1483, 672] width 58 height 16
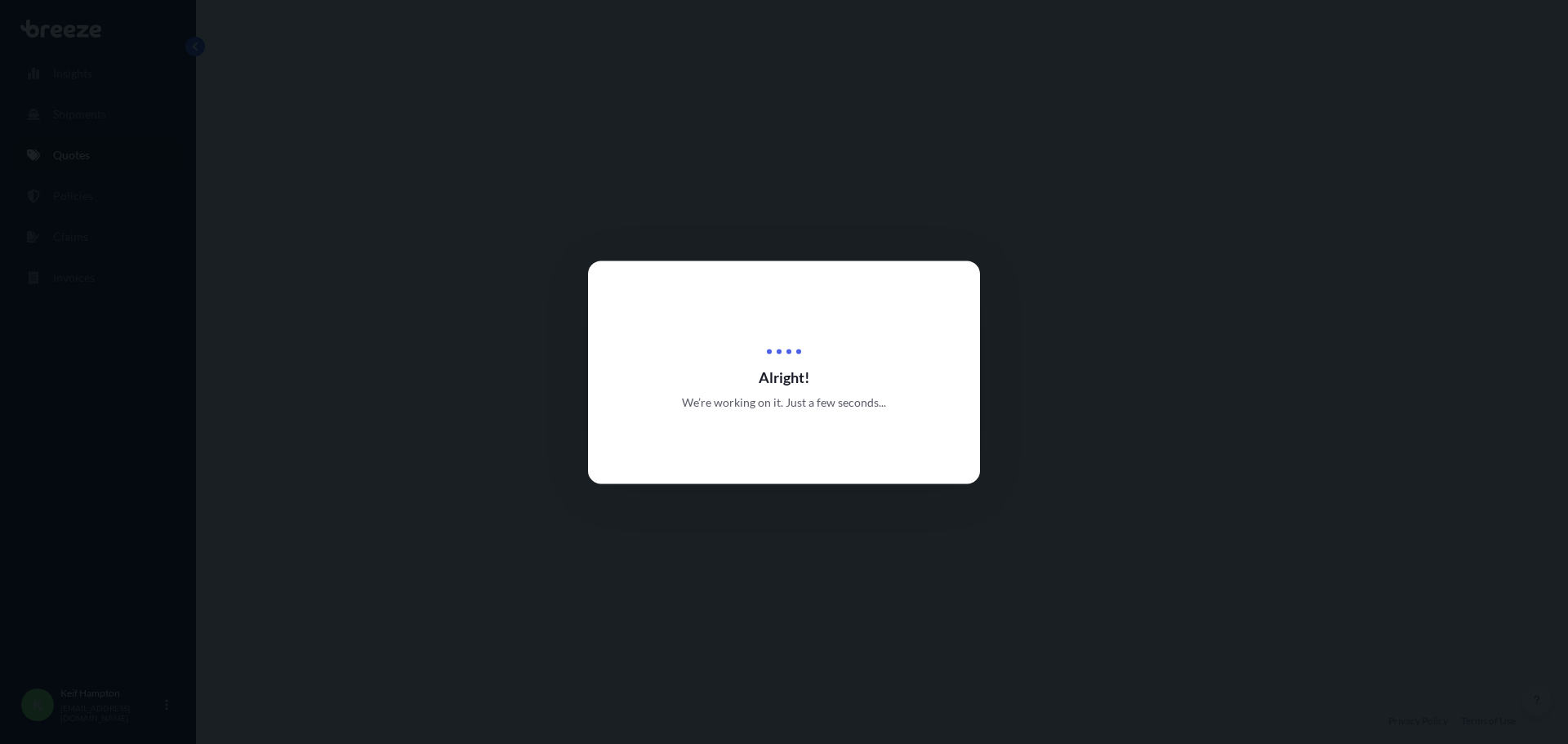
select select "Road"
select select "2"
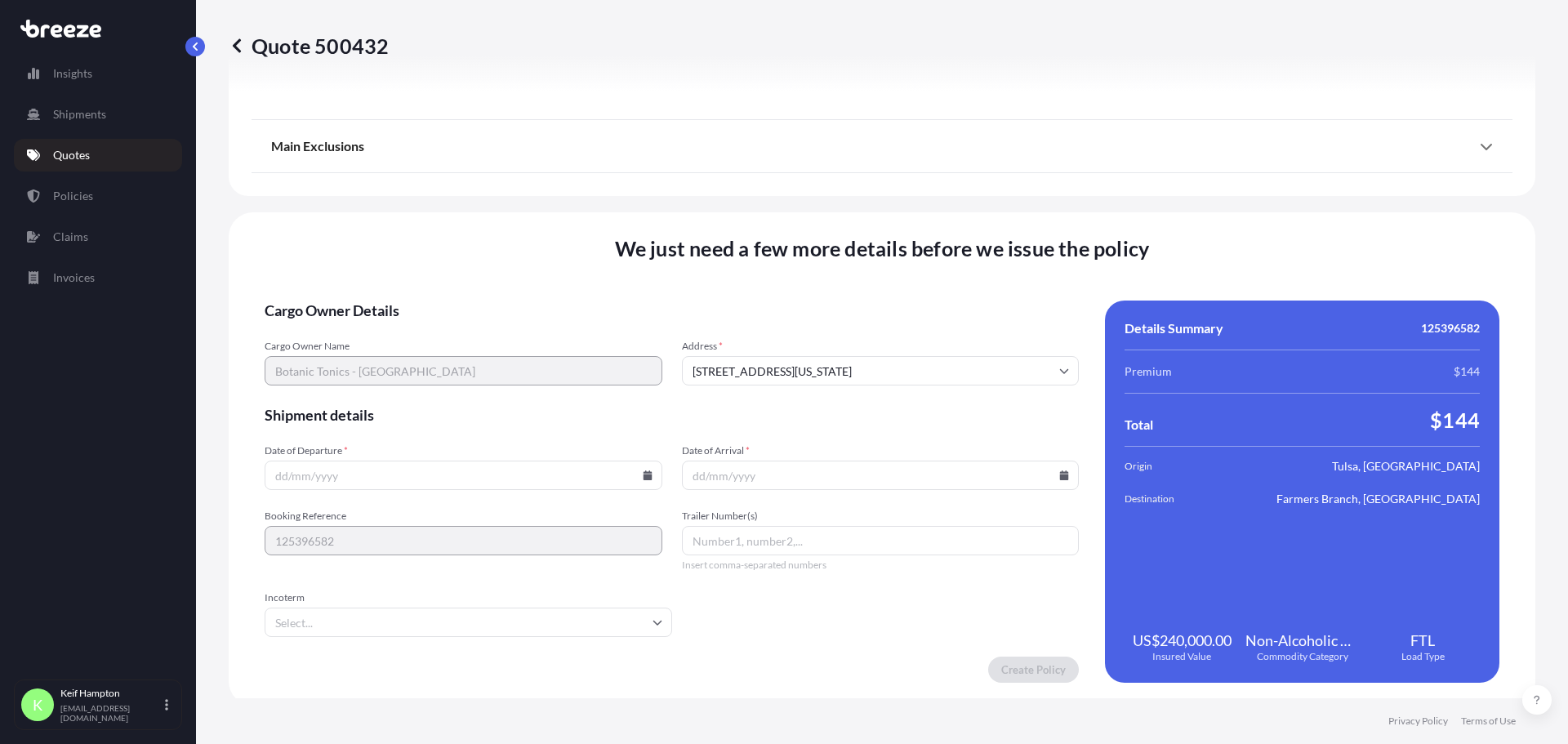
scroll to position [1908, 0]
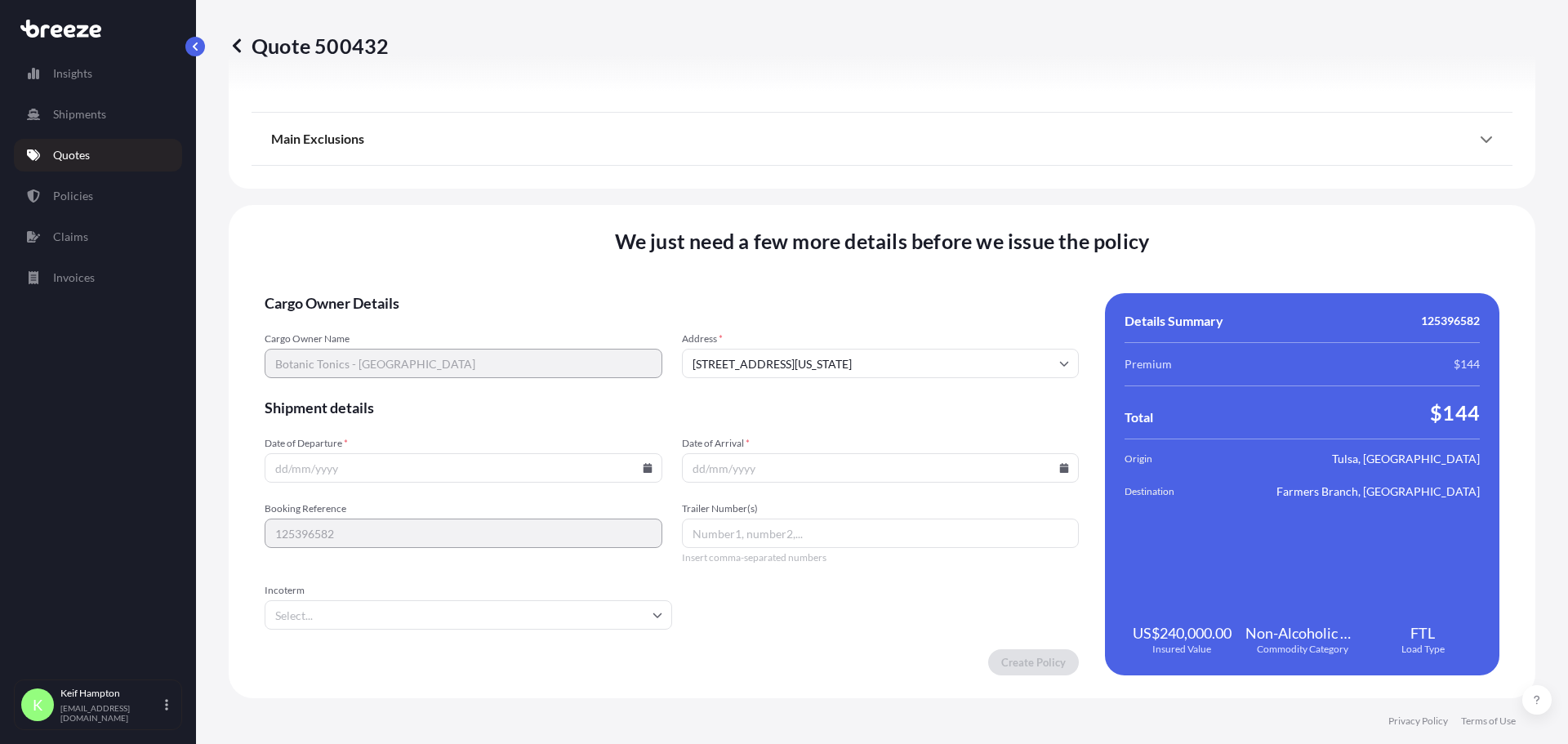
click at [648, 471] on icon at bounding box center [647, 468] width 10 height 10
click at [464, 256] on button "2" at bounding box center [461, 260] width 26 height 26
type input "[DATE]"
click at [1059, 463] on icon at bounding box center [1063, 468] width 10 height 10
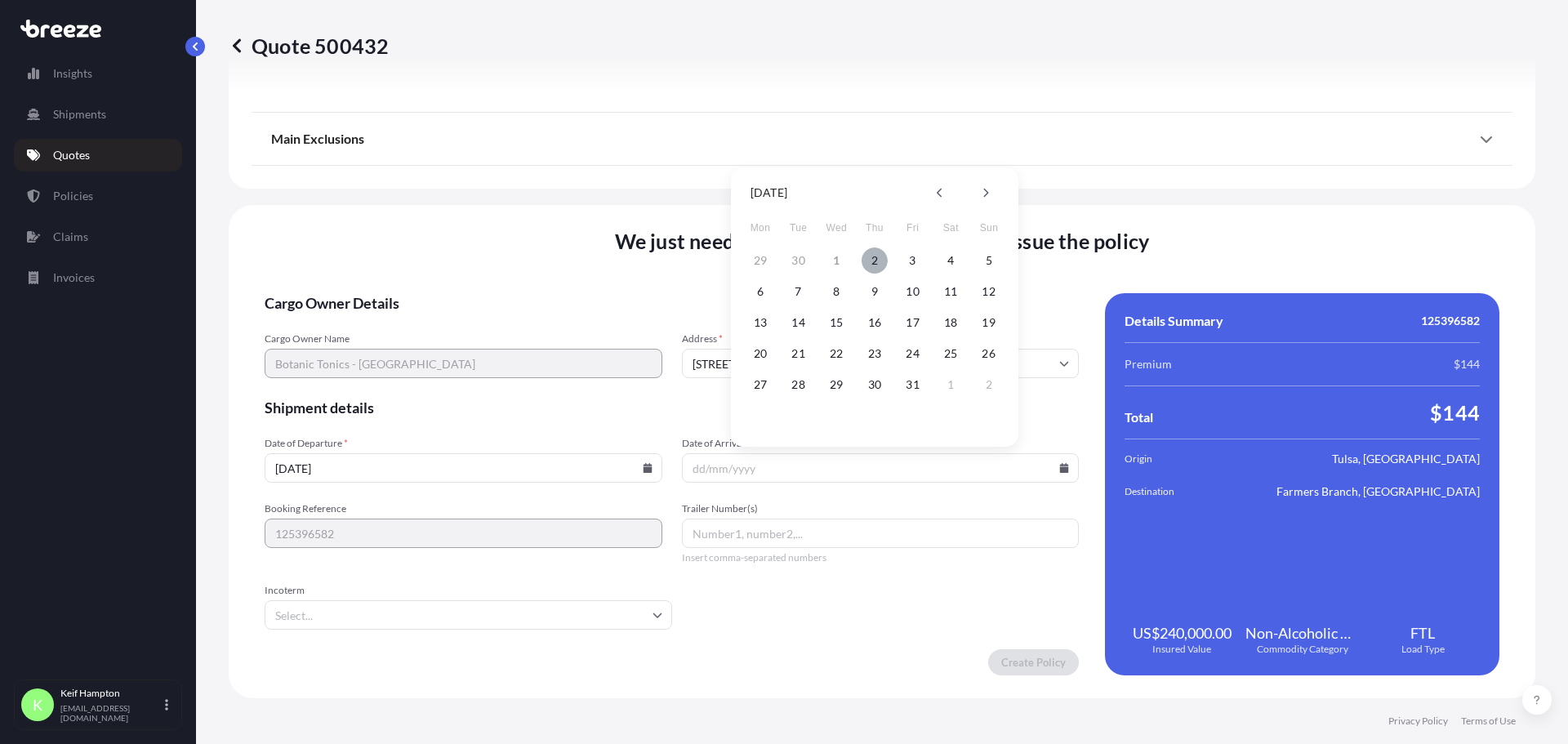
click at [871, 263] on button "2" at bounding box center [874, 260] width 26 height 26
type input "[DATE]"
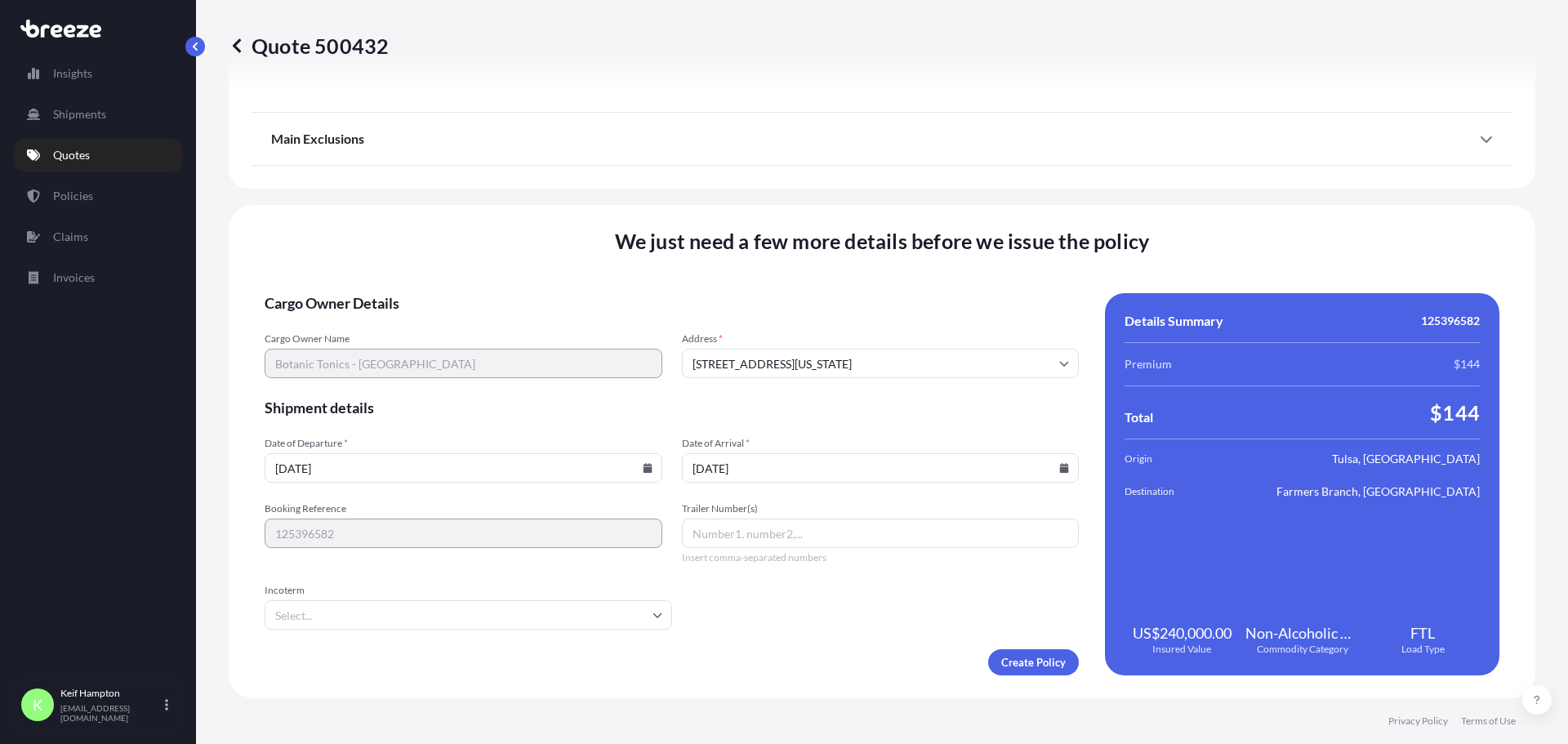
click at [775, 537] on input "Trailer Number(s)" at bounding box center [881, 533] width 398 height 30
type input "1005"
click at [835, 589] on form "Cargo Owner Details Cargo Owner Name Botanic Tonics - DC Address * [STREET_ADDR…" at bounding box center [671, 484] width 814 height 382
click at [927, 636] on form "Cargo Owner Details Cargo Owner Name Botanic Tonics - DC Address * [STREET_ADDR…" at bounding box center [671, 484] width 814 height 382
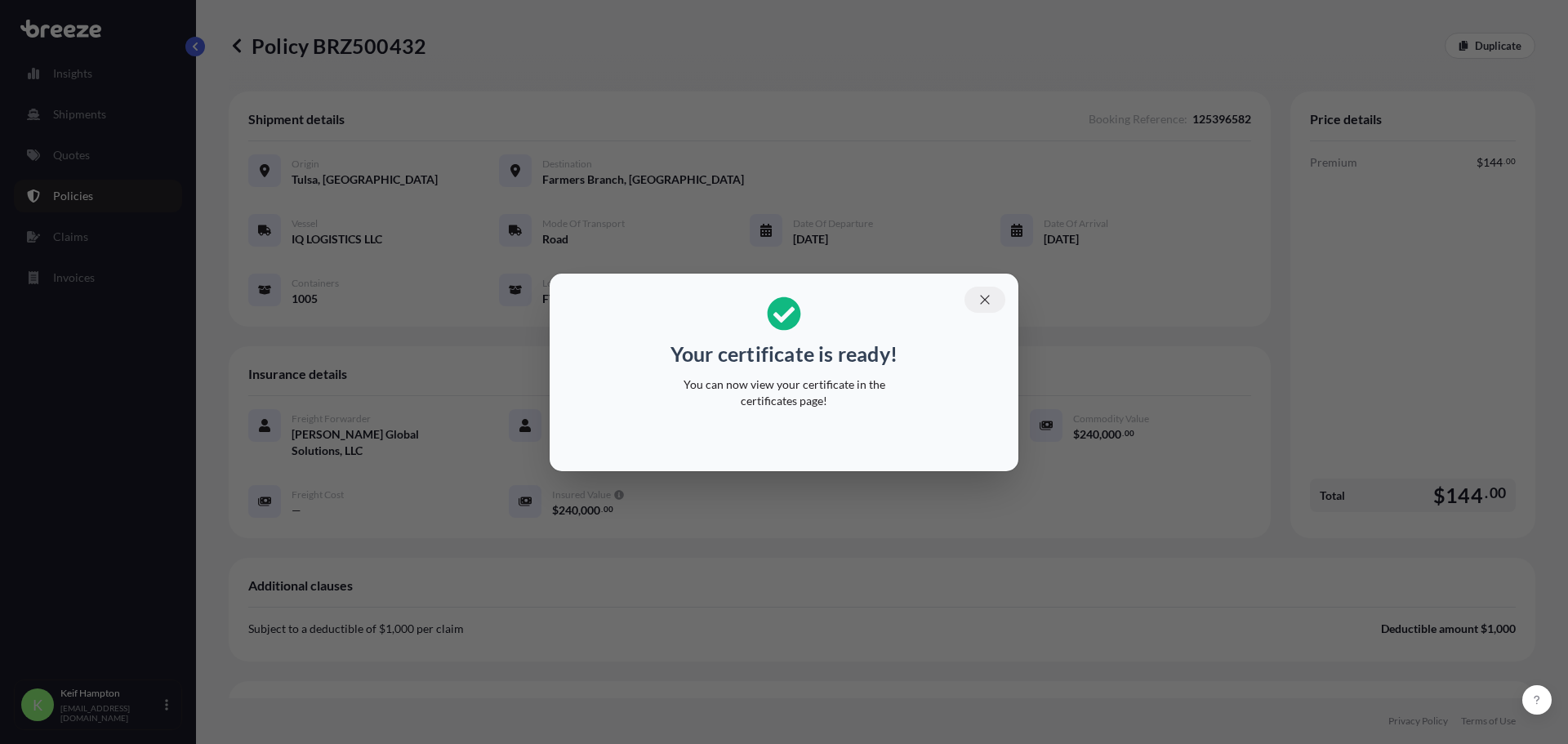
click at [991, 296] on icon "button" at bounding box center [984, 300] width 14 height 14
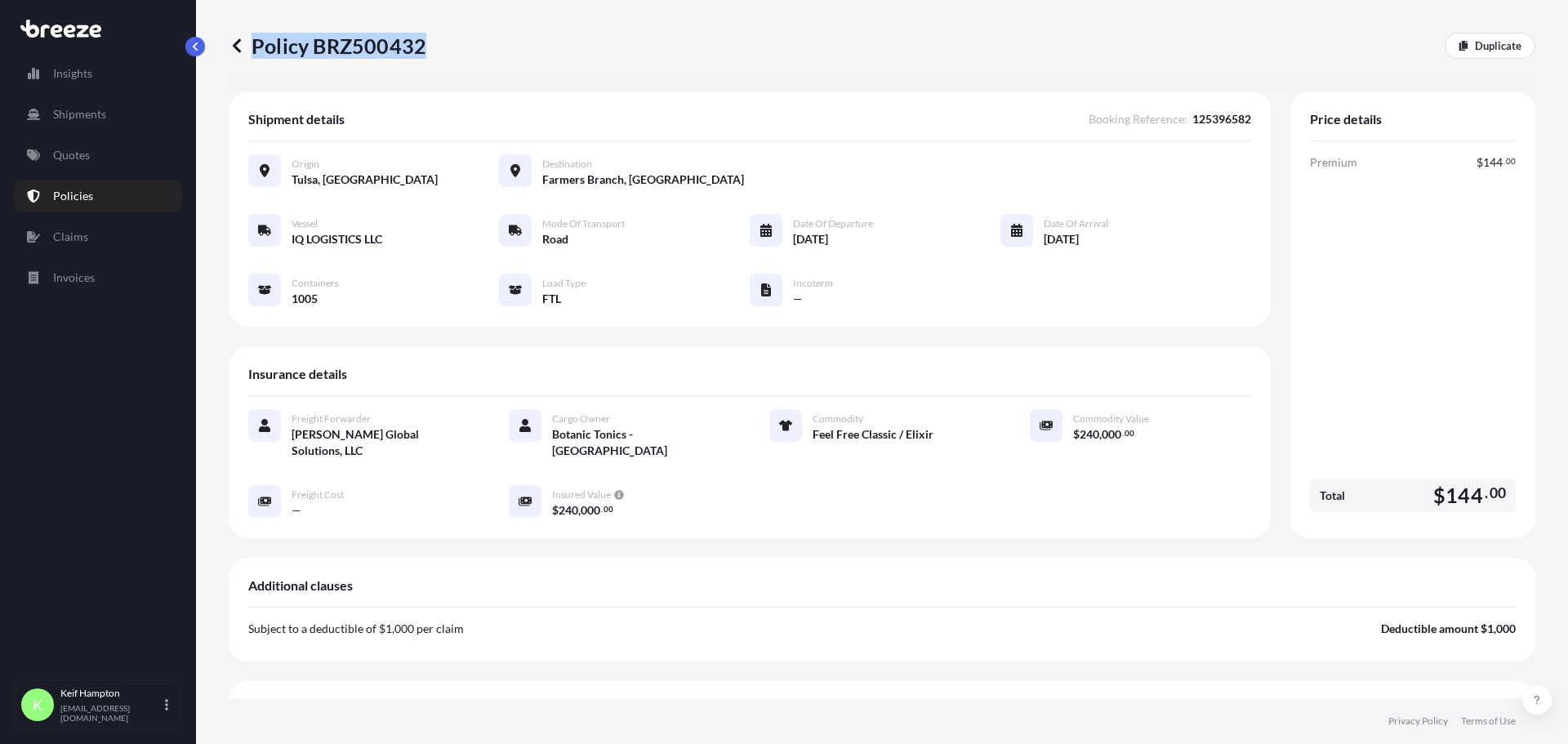
drag, startPoint x: 429, startPoint y: 42, endPoint x: 421, endPoint y: 46, distance: 8.9
click at [421, 46] on div "Policy BRZ500432 Duplicate" at bounding box center [882, 45] width 1306 height 26
copy p "Policy BRZ500432"
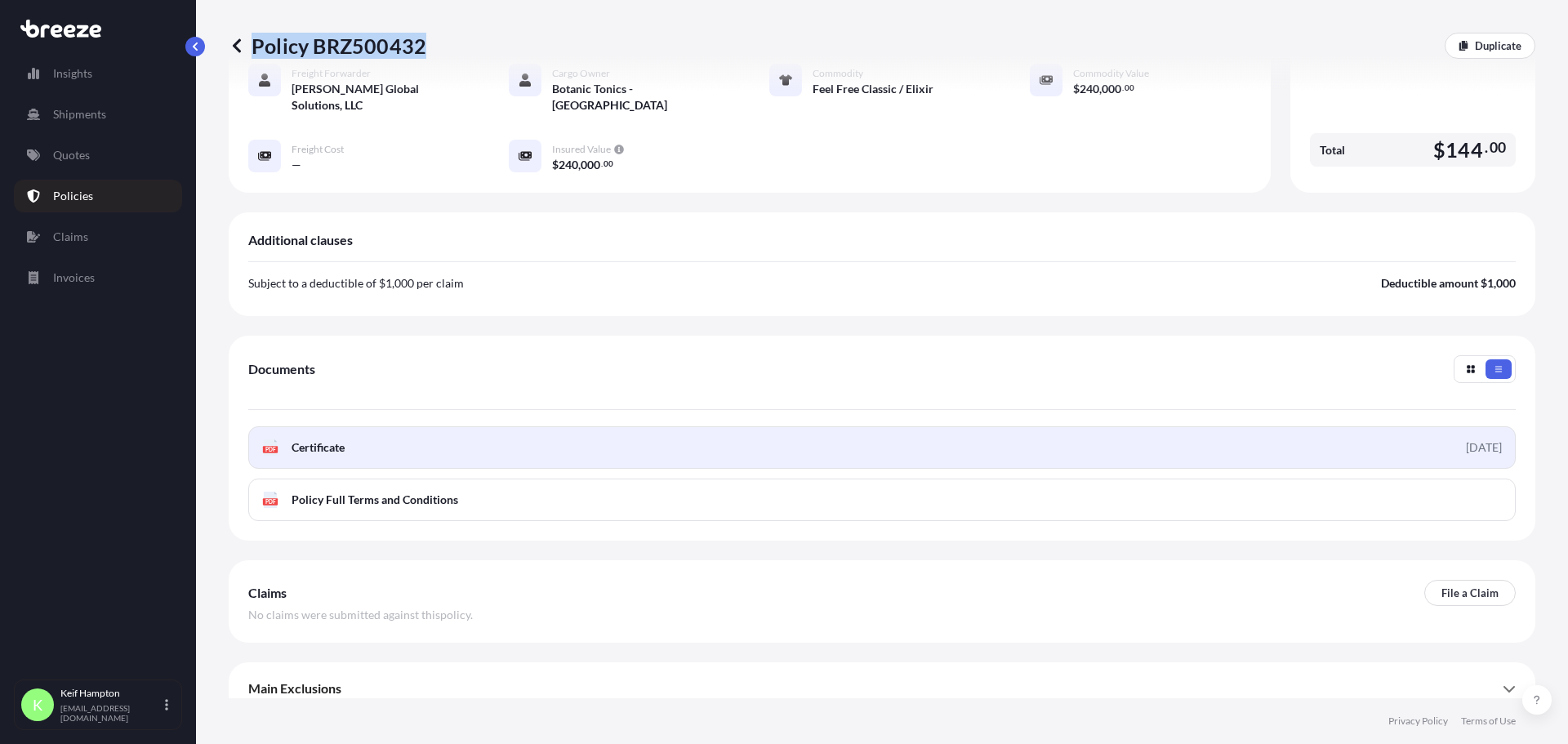
click at [270, 439] on icon at bounding box center [270, 447] width 13 height 16
